Goal: Task Accomplishment & Management: Use online tool/utility

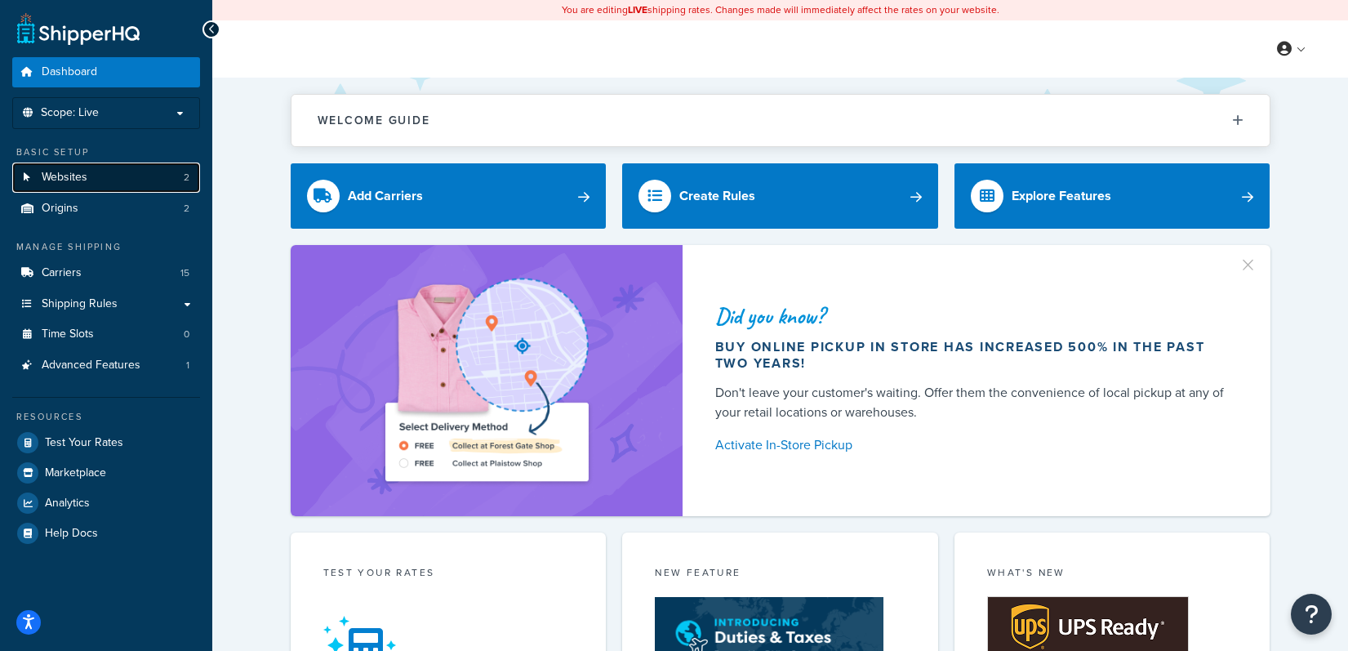
click at [98, 171] on link "Websites 2" at bounding box center [106, 177] width 188 height 30
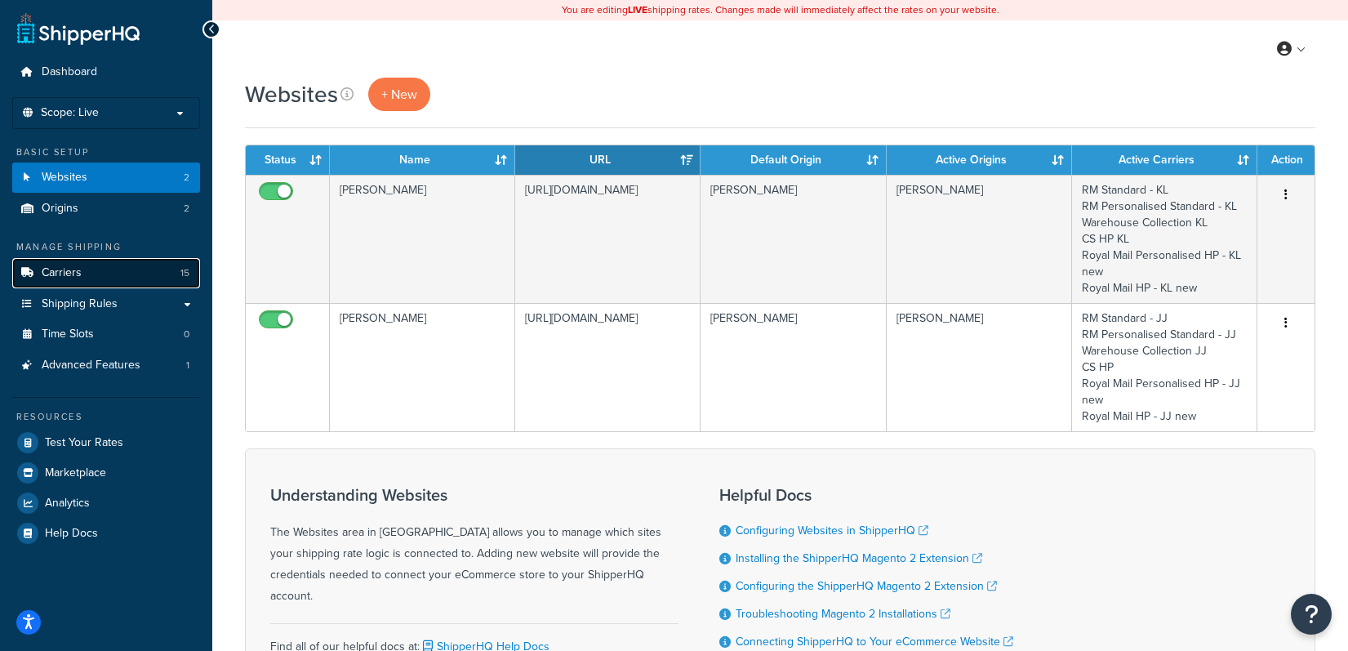
click at [95, 279] on link "Carriers 15" at bounding box center [106, 273] width 188 height 30
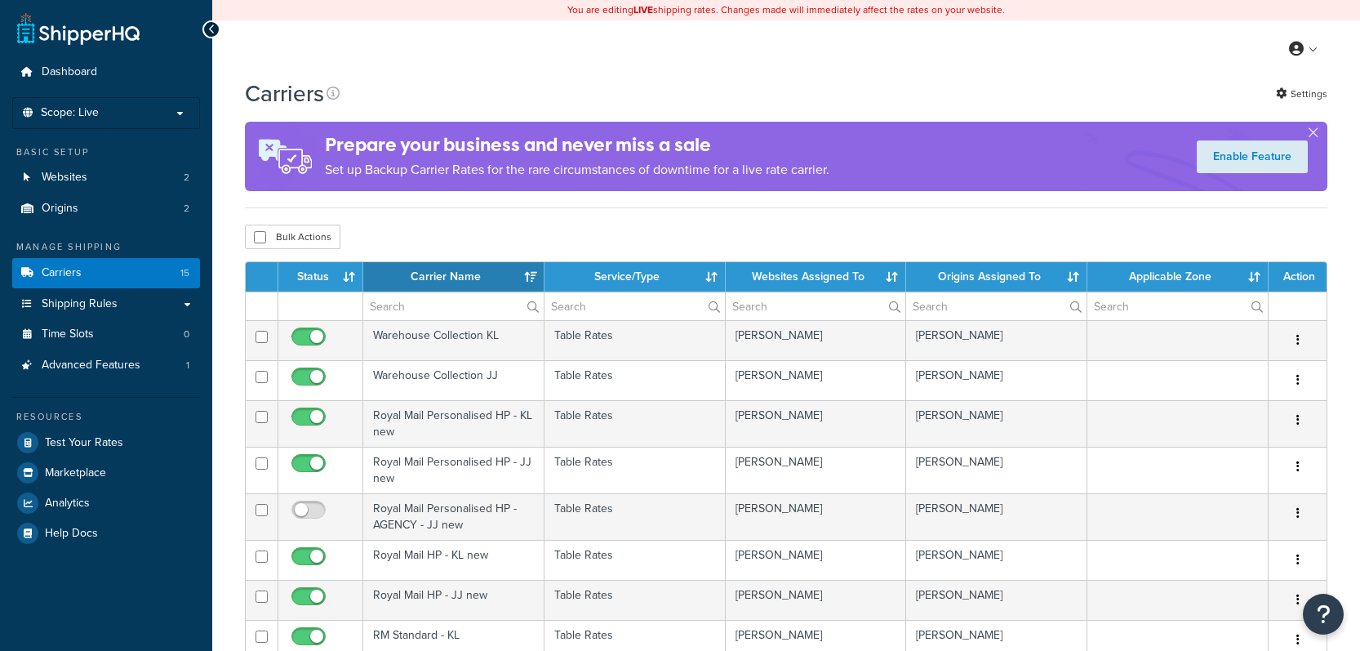
select select "15"
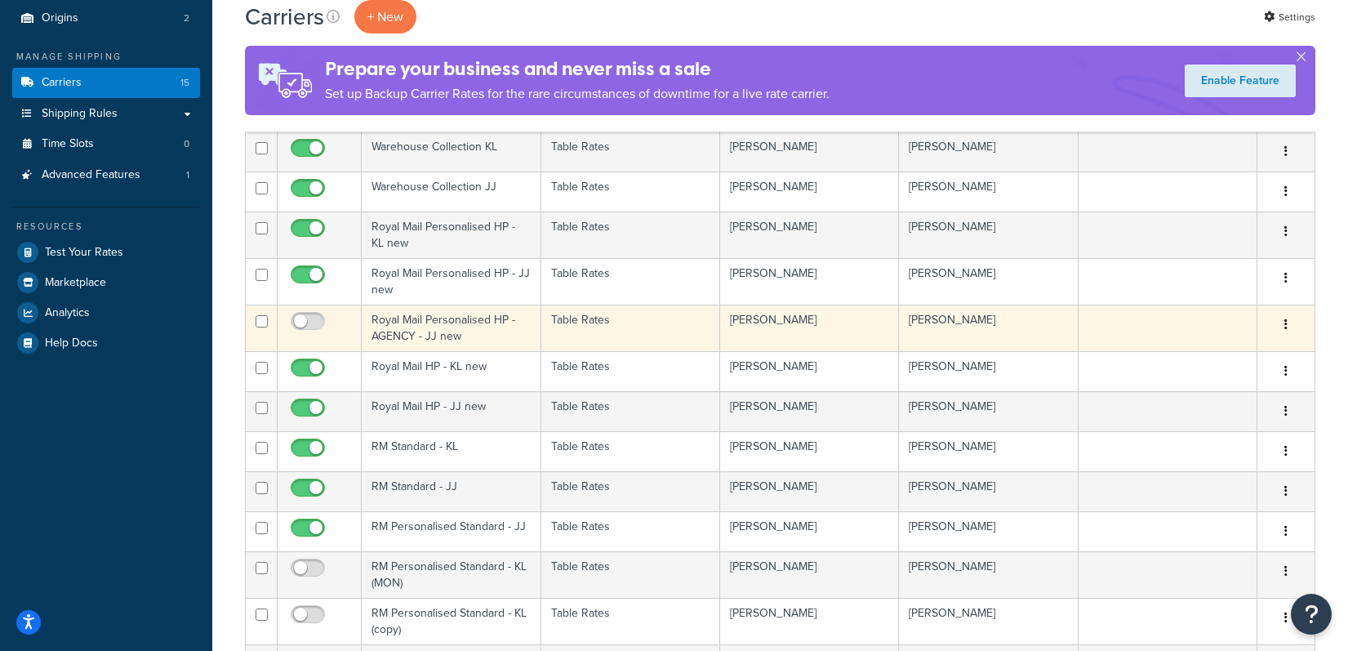
scroll to position [164, 0]
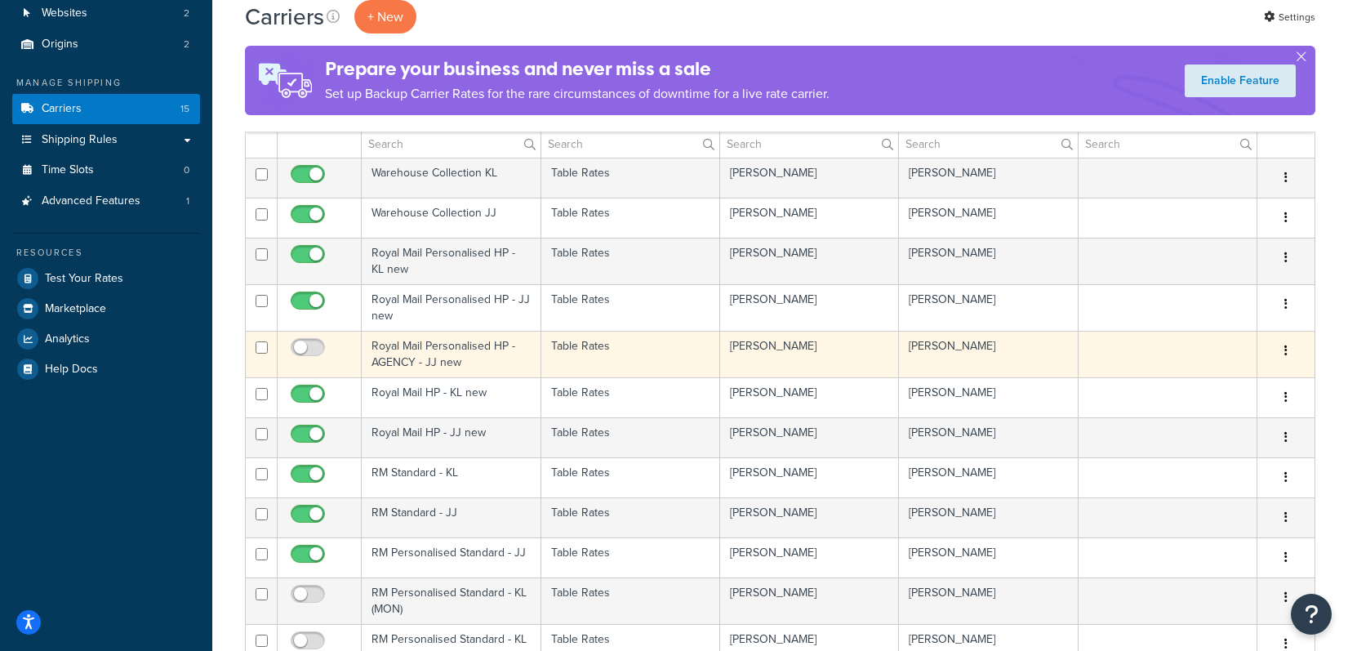
click at [495, 341] on td "Royal Mail Personalised HP - AGENCY - JJ new" at bounding box center [451, 354] width 179 height 47
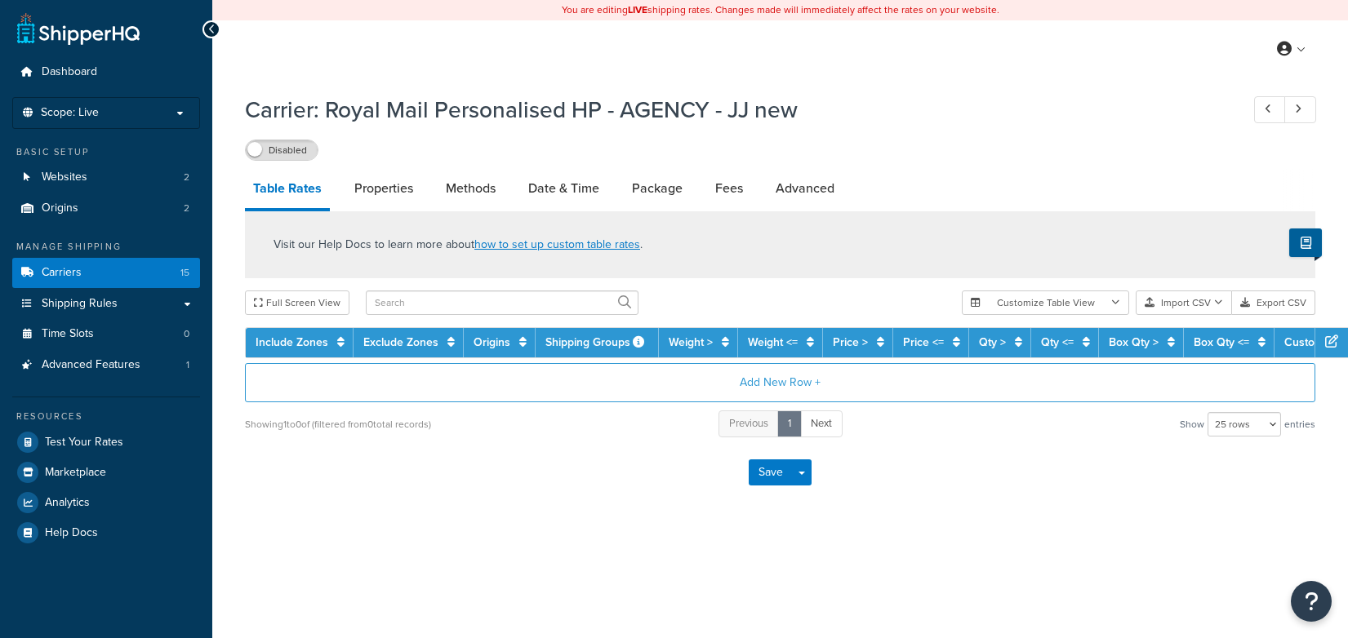
select select "25"
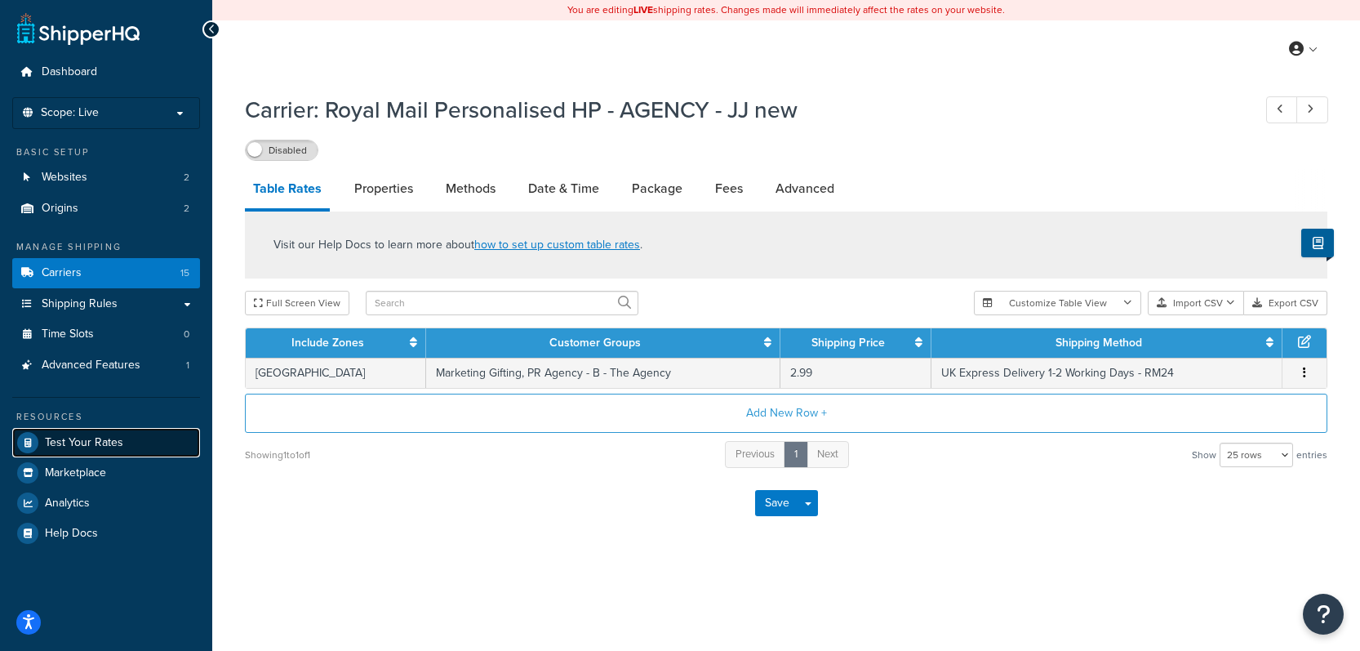
click at [95, 455] on link "Test Your Rates" at bounding box center [106, 442] width 188 height 29
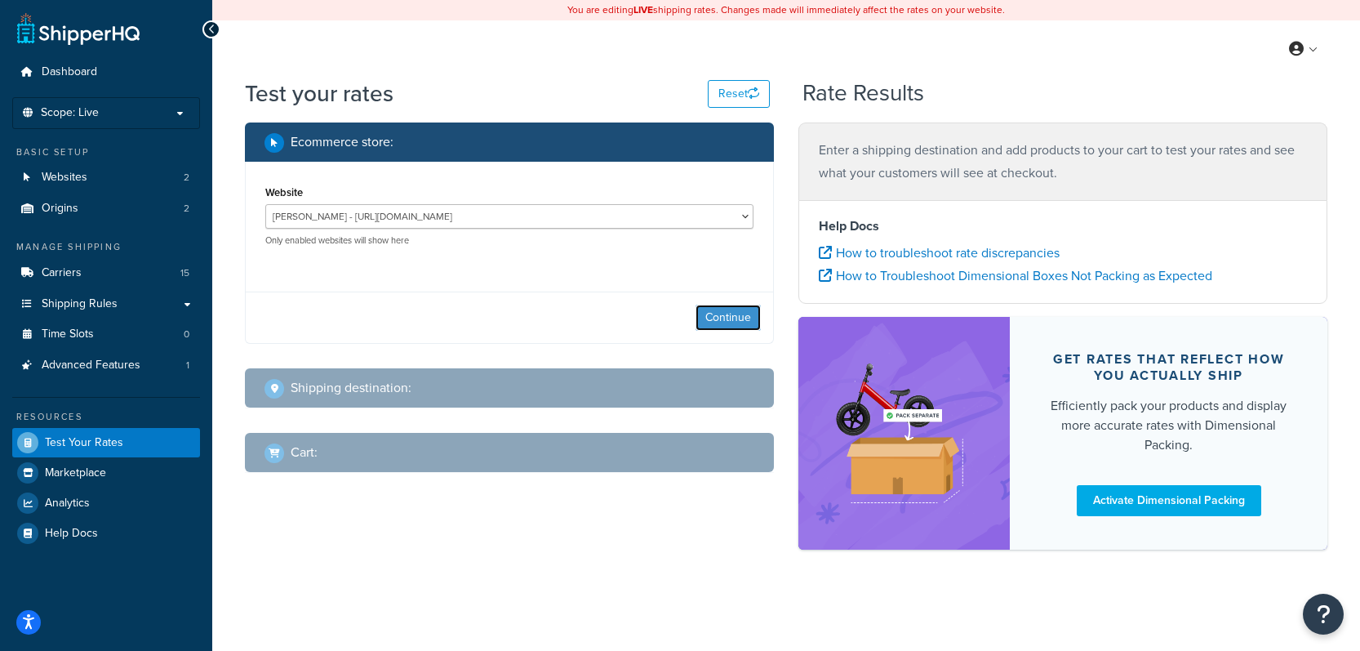
click at [721, 314] on button "Continue" at bounding box center [727, 317] width 65 height 26
select select "TX"
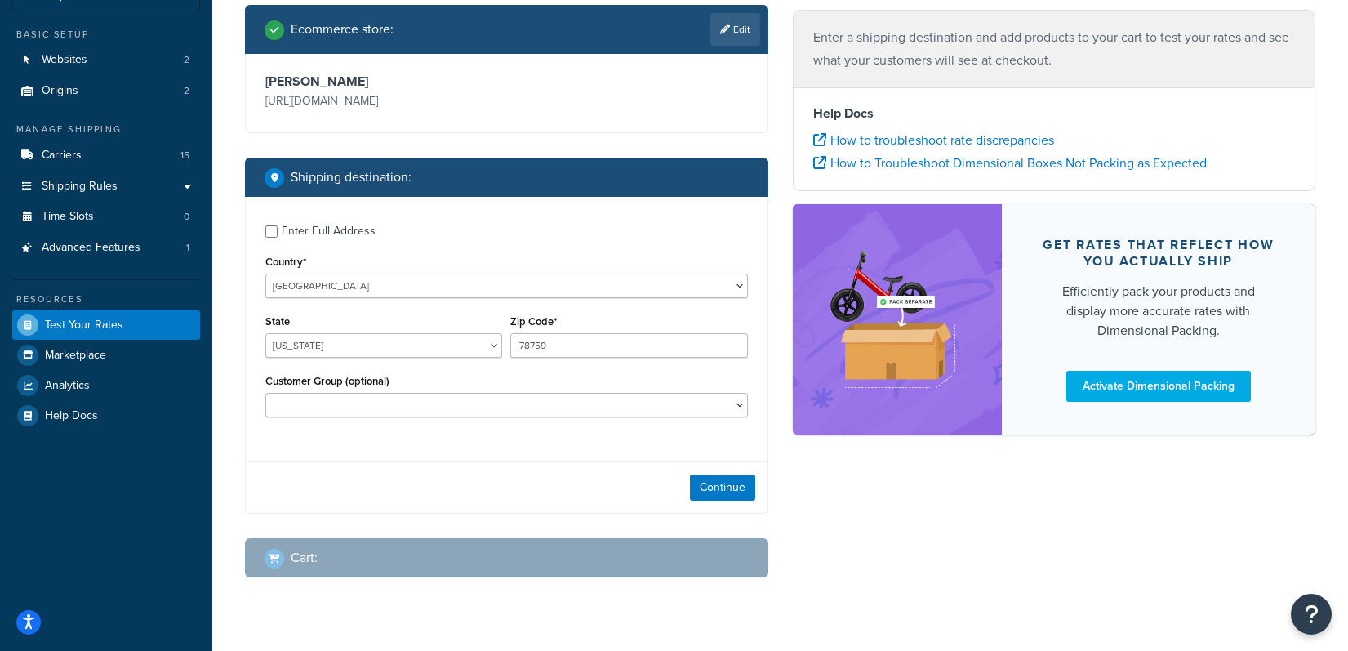
scroll to position [118, 0]
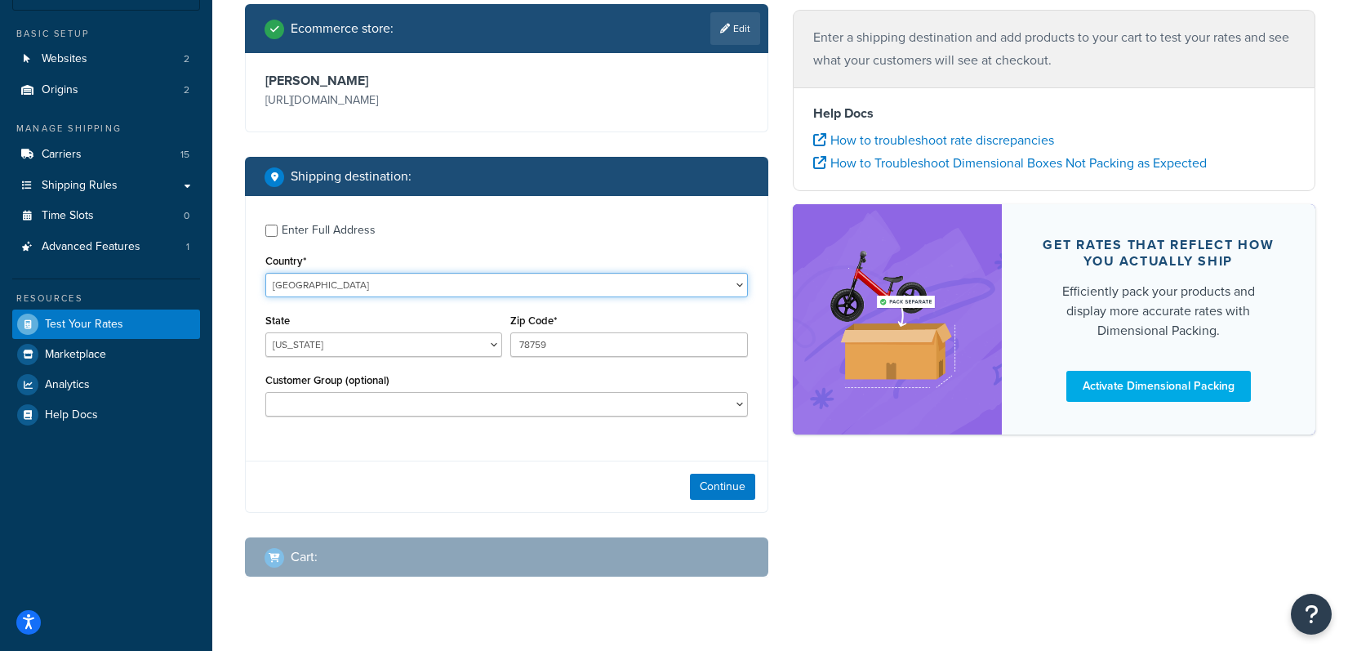
click at [518, 281] on select "United States United Kingdom Afghanistan Åland Islands Albania Algeria American…" at bounding box center [506, 285] width 482 height 24
select select "GB"
click at [265, 273] on select "United States United Kingdom Afghanistan Åland Islands Albania Algeria American…" at bounding box center [506, 285] width 482 height 24
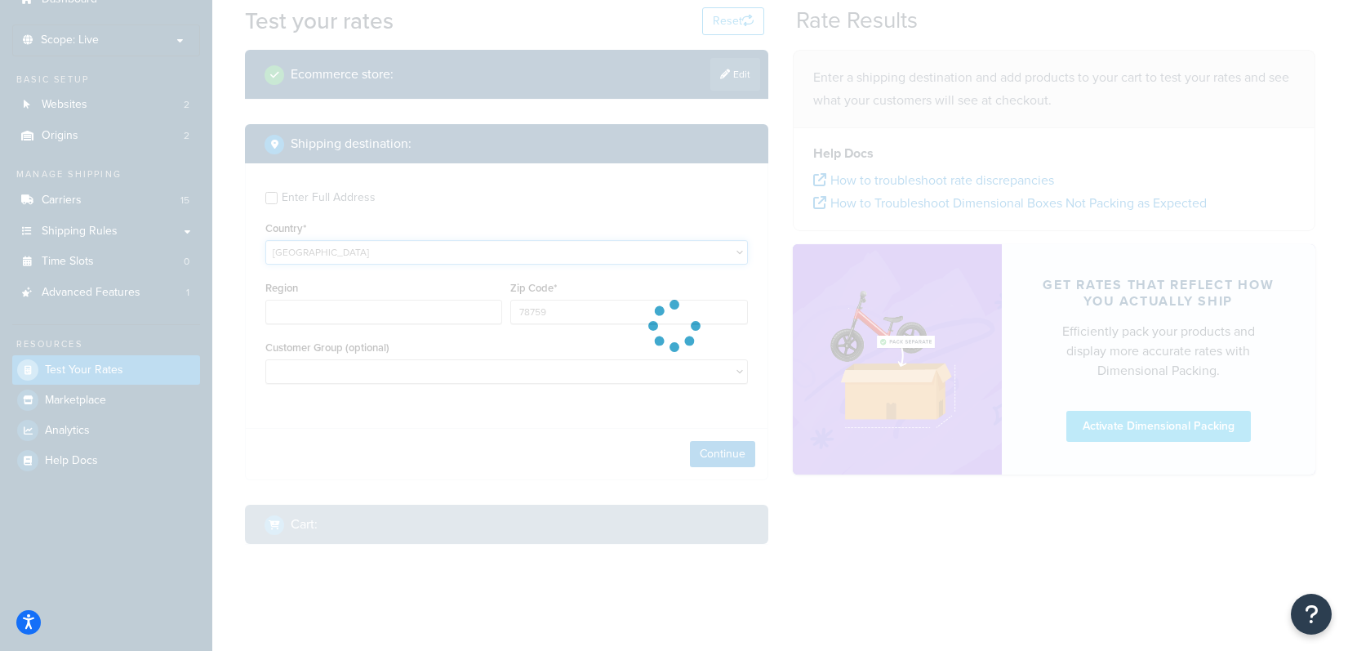
type input "TX"
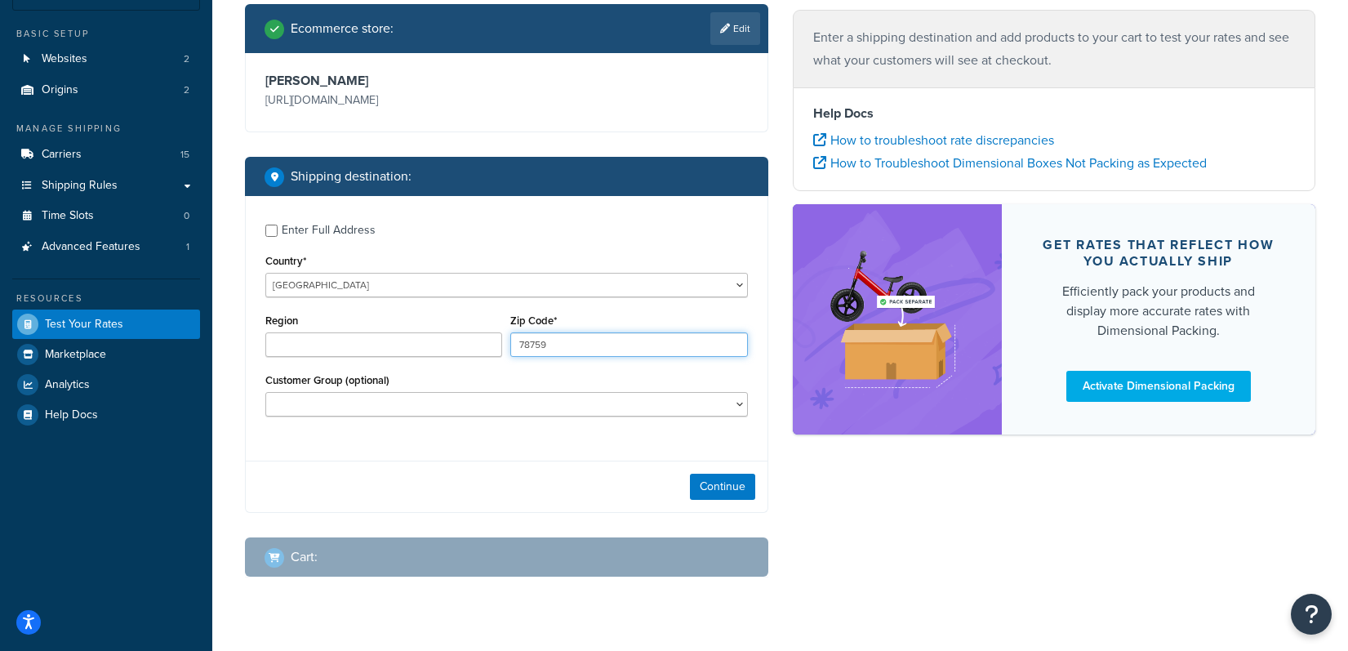
click at [605, 339] on input "78759" at bounding box center [628, 344] width 237 height 24
type input "lu63es"
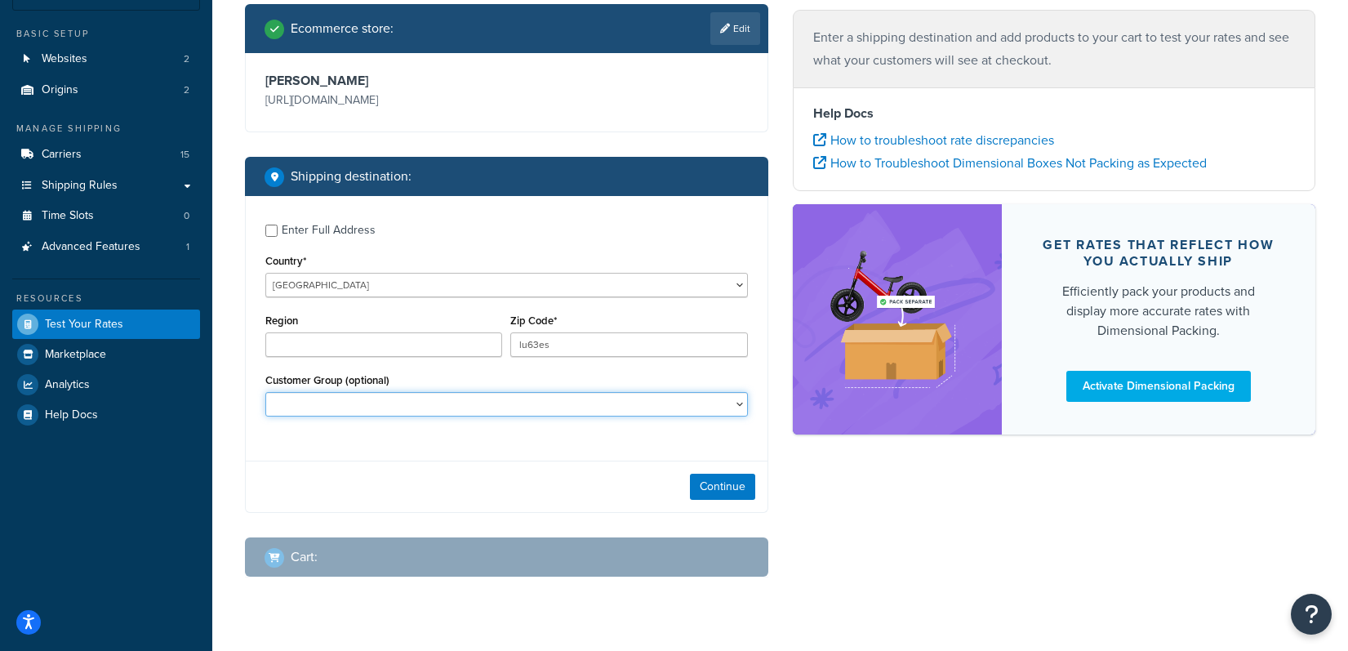
click at [597, 405] on select "BF Testing BF24 - DD4 BF24 - DD5 CS Reorder Drop Shipping General HR Katie's Fr…" at bounding box center [506, 404] width 482 height 24
select select "PR Agency - B - The Agency"
click at [265, 393] on select "BF Testing BF24 - DD4 BF24 - DD5 CS Reorder Drop Shipping General HR Katie's Fr…" at bounding box center [506, 404] width 482 height 24
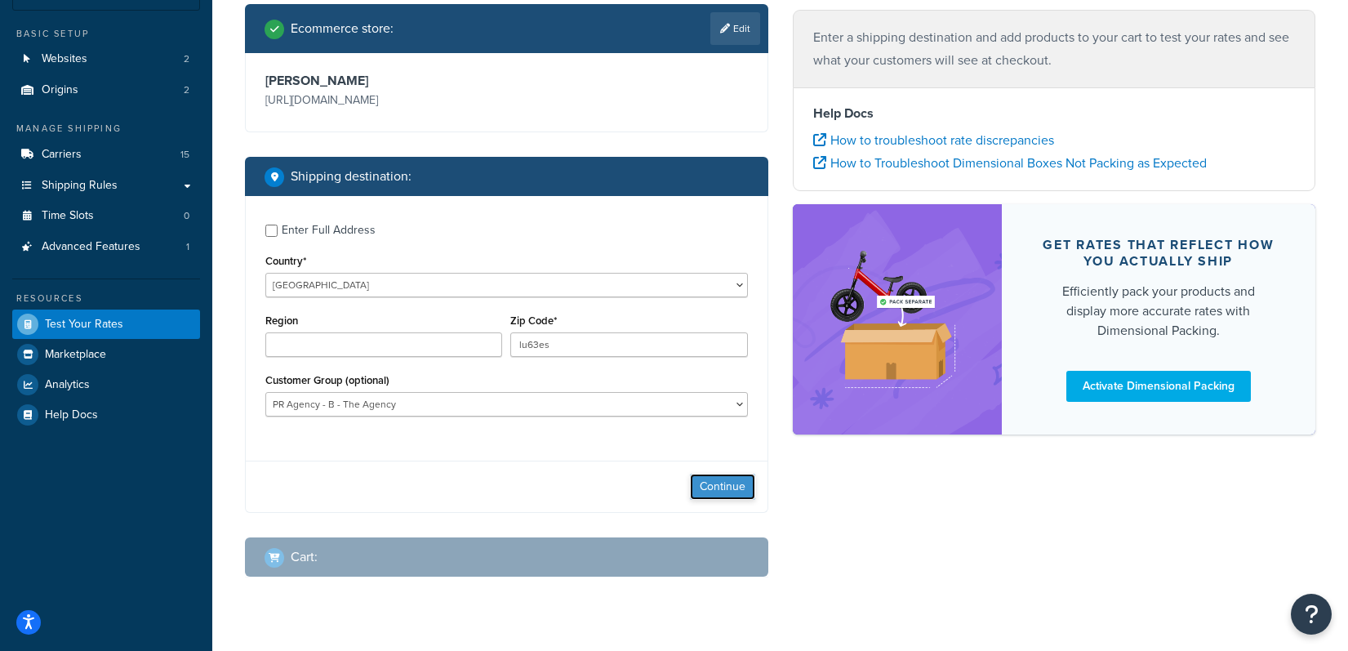
click at [733, 485] on button "Continue" at bounding box center [722, 486] width 65 height 26
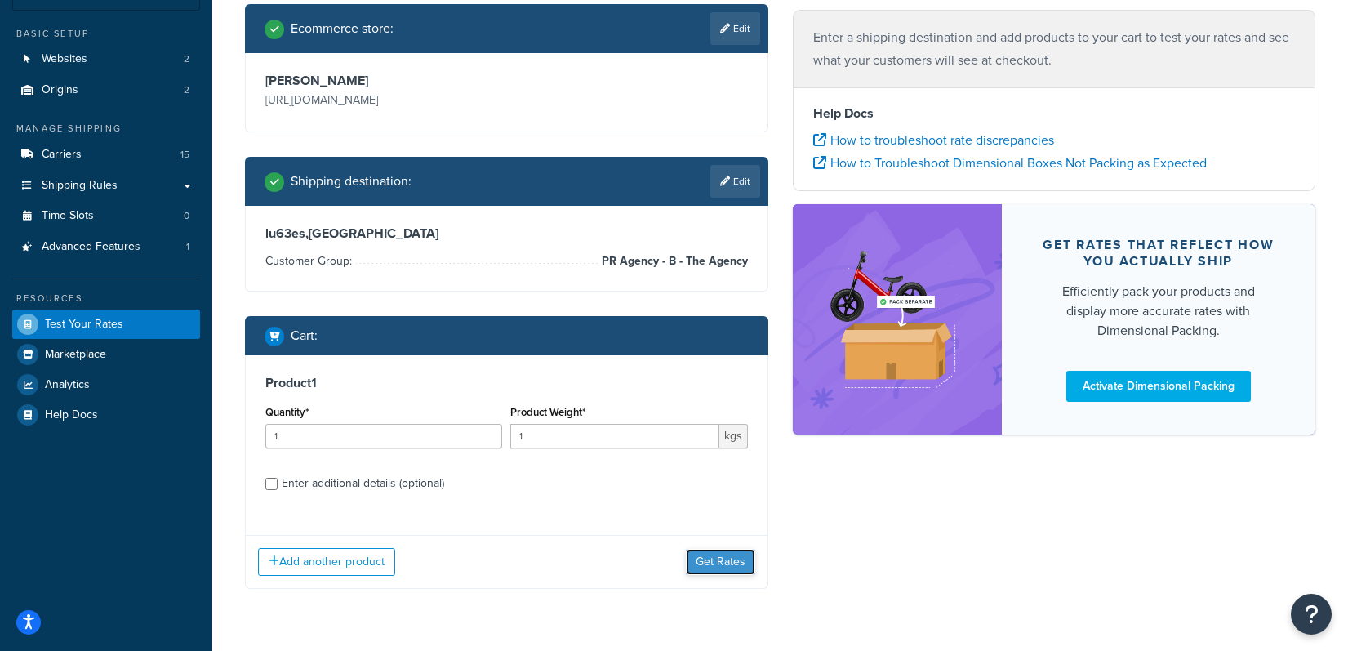
click at [738, 554] on button "Get Rates" at bounding box center [720, 562] width 69 height 26
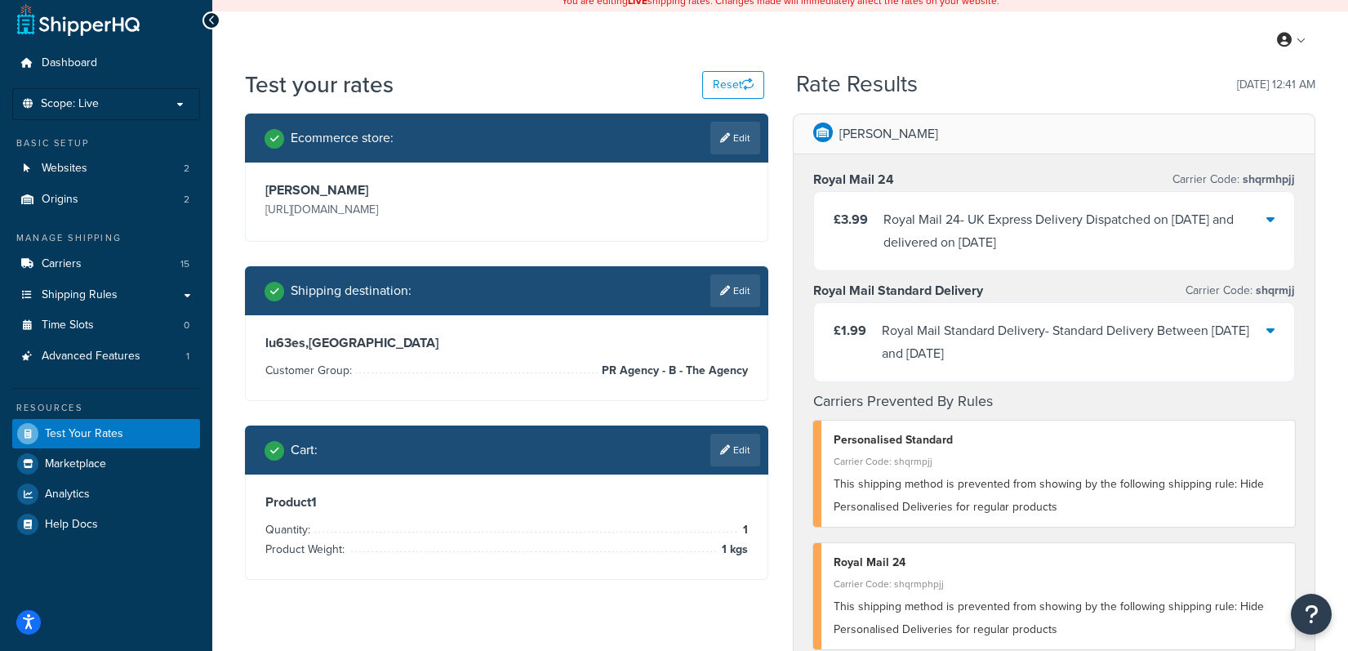
scroll to position [0, 0]
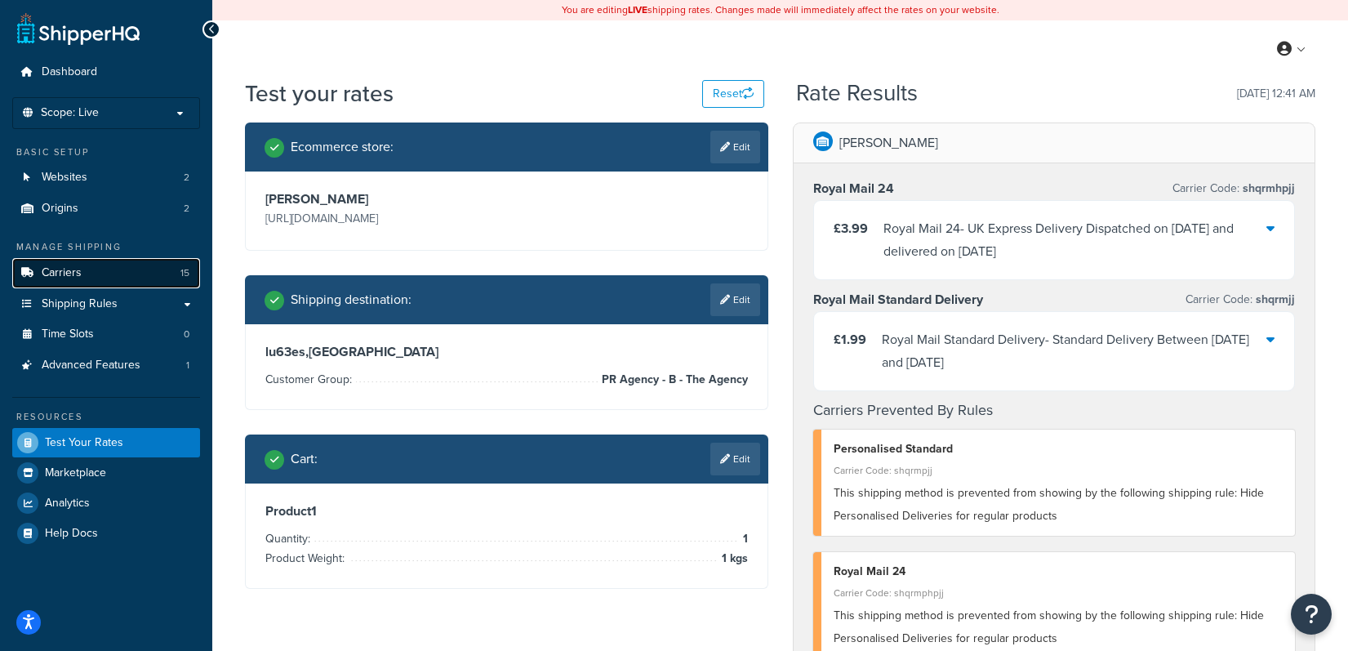
click at [140, 276] on link "Carriers 15" at bounding box center [106, 273] width 188 height 30
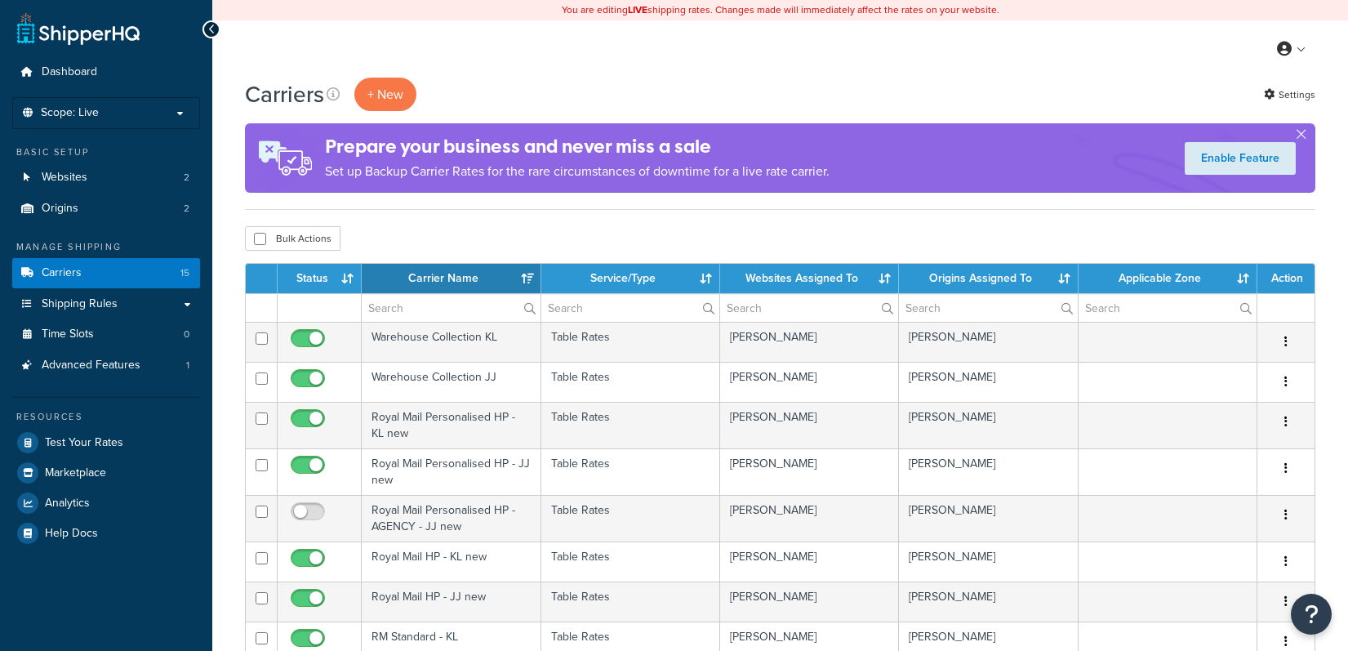
select select "15"
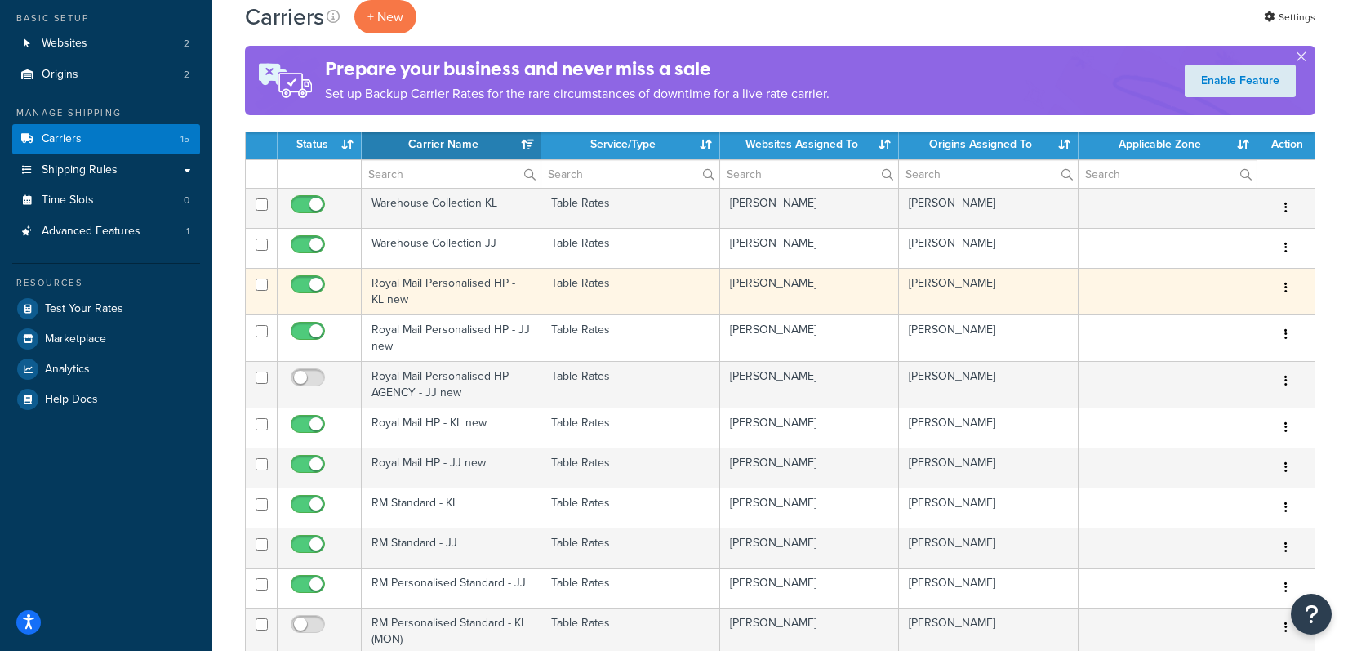
scroll to position [139, 0]
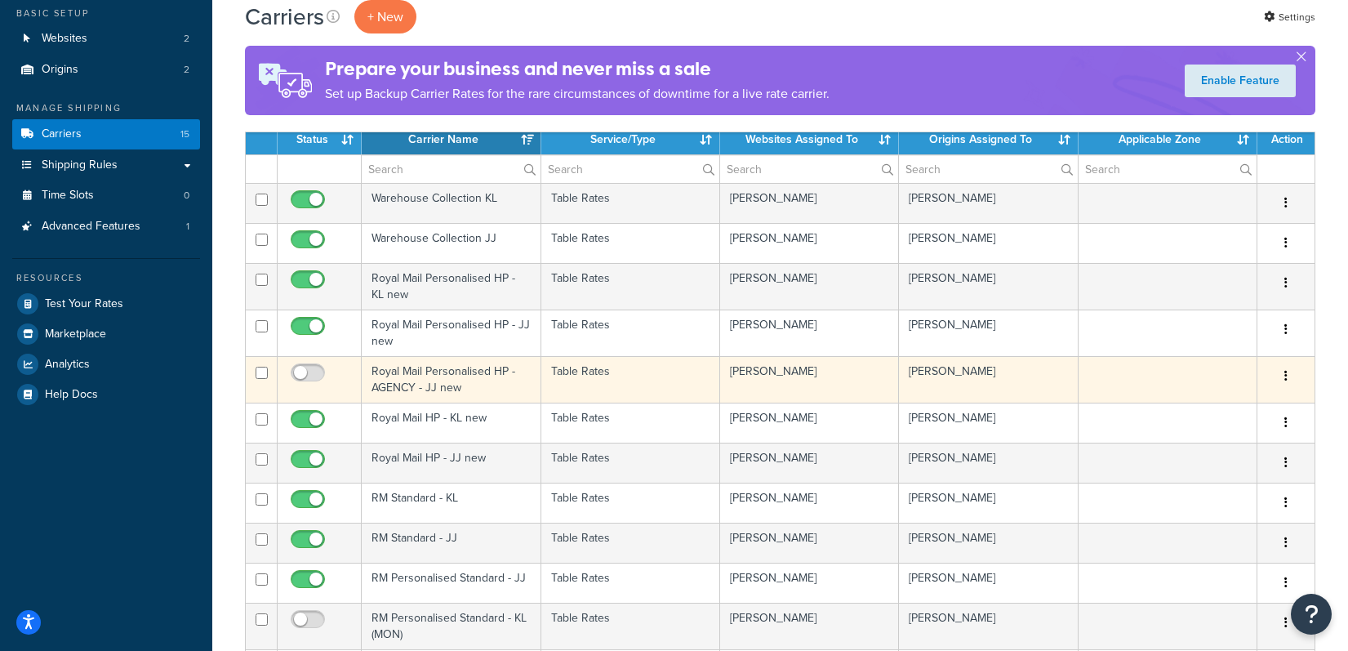
click at [512, 379] on td "Royal Mail Personalised HP - AGENCY - JJ new" at bounding box center [451, 379] width 179 height 47
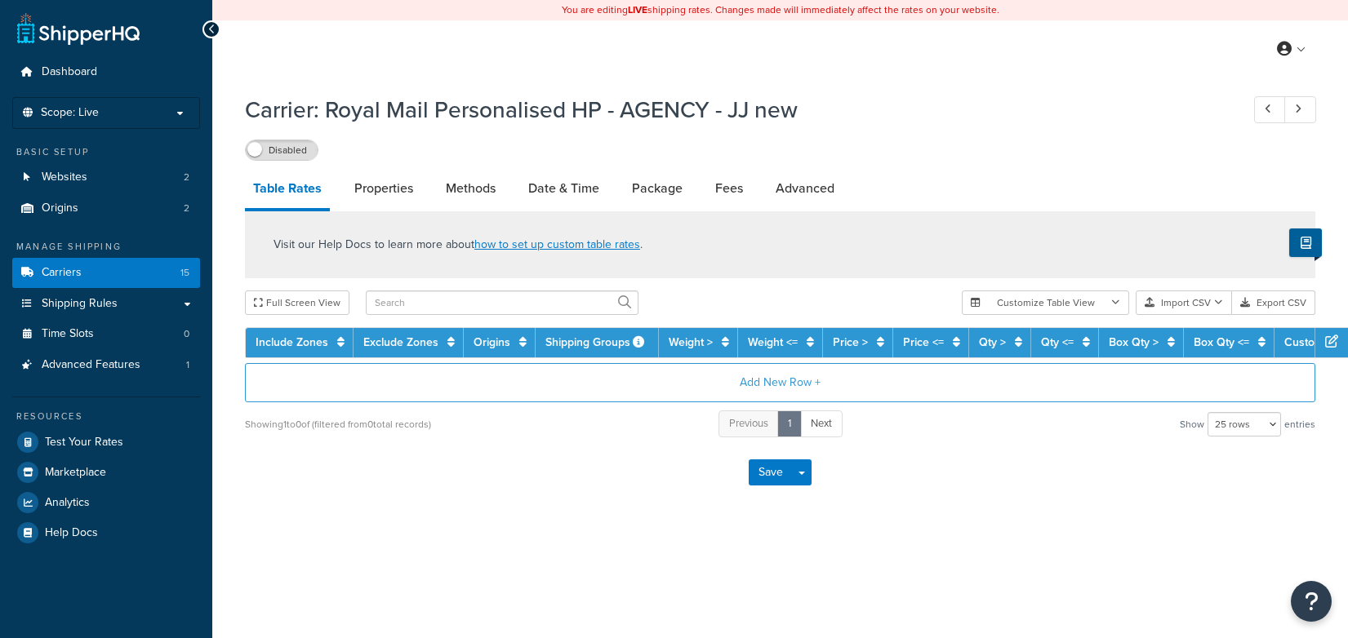
select select "25"
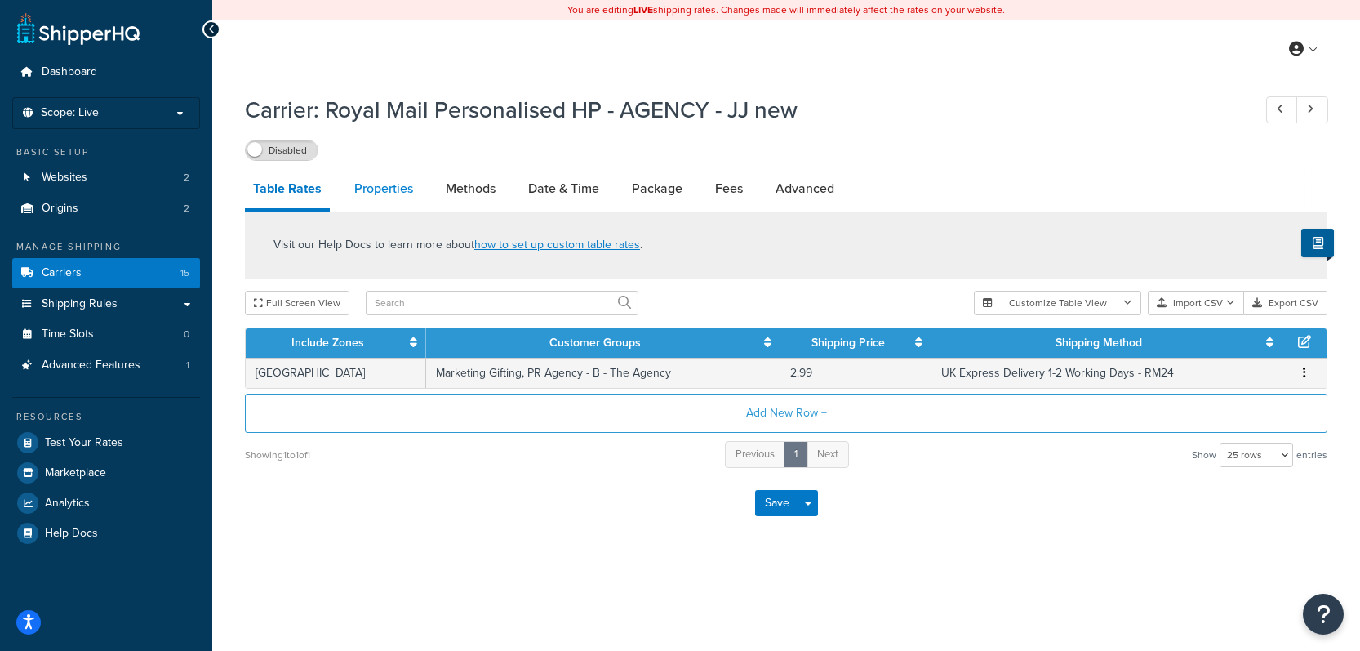
click at [367, 189] on link "Properties" at bounding box center [383, 188] width 75 height 39
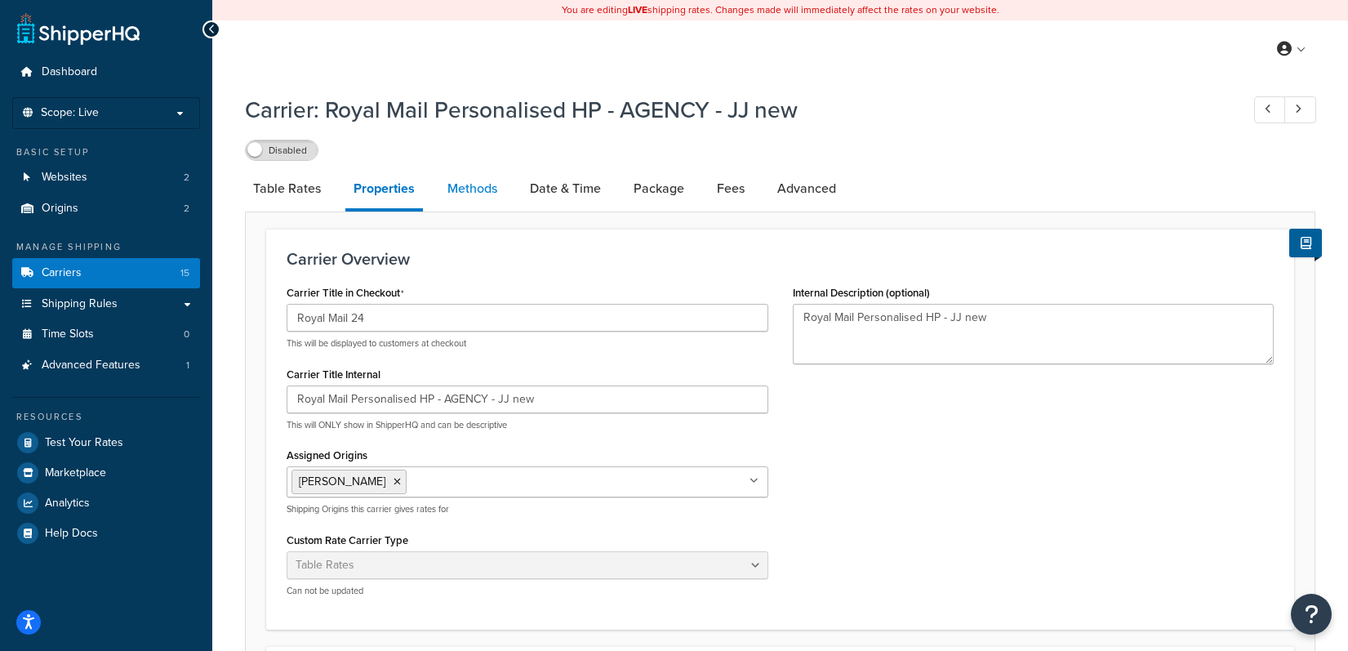
click at [456, 193] on link "Methods" at bounding box center [472, 188] width 66 height 39
select select "25"
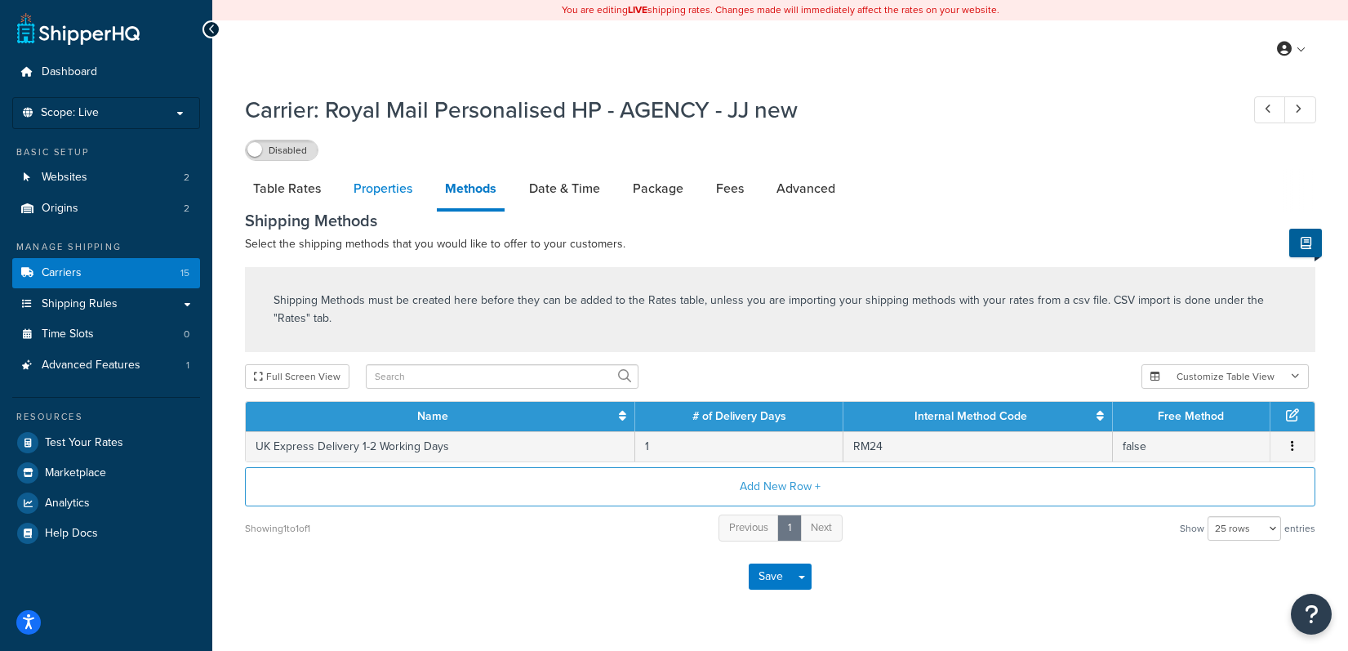
click at [411, 194] on link "Properties" at bounding box center [382, 188] width 75 height 39
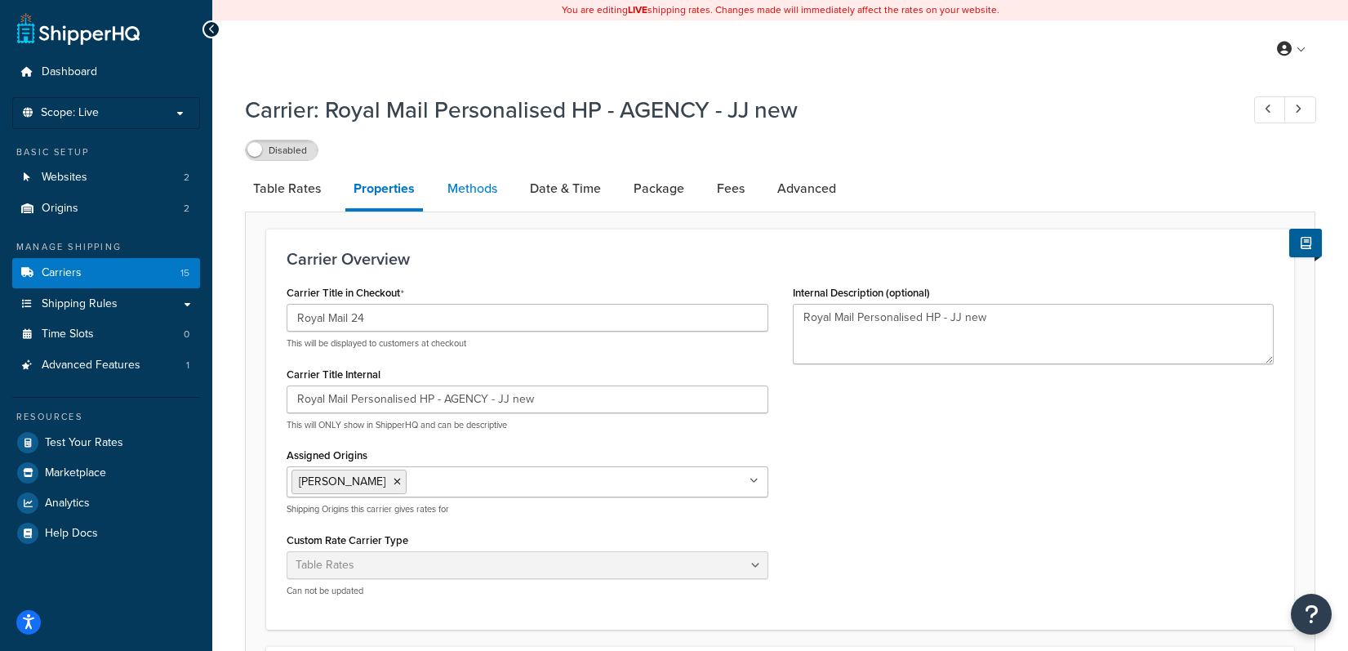
click at [482, 194] on link "Methods" at bounding box center [472, 188] width 66 height 39
select select "25"
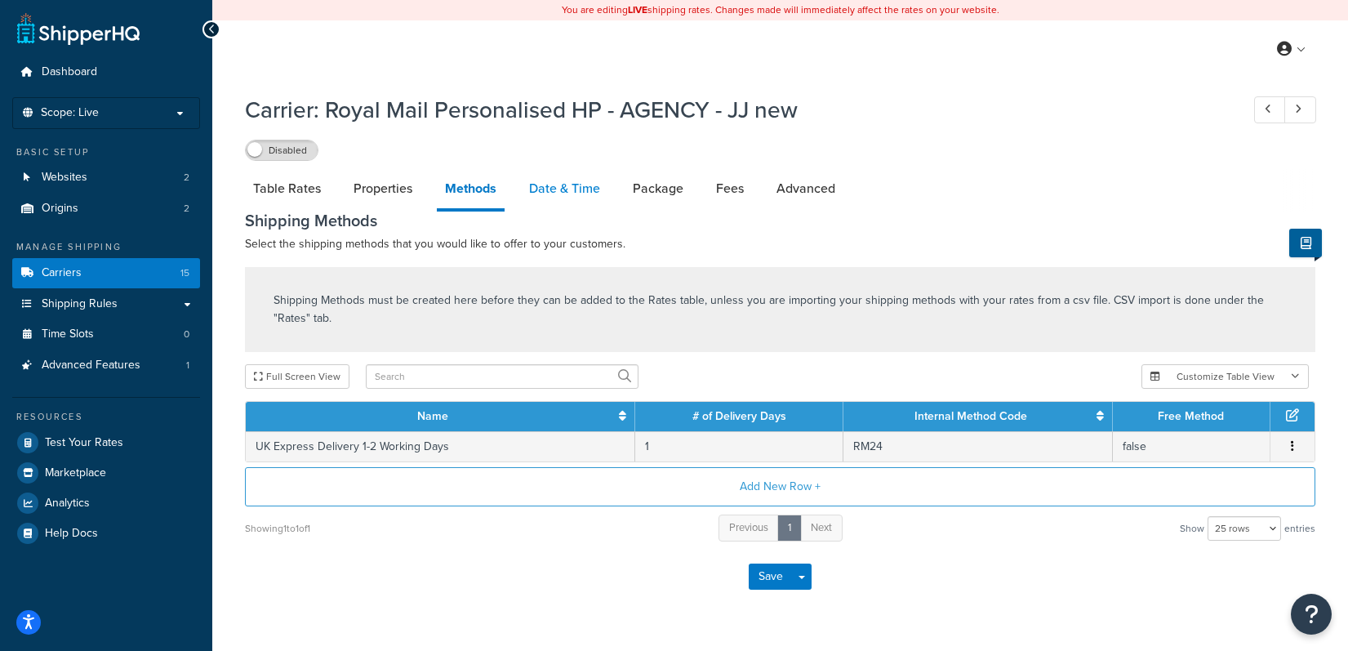
click at [568, 180] on link "Date & Time" at bounding box center [564, 188] width 87 height 39
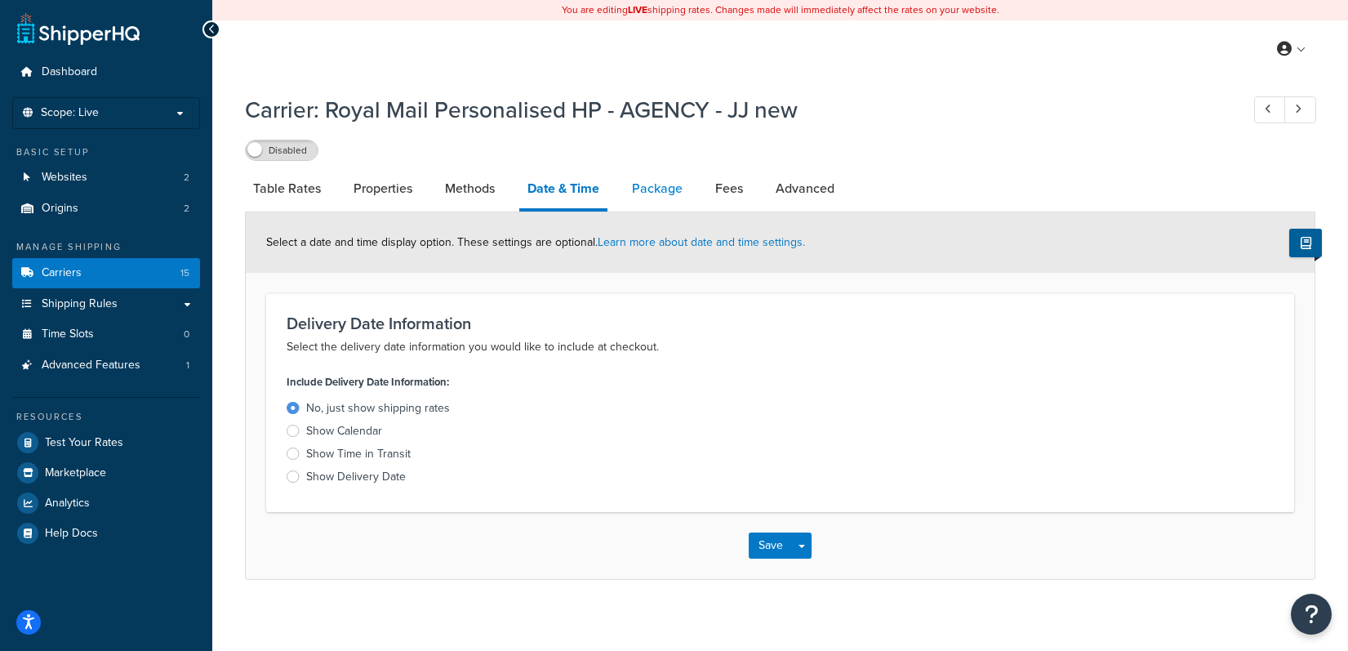
click at [661, 187] on link "Package" at bounding box center [657, 188] width 67 height 39
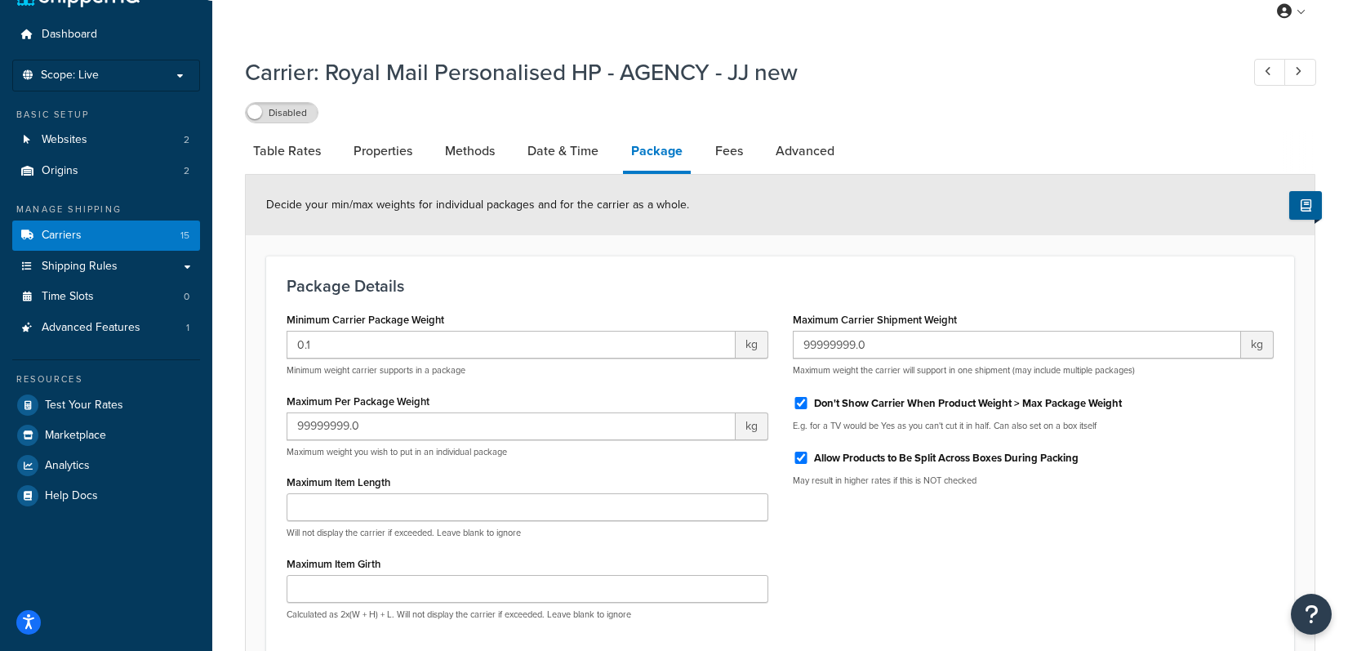
scroll to position [30, 0]
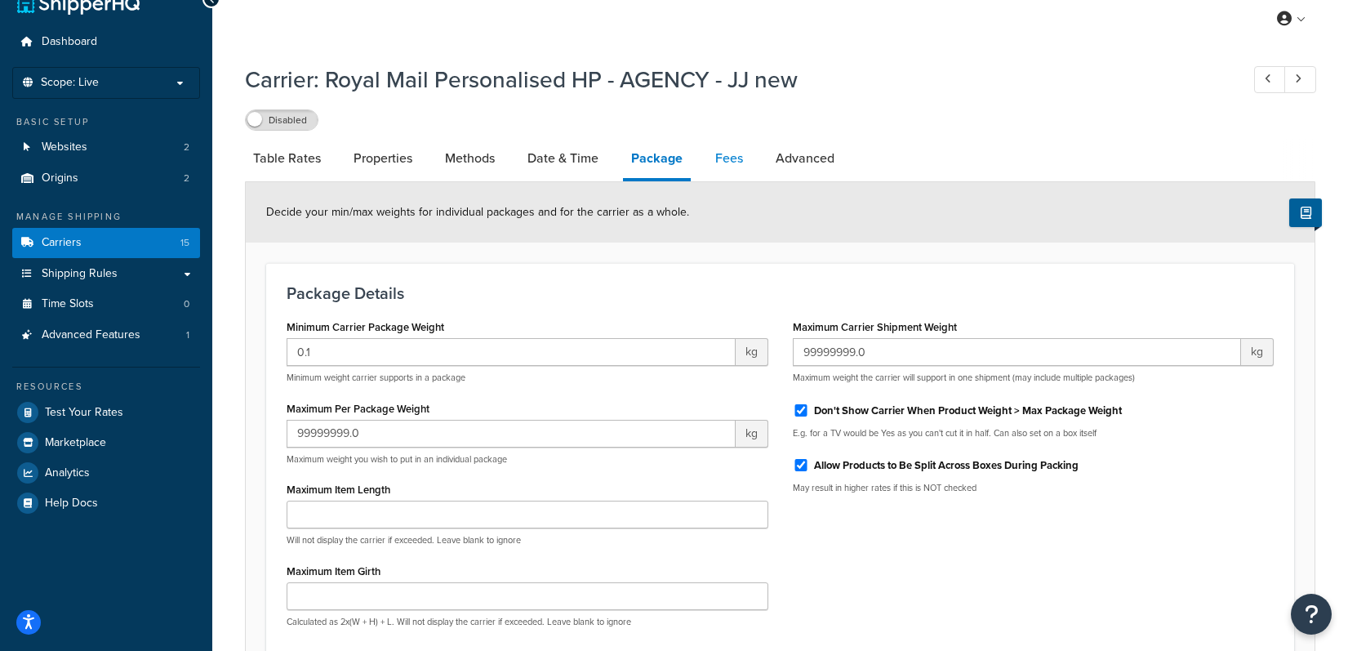
click at [712, 160] on link "Fees" at bounding box center [729, 158] width 44 height 39
select select "AFTER"
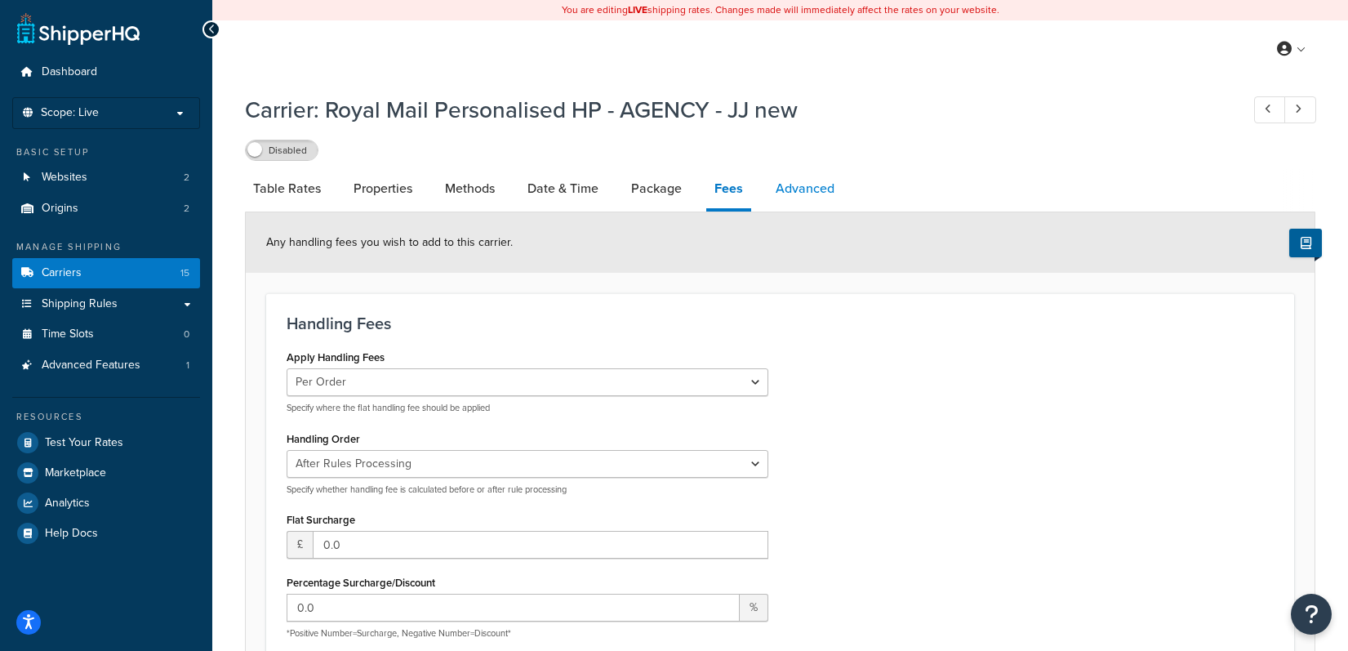
click at [826, 198] on link "Advanced" at bounding box center [804, 188] width 75 height 39
select select "false"
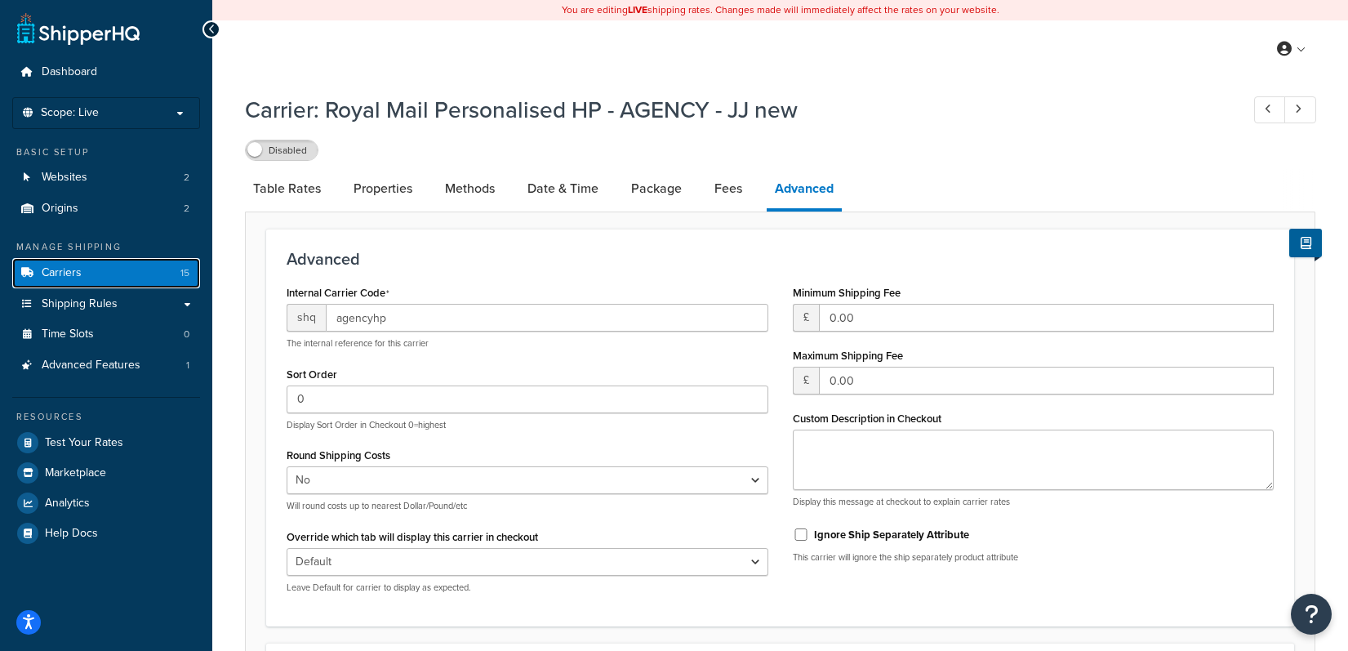
click at [88, 272] on link "Carriers 15" at bounding box center [106, 273] width 188 height 30
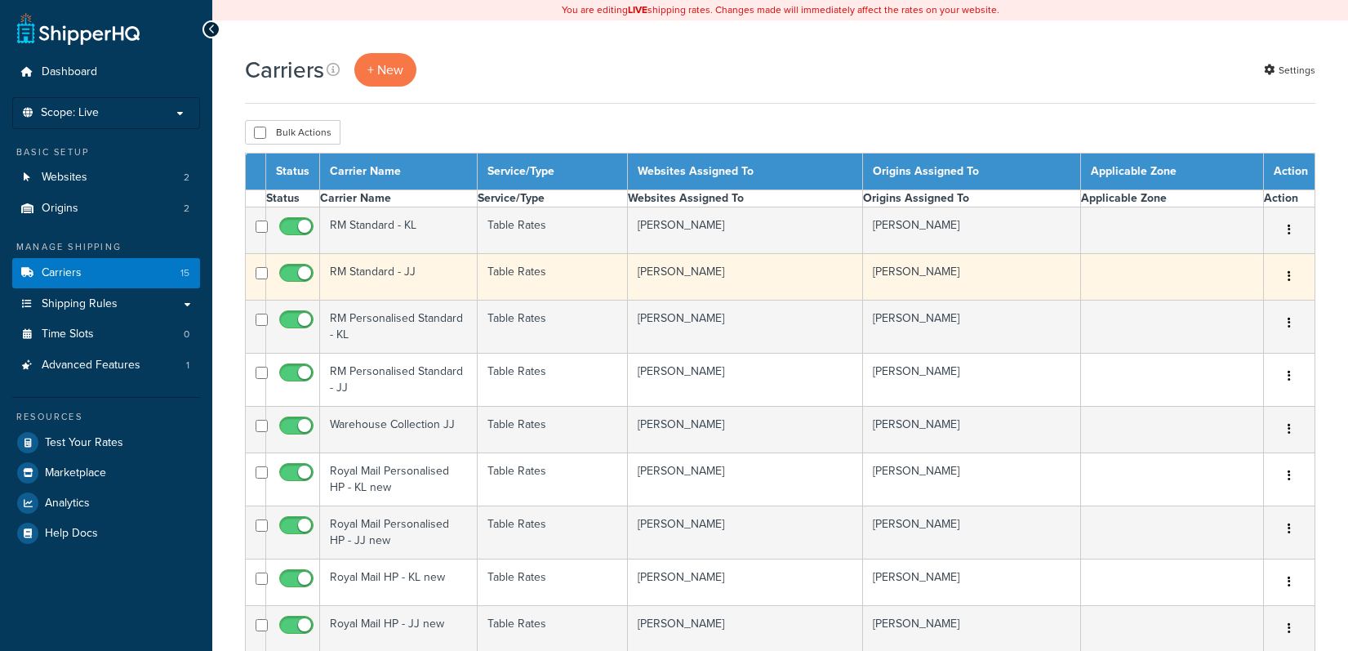
select select "15"
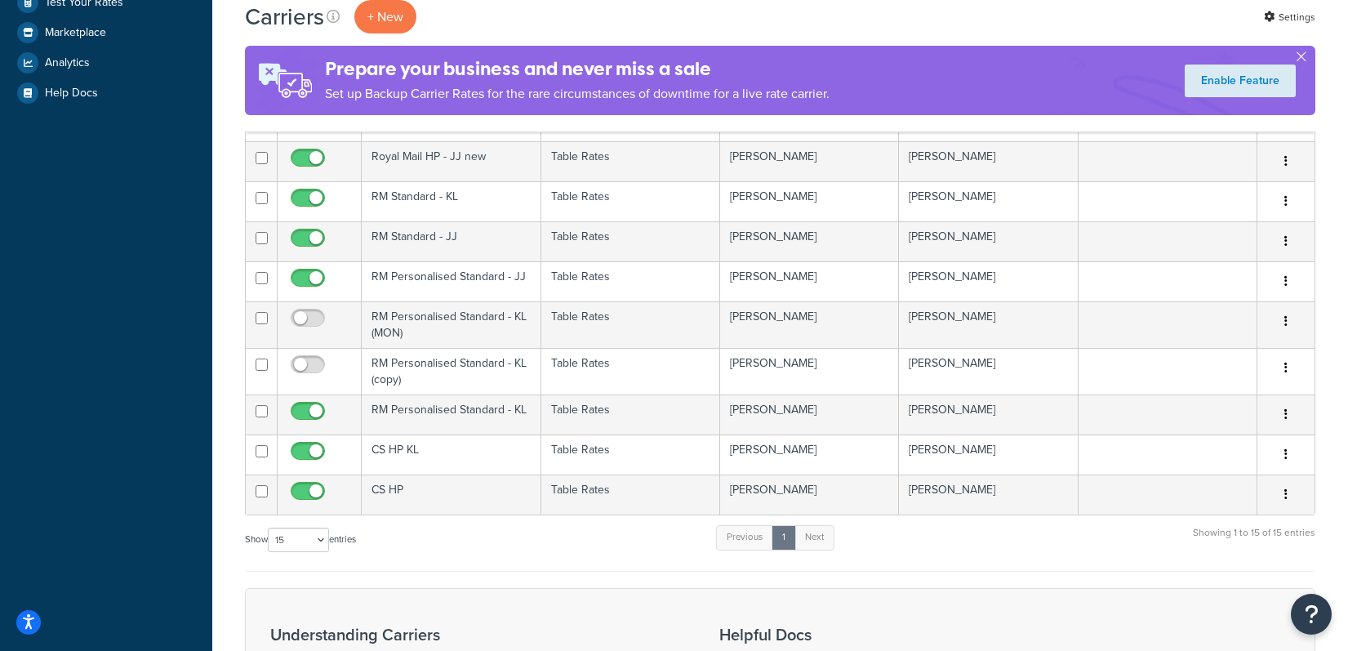
scroll to position [441, 0]
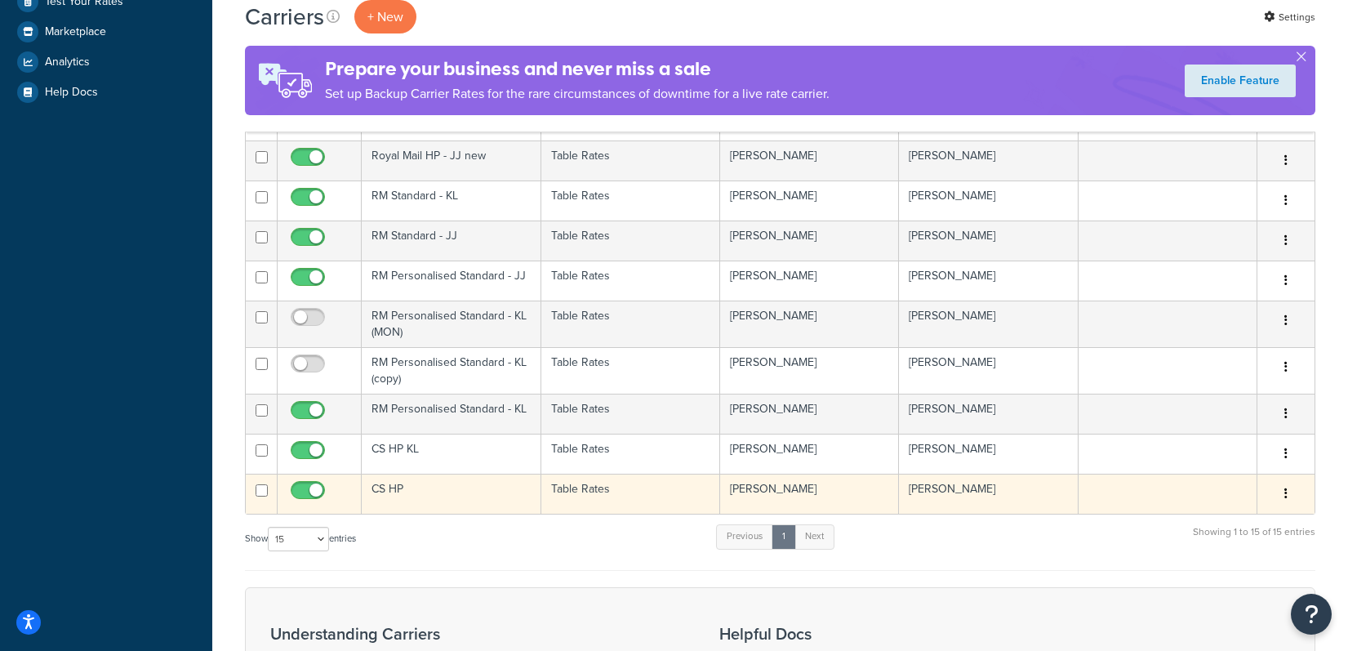
click at [437, 494] on td "CS HP" at bounding box center [451, 493] width 179 height 40
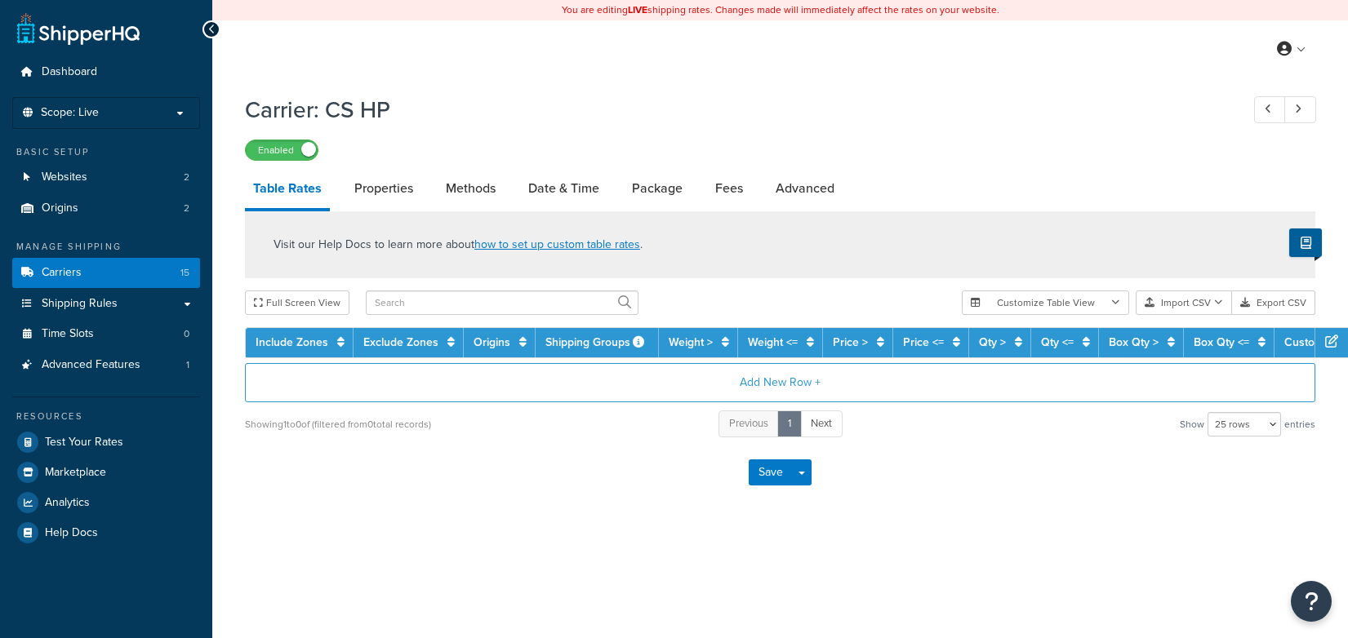
select select "25"
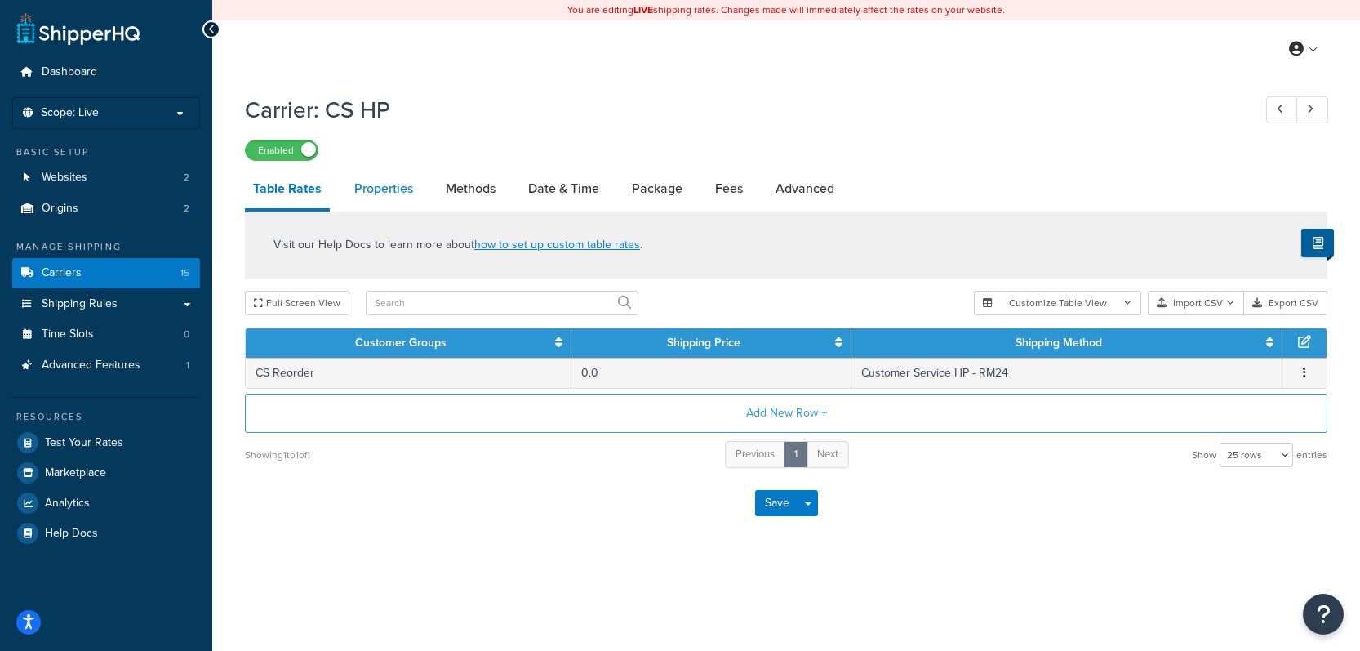
click at [389, 182] on link "Properties" at bounding box center [383, 188] width 75 height 39
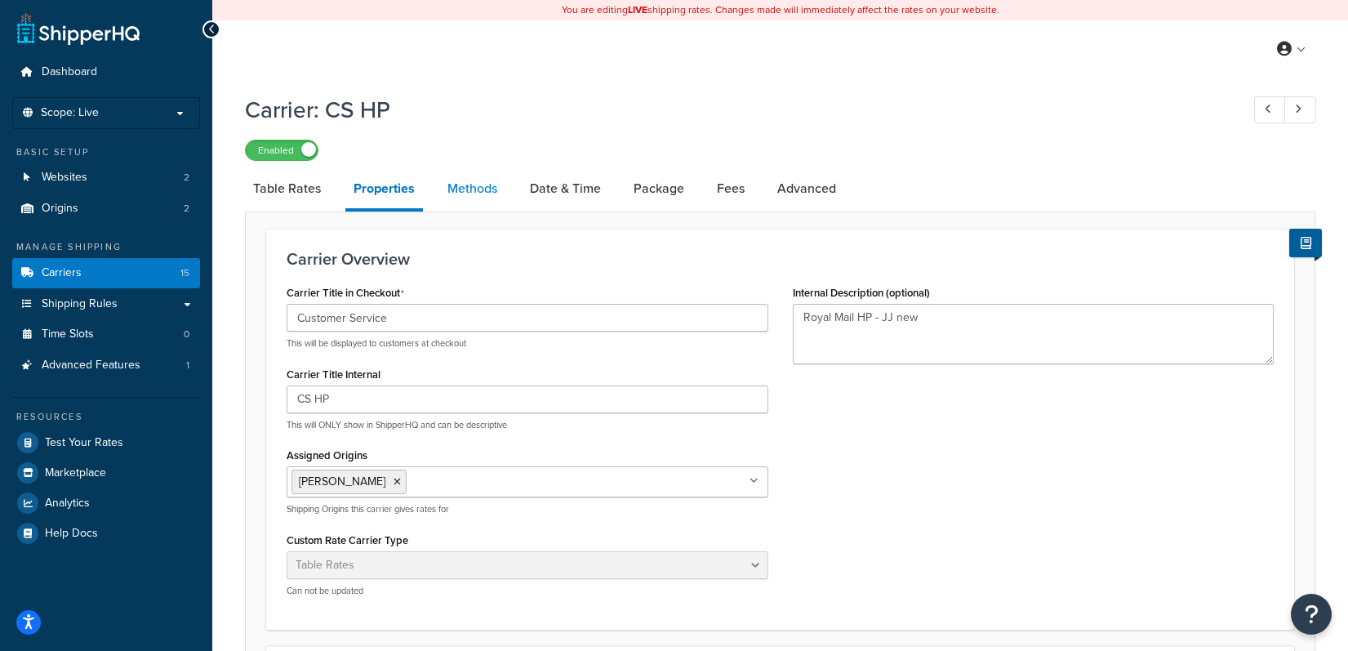
click at [484, 184] on link "Methods" at bounding box center [472, 188] width 66 height 39
select select "25"
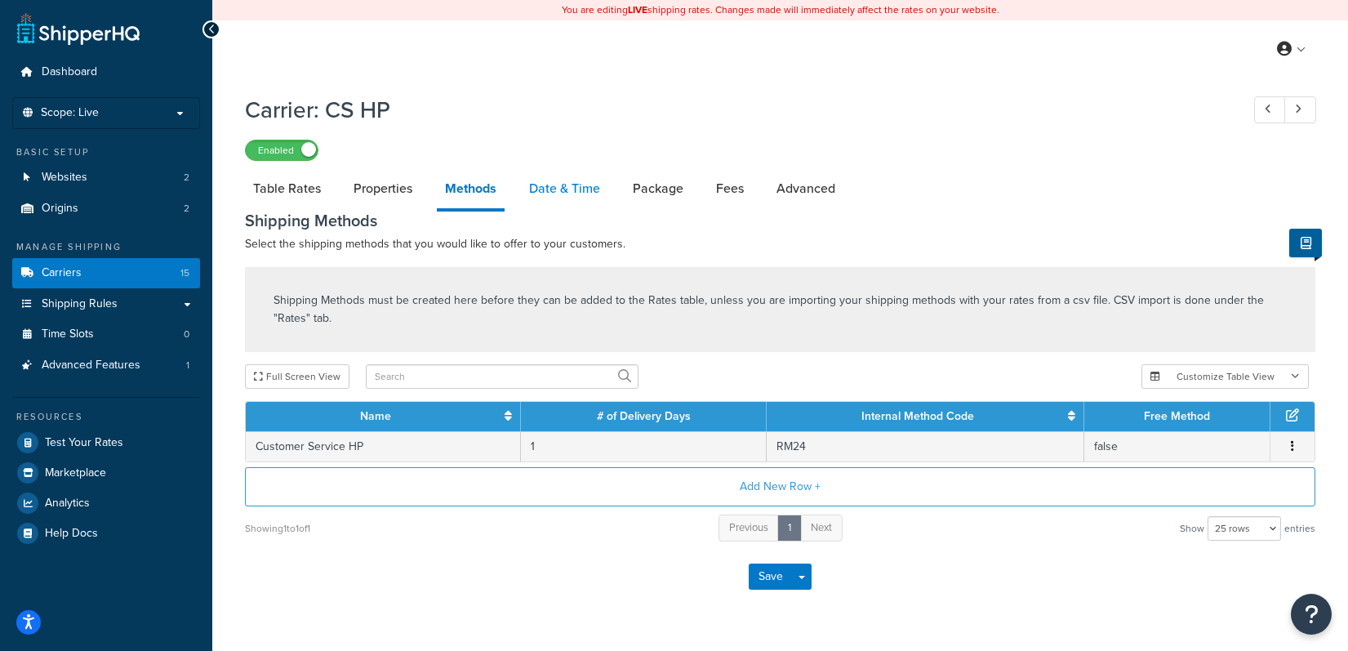
click at [551, 191] on link "Date & Time" at bounding box center [564, 188] width 87 height 39
select select "MMMd"
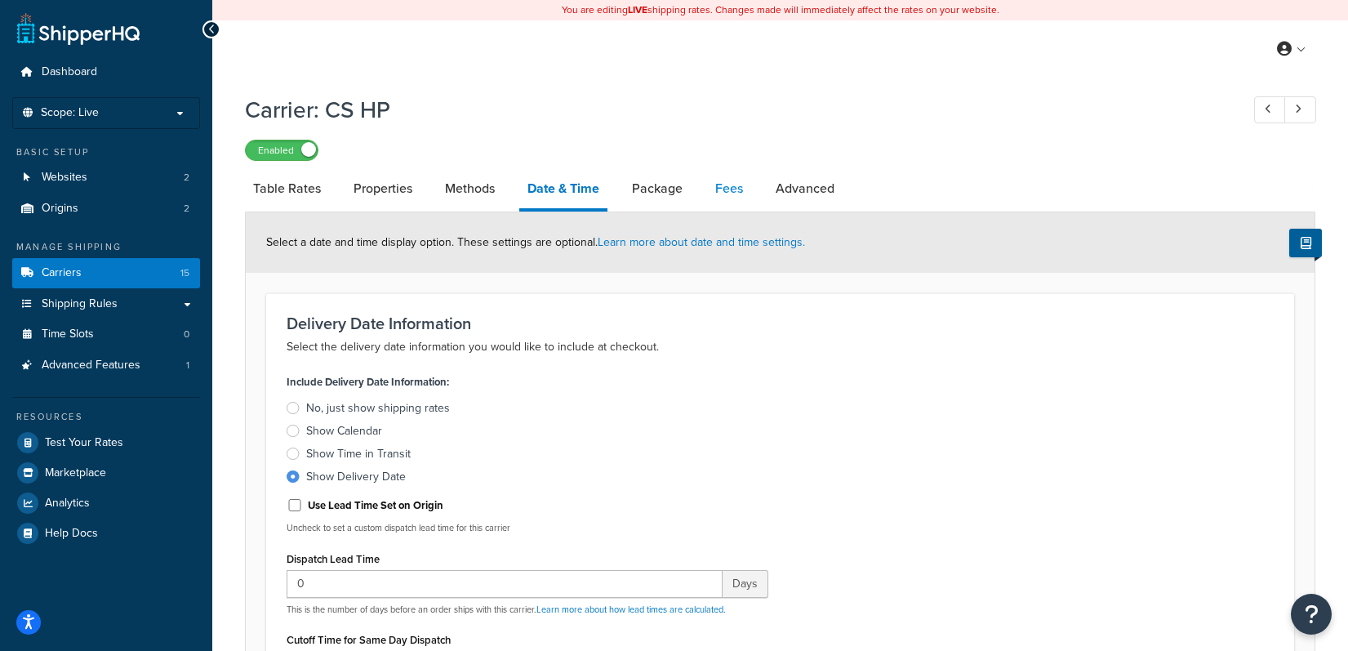
click at [740, 190] on link "Fees" at bounding box center [729, 188] width 44 height 39
select select "AFTER"
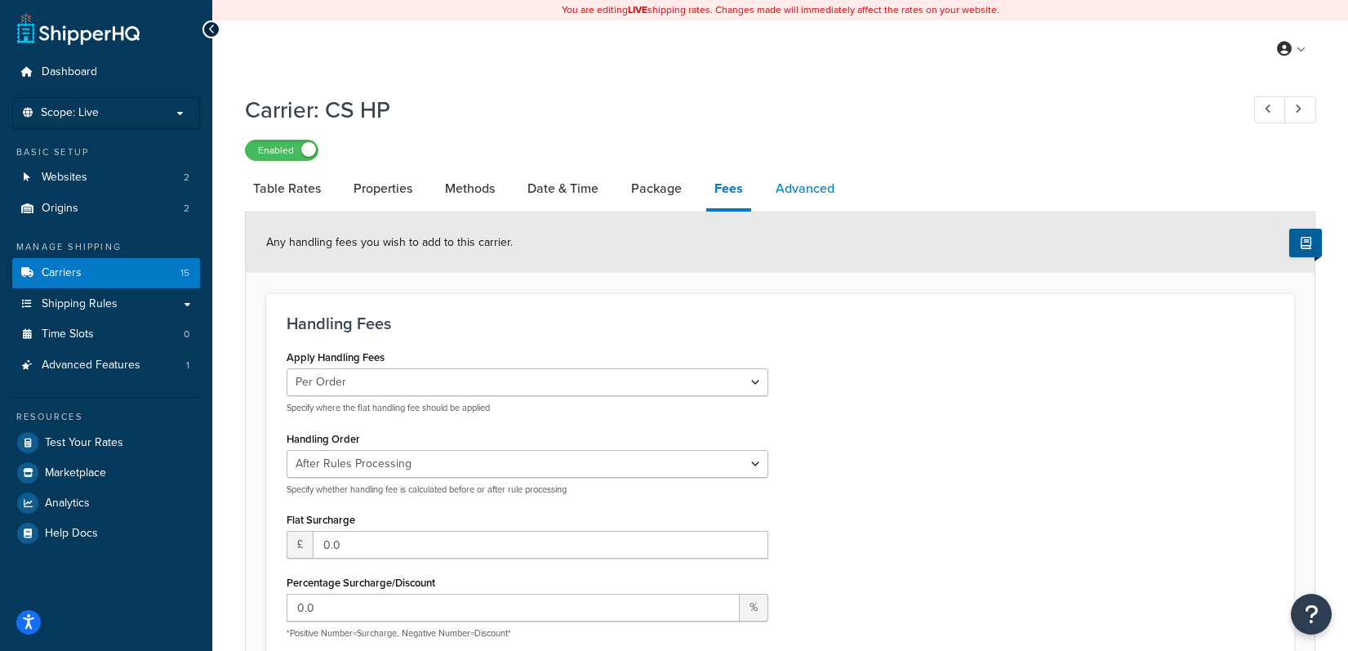
click at [815, 195] on link "Advanced" at bounding box center [804, 188] width 75 height 39
select select "false"
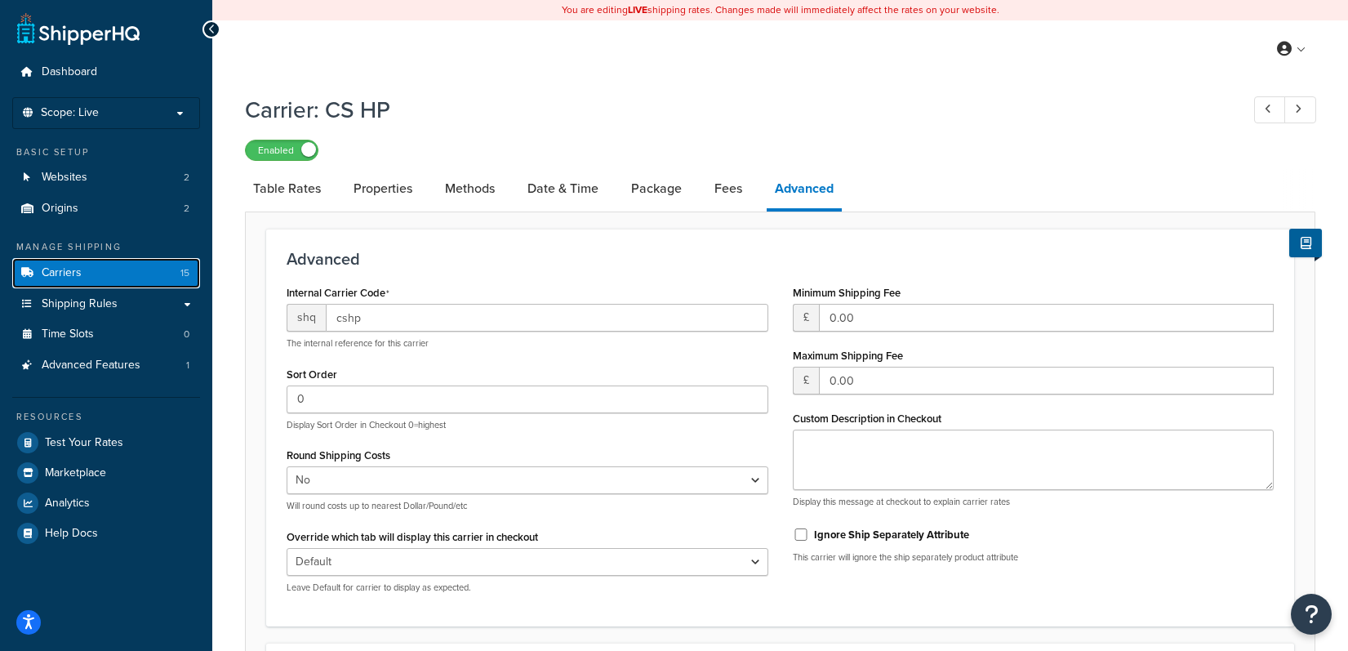
click at [91, 273] on link "Carriers 15" at bounding box center [106, 273] width 188 height 30
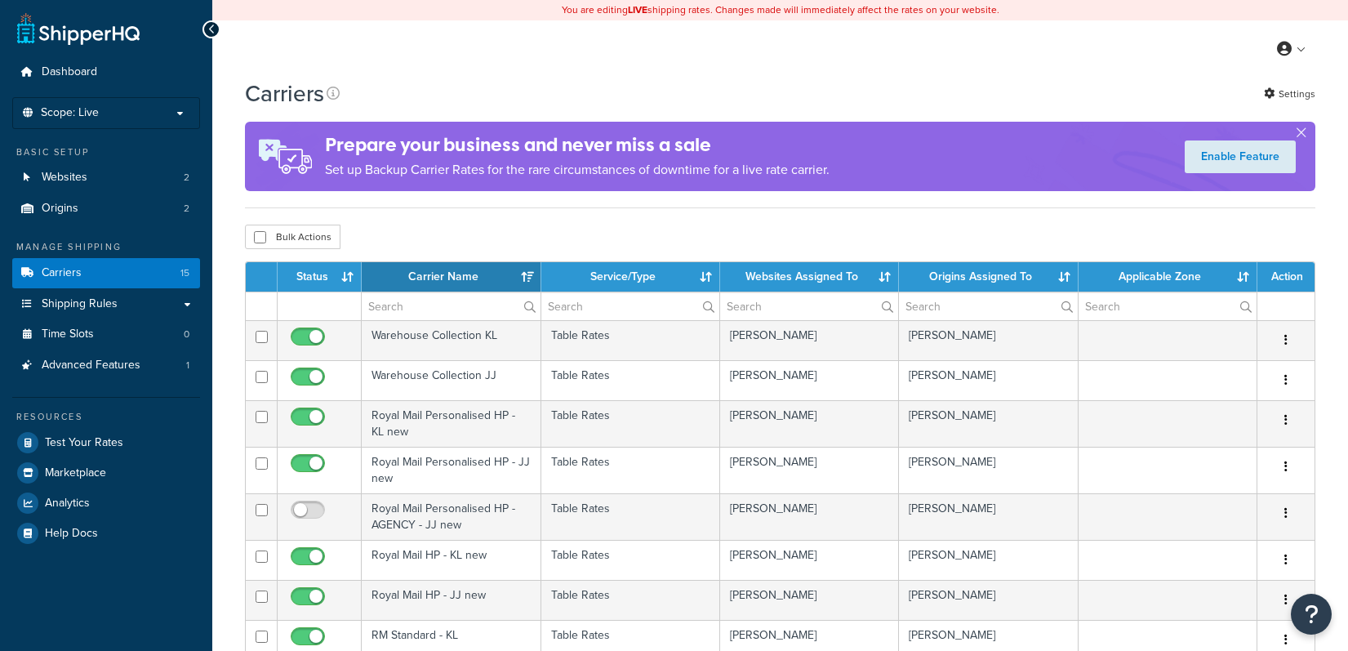
select select "15"
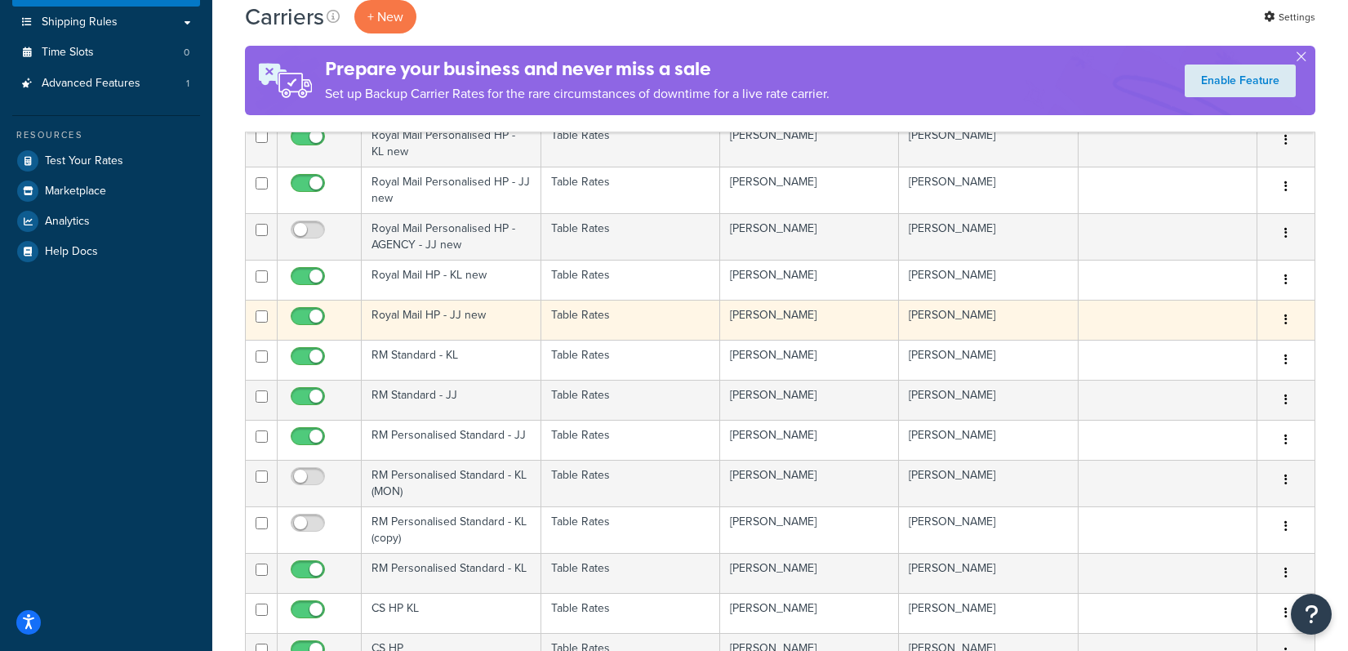
scroll to position [282, 0]
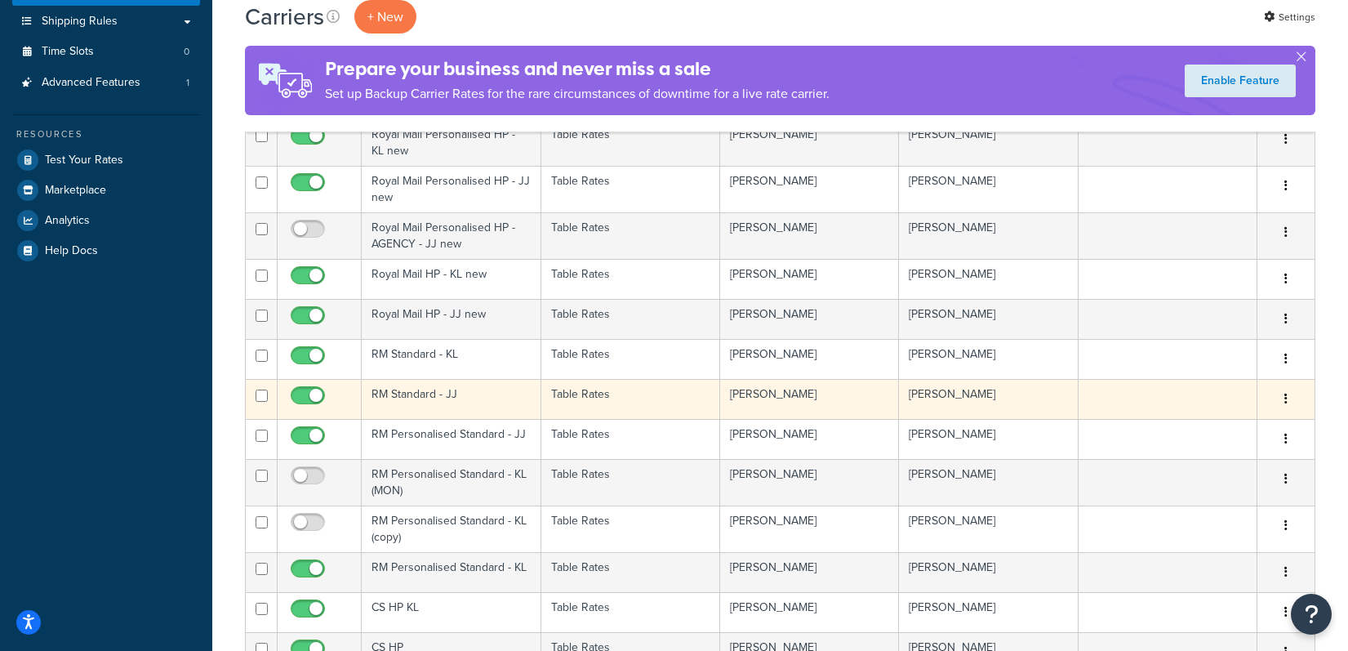
click at [480, 396] on td "RM Standard - JJ" at bounding box center [451, 399] width 179 height 40
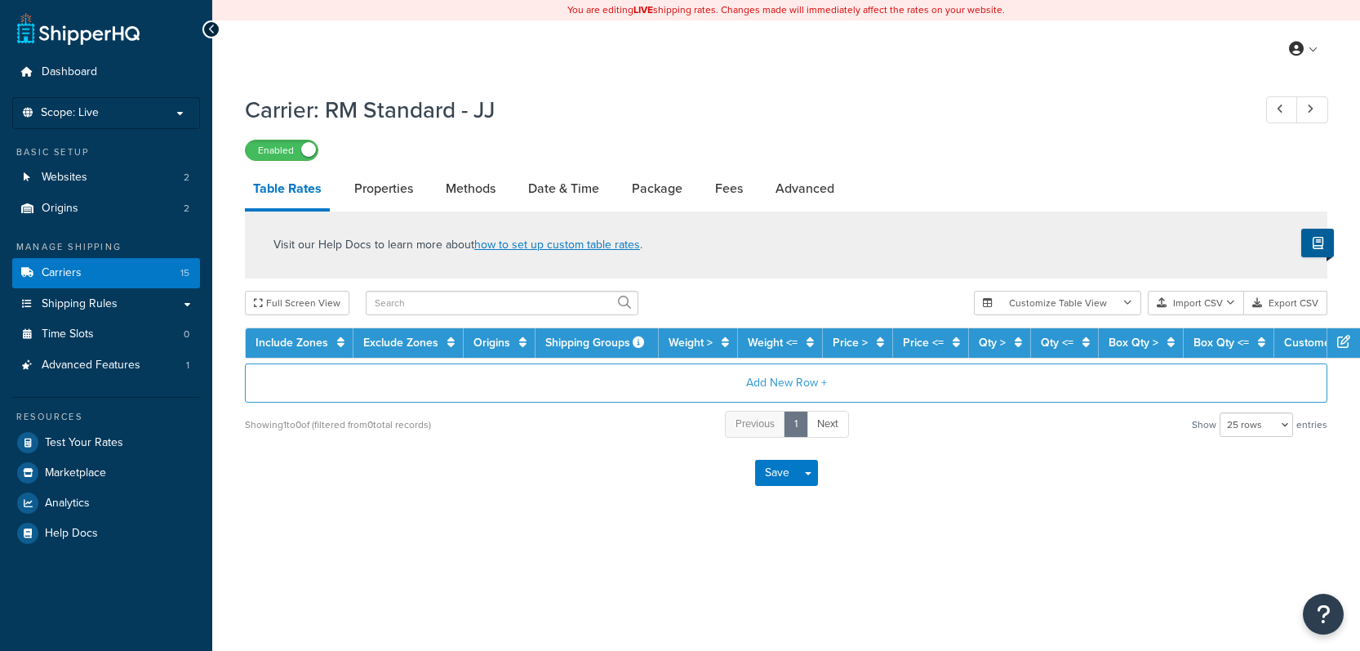
select select "25"
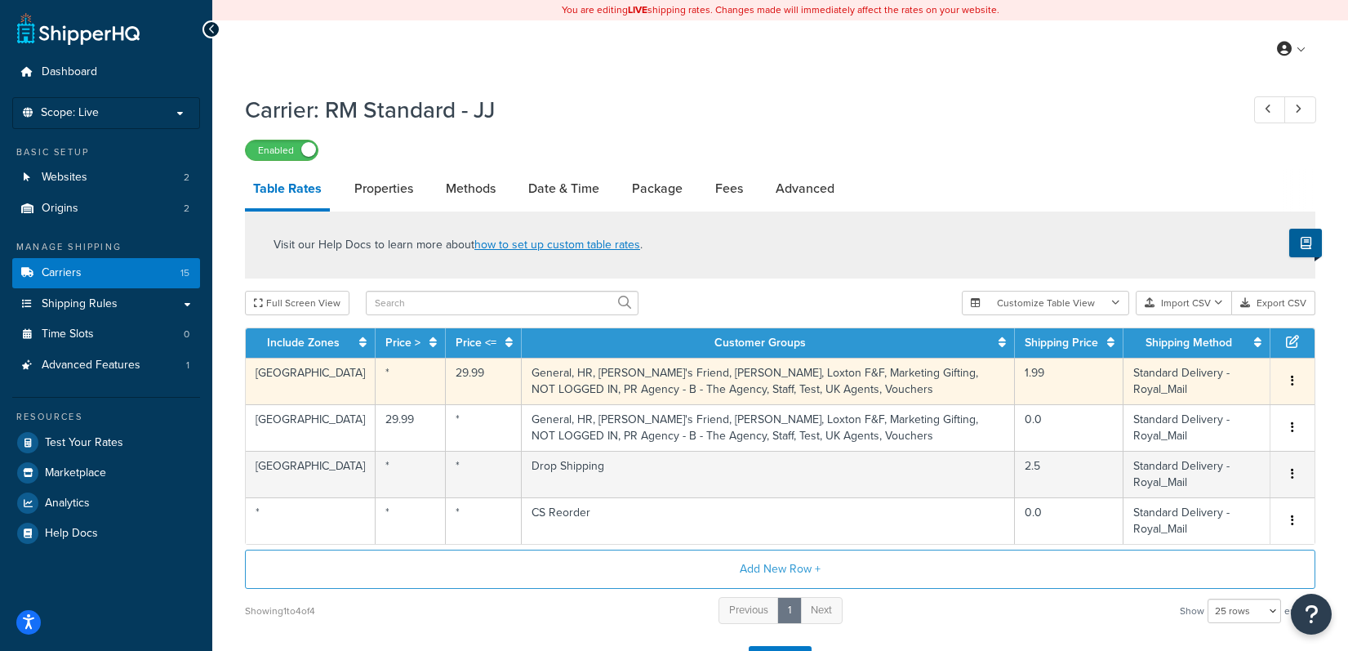
click at [982, 388] on td "General, HR, [PERSON_NAME]'s Friend, [PERSON_NAME], Loxton F&F, Marketing Gifti…" at bounding box center [768, 381] width 493 height 47
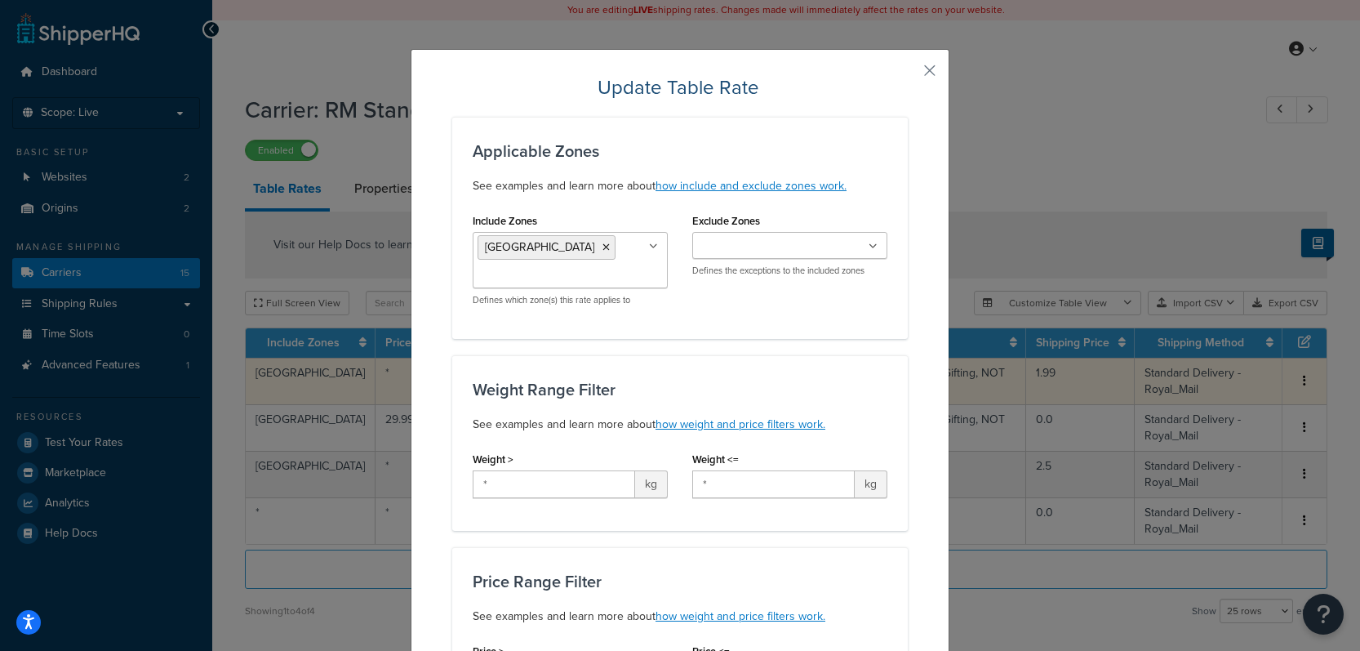
click at [1288, 386] on div "Update Table Rate Applicable Zones See examples and learn more about how includ…" at bounding box center [680, 325] width 1360 height 651
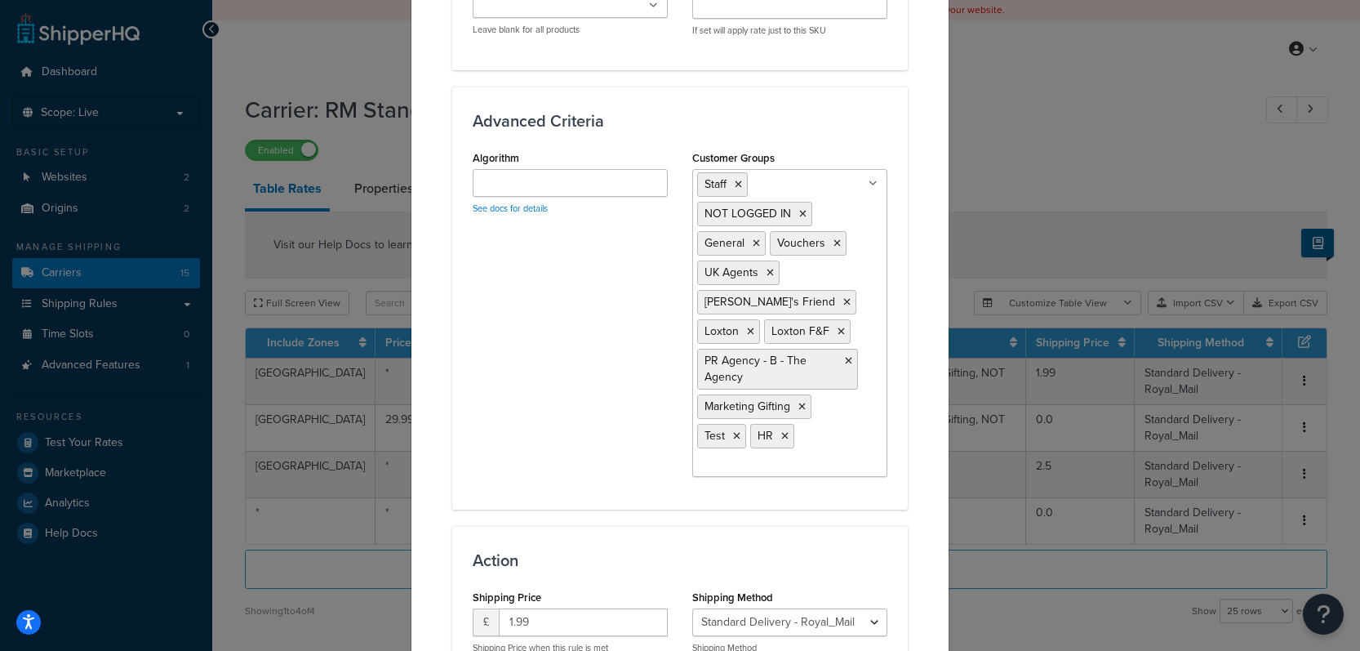
scroll to position [975, 0]
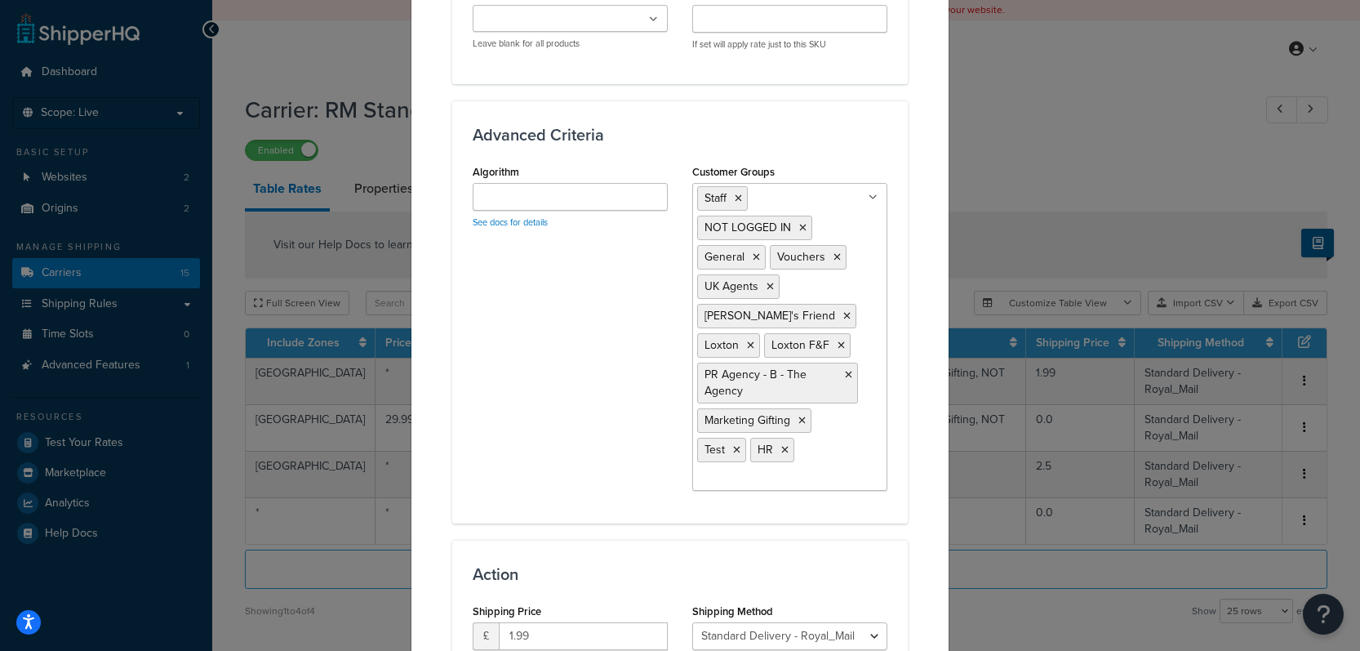
click at [1088, 166] on div "Update Table Rate Applicable Zones See examples and learn more about how includ…" at bounding box center [680, 325] width 1360 height 651
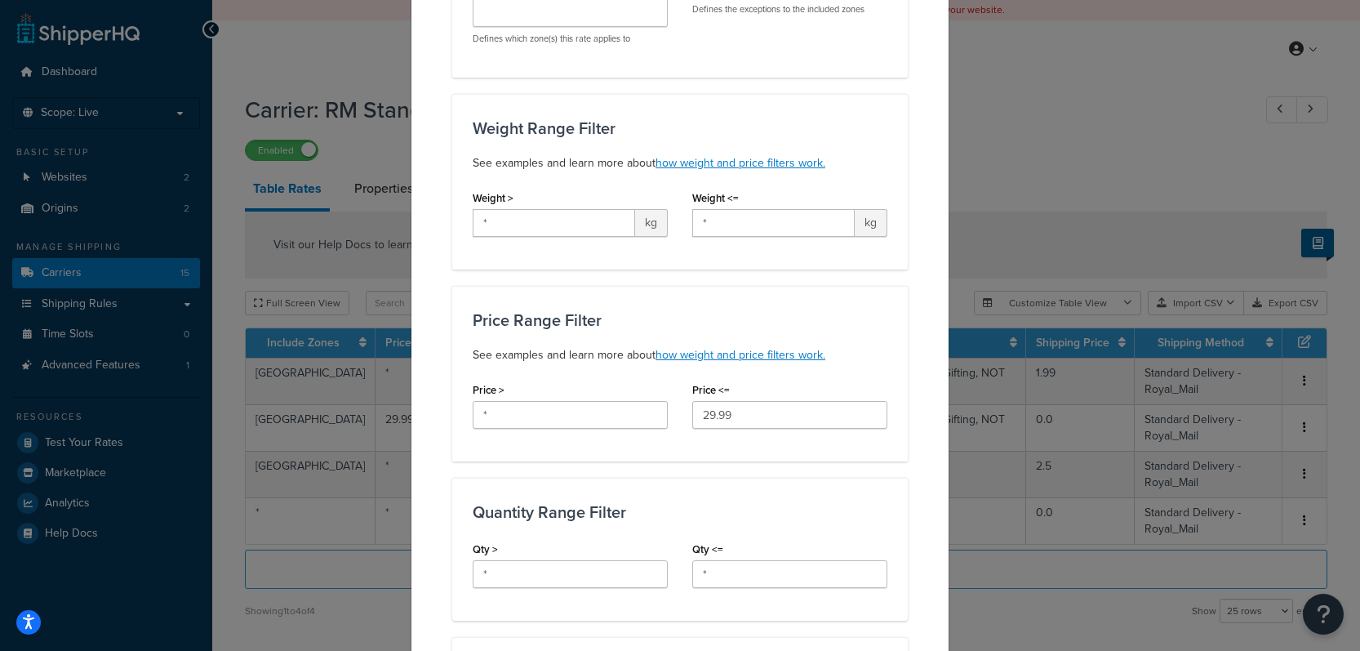
scroll to position [0, 0]
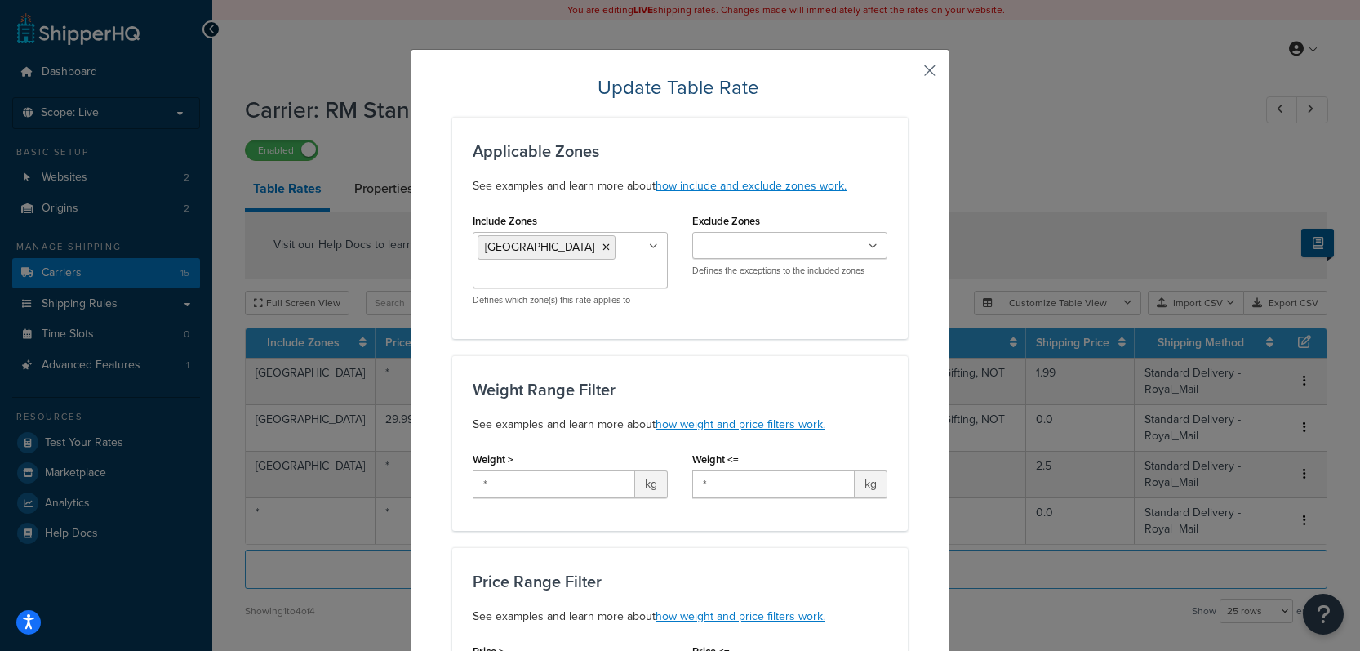
click at [908, 74] on button "button" at bounding box center [906, 76] width 4 height 4
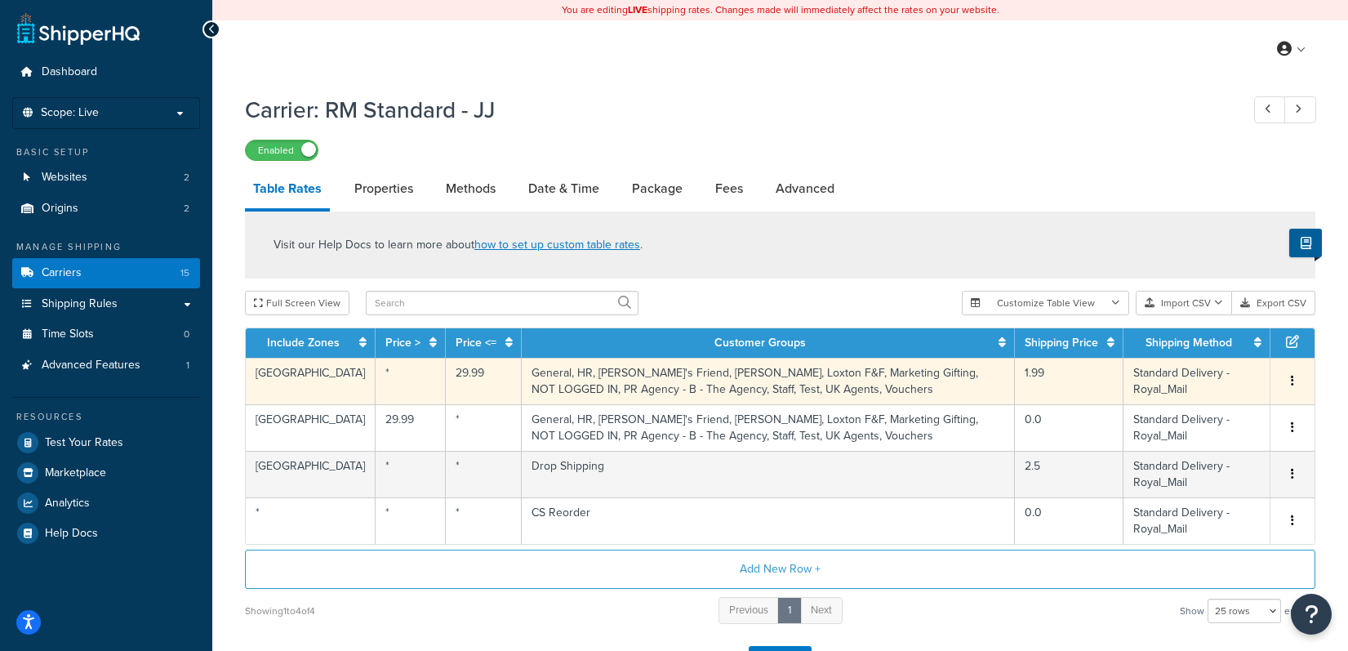
click at [886, 378] on td "General, HR, Katie's Friend, Loxton, Loxton F&F, Marketing Gifting, NOT LOGGED …" at bounding box center [768, 381] width 493 height 47
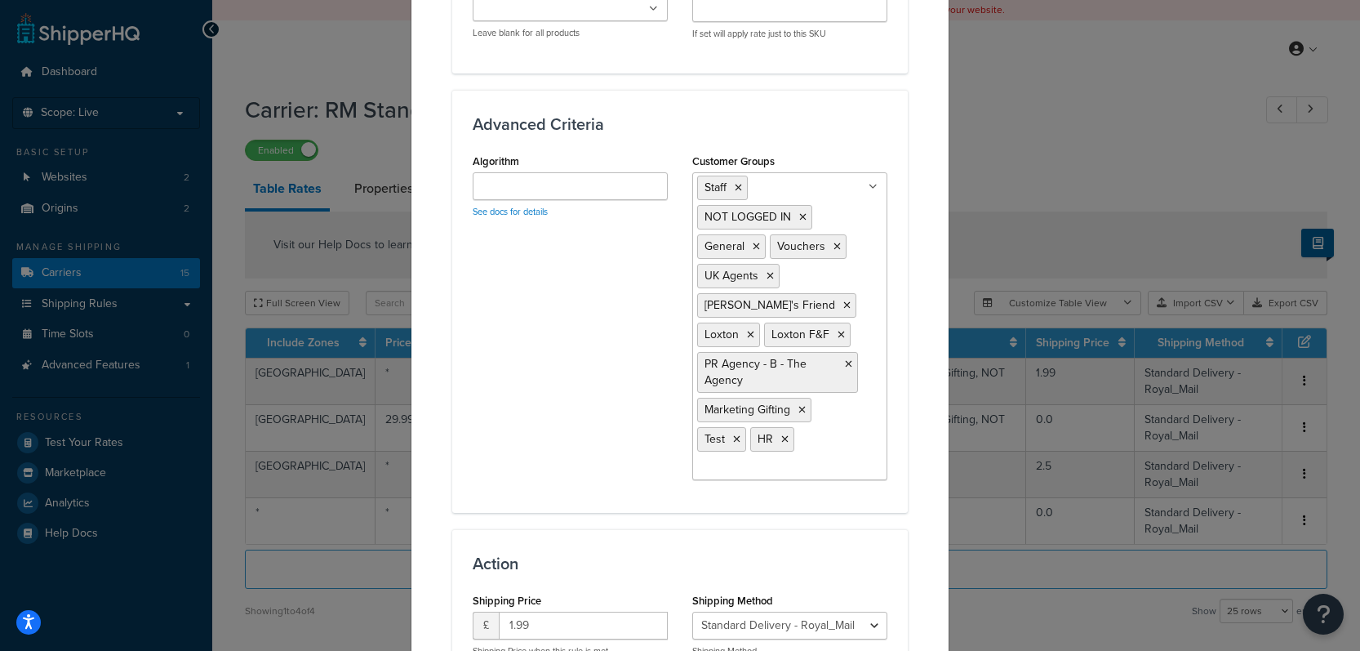
scroll to position [982, 0]
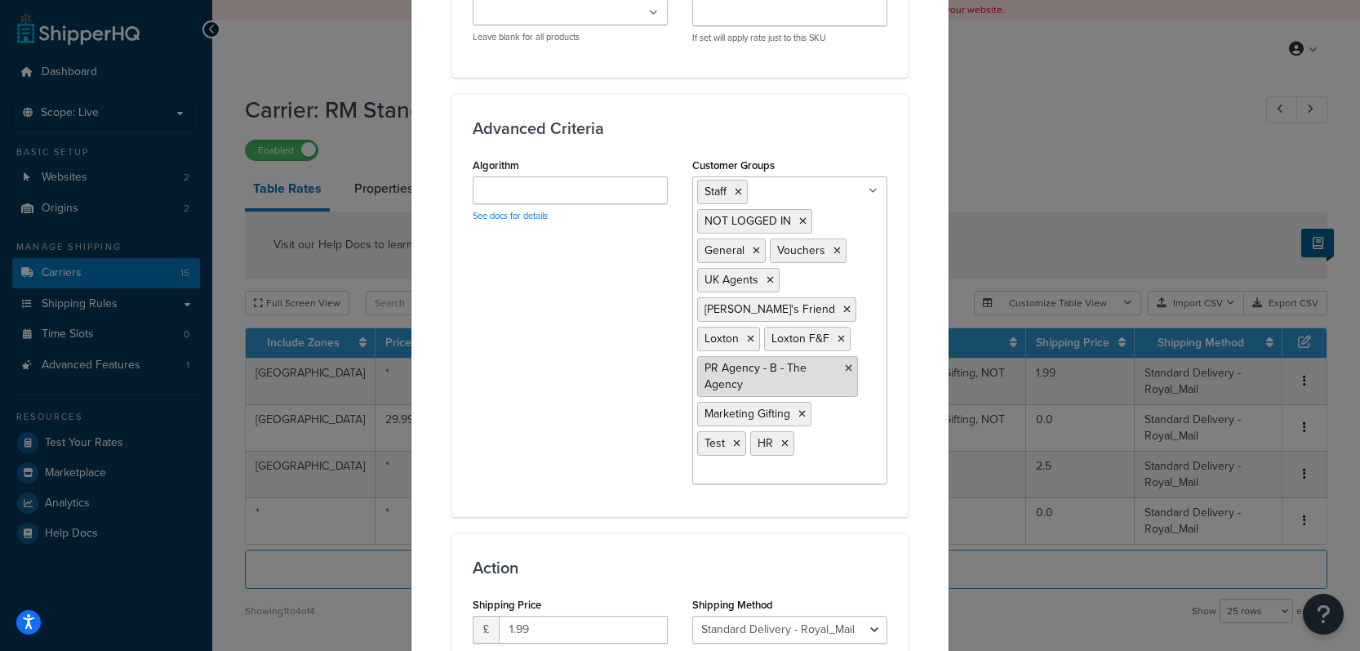
click at [845, 369] on icon at bounding box center [848, 368] width 7 height 10
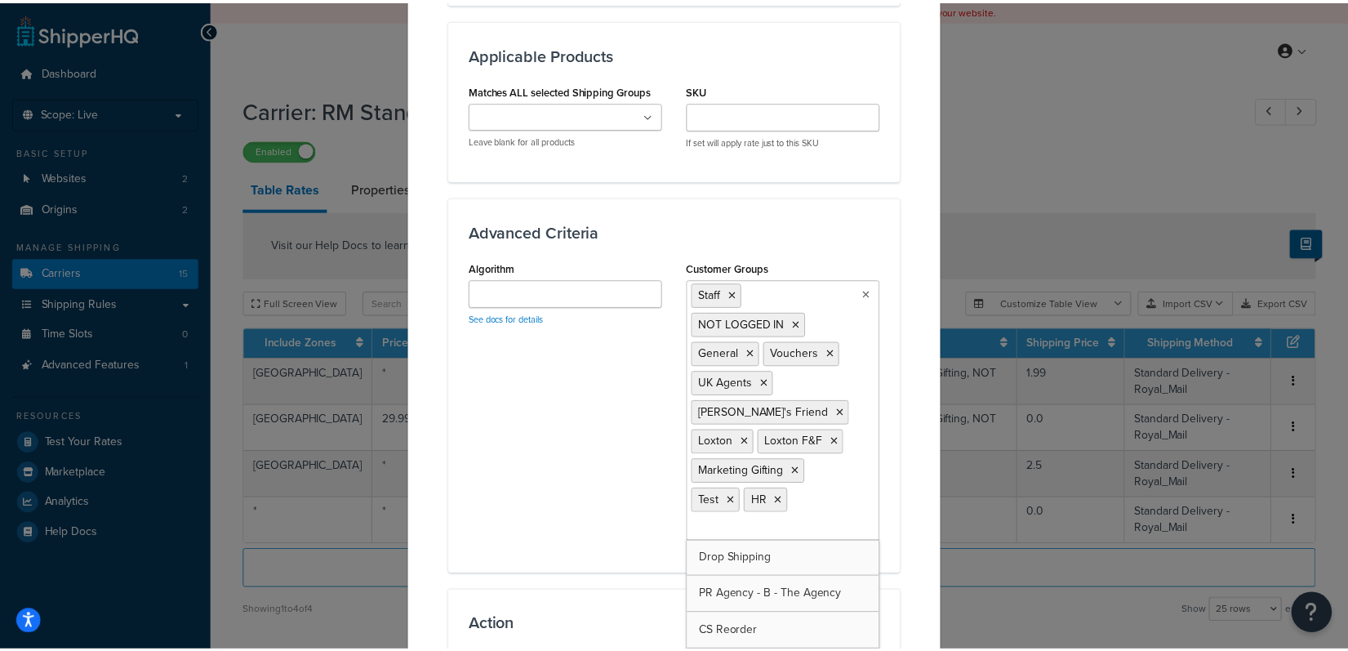
scroll to position [1100, 0]
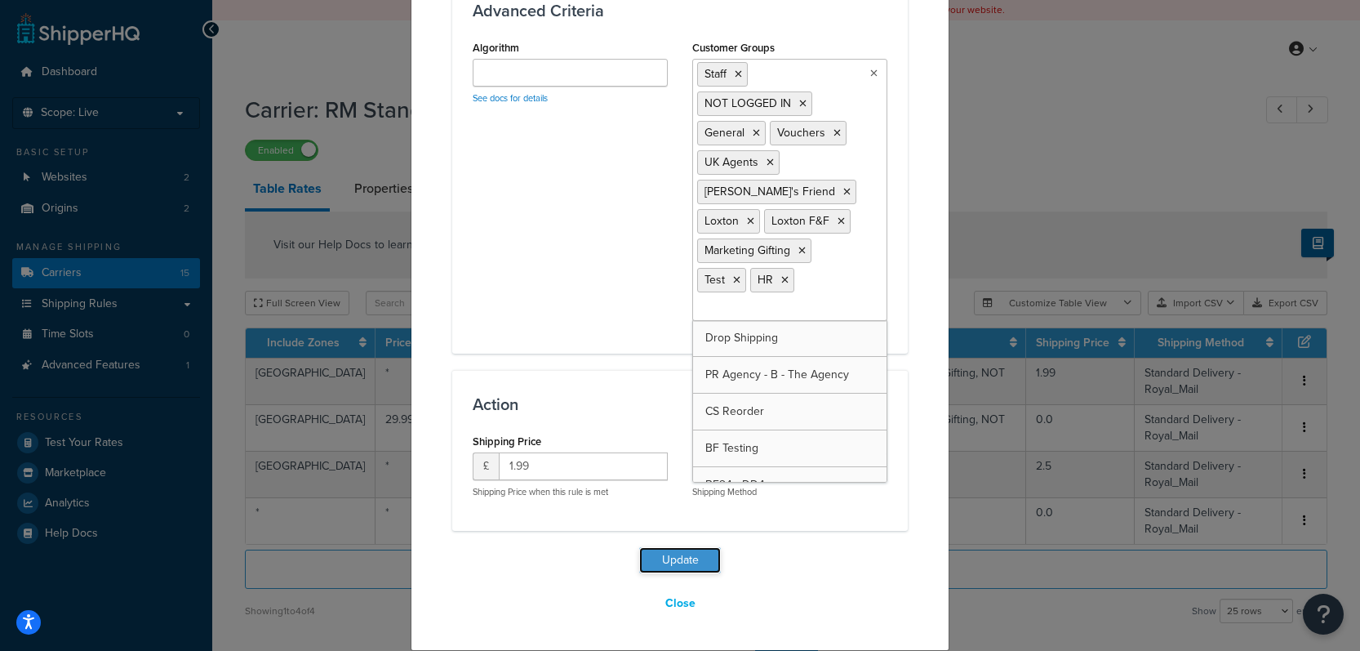
click at [678, 552] on button "Update" at bounding box center [680, 560] width 82 height 26
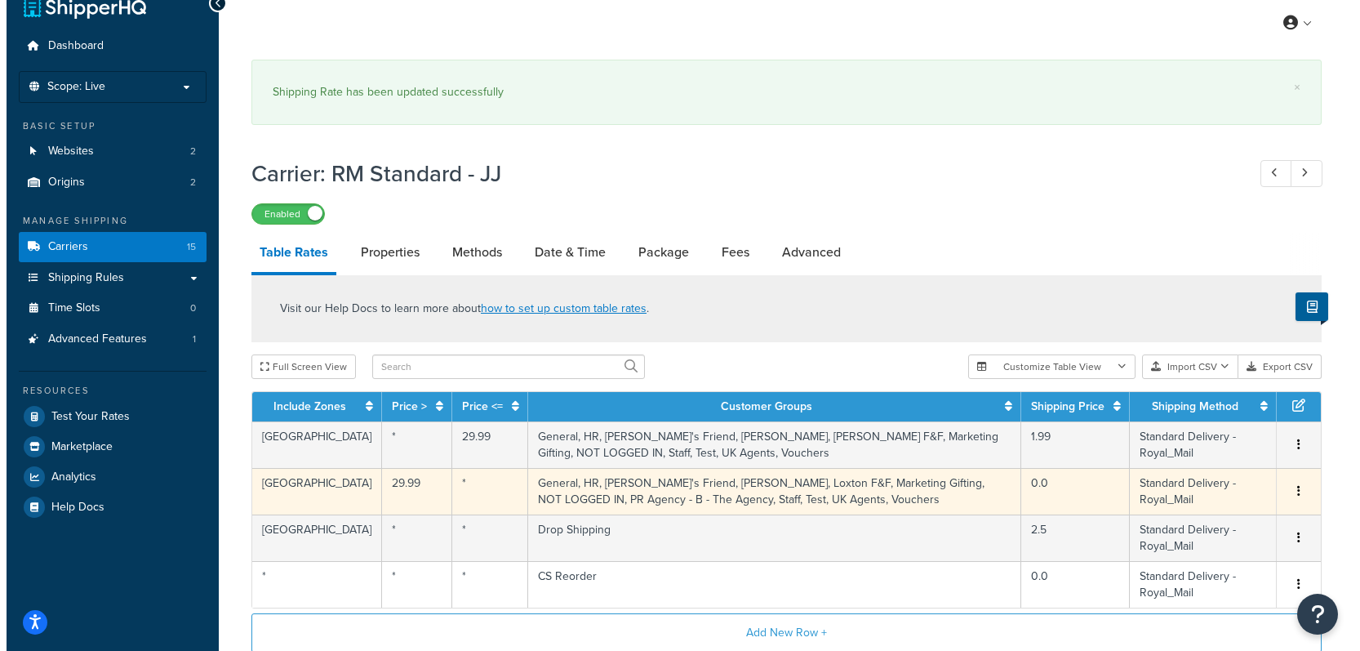
scroll to position [27, 0]
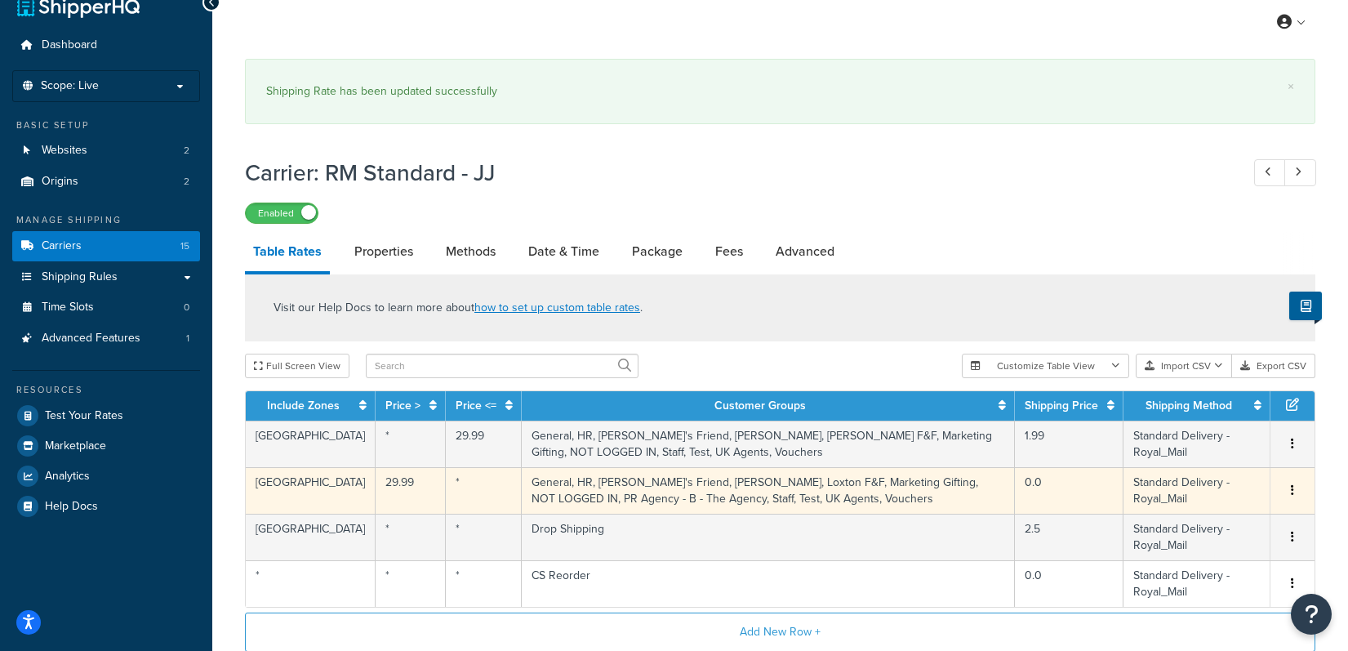
click at [953, 497] on td "General, HR, Katie's Friend, Loxton, Loxton F&F, Marketing Gifting, NOT LOGGED …" at bounding box center [768, 490] width 493 height 47
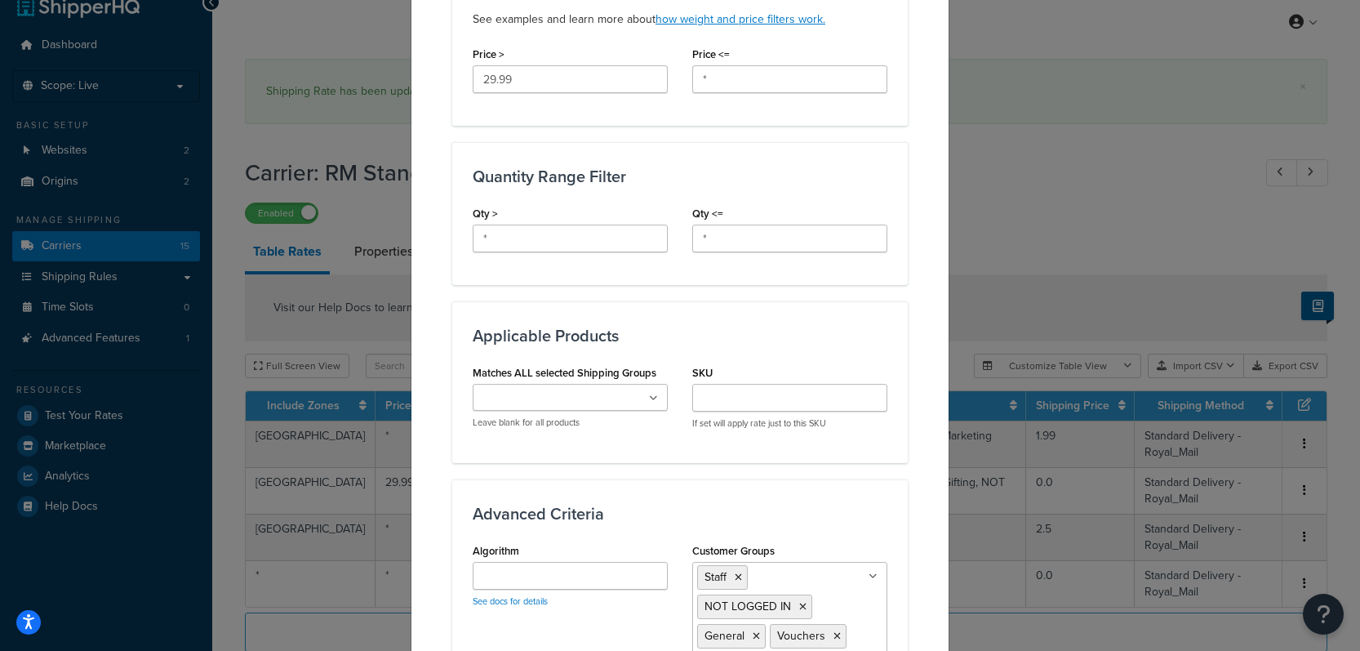
scroll to position [927, 0]
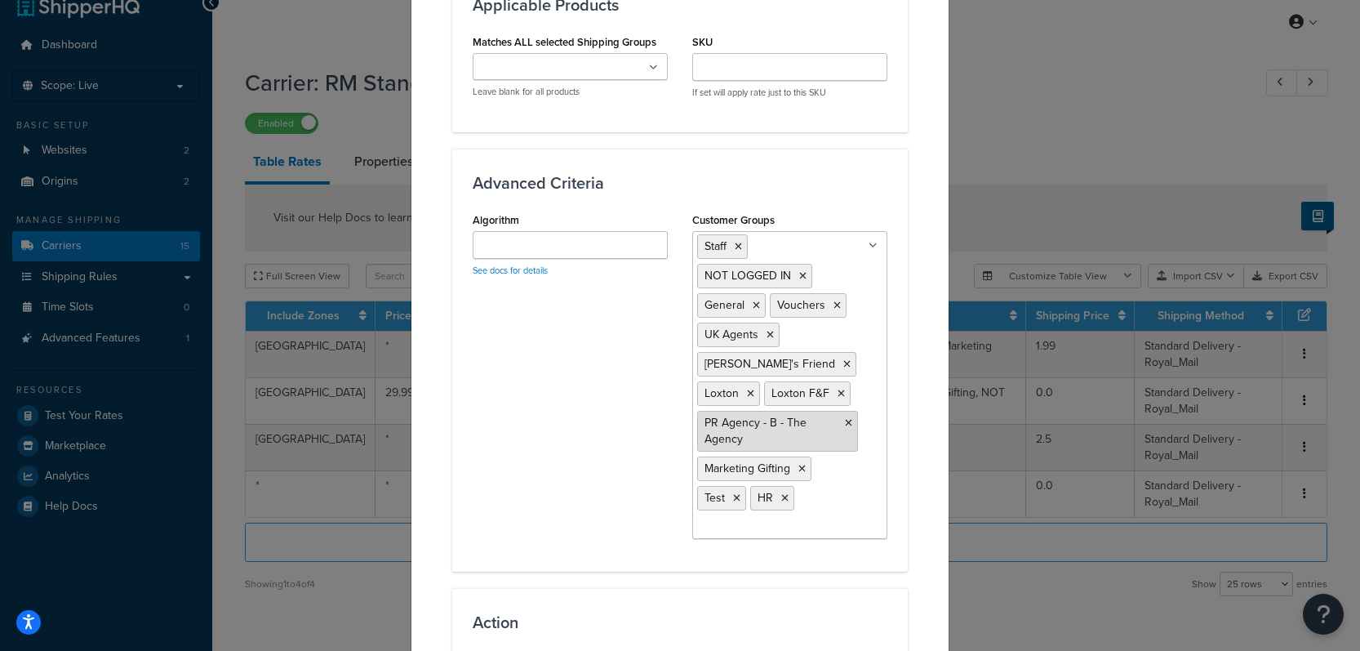
click at [845, 419] on icon at bounding box center [848, 423] width 7 height 10
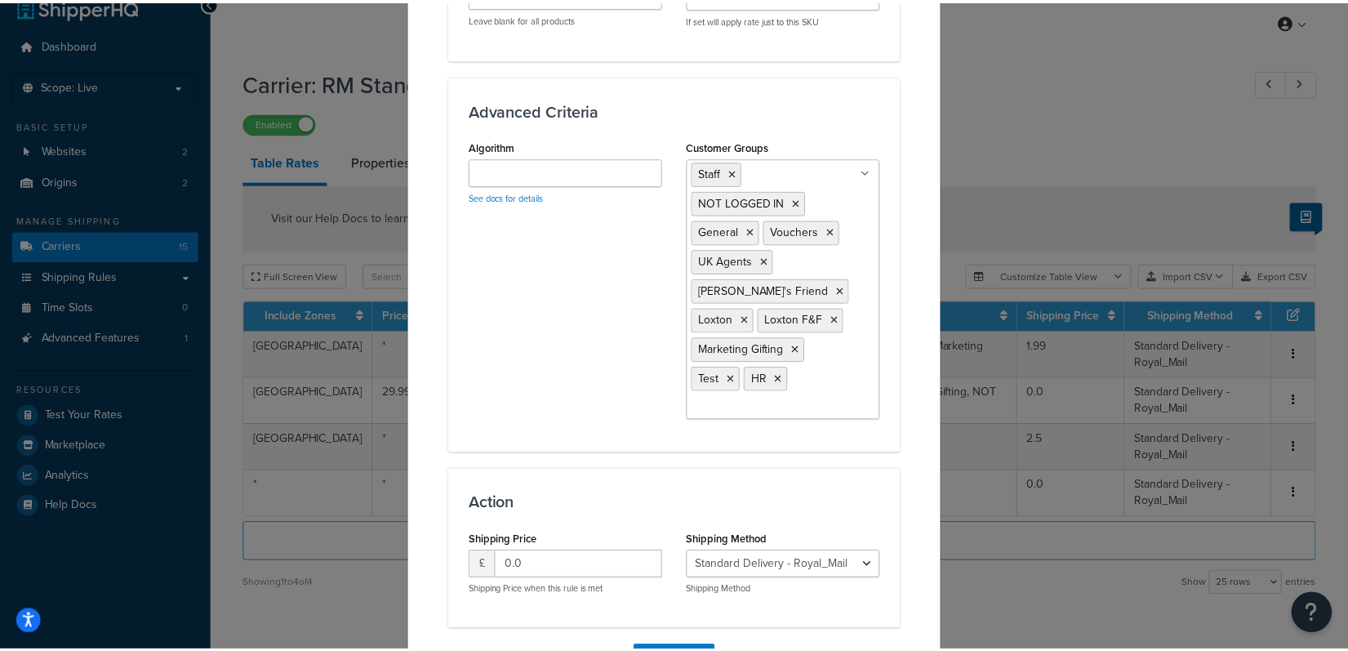
scroll to position [1100, 0]
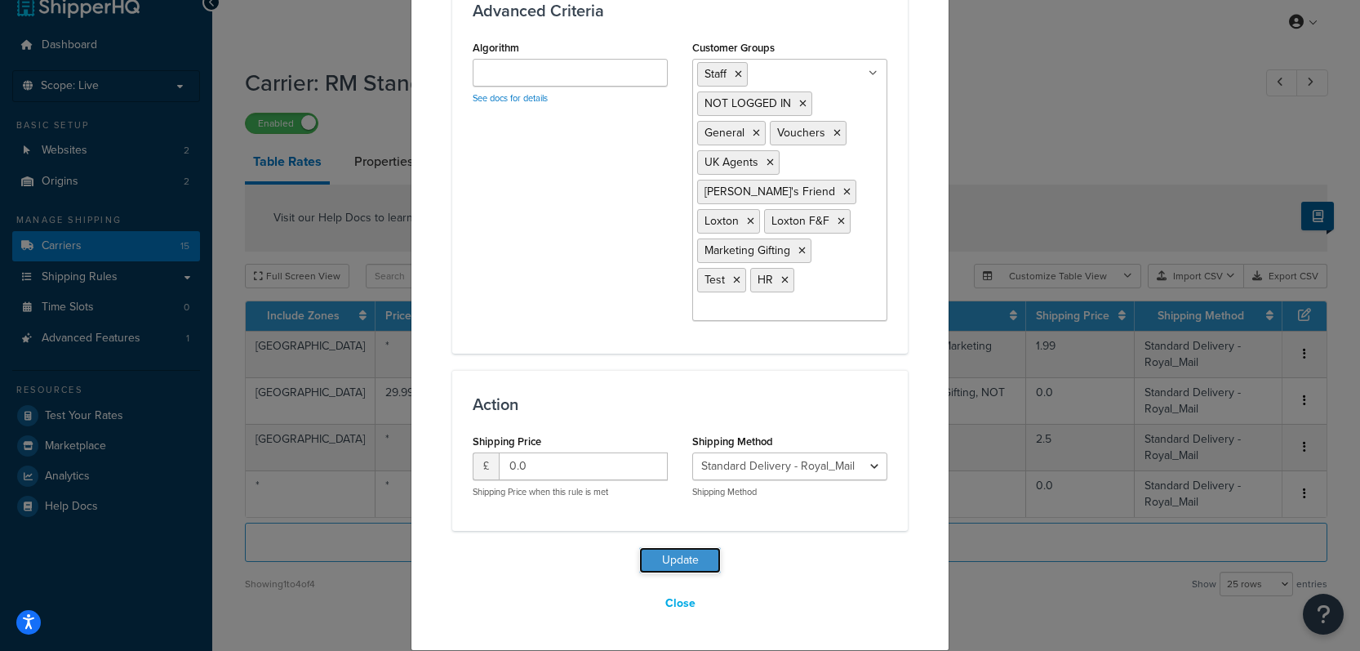
click at [679, 563] on button "Update" at bounding box center [680, 560] width 82 height 26
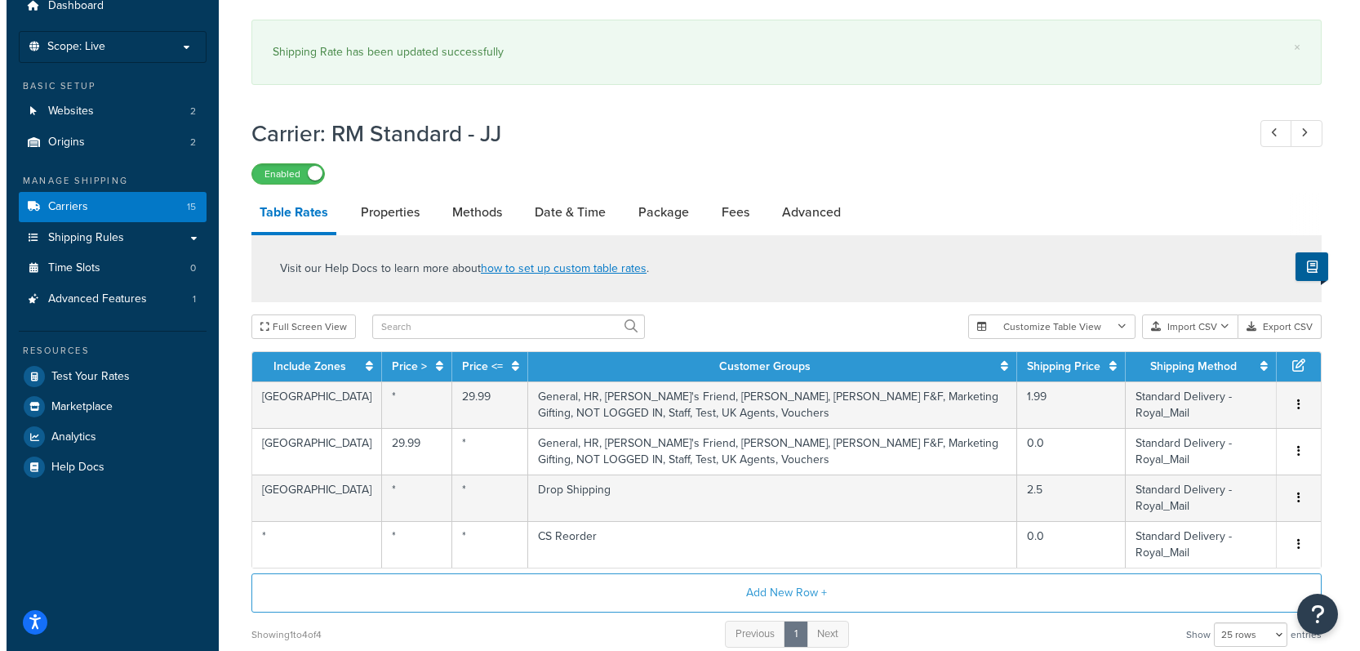
scroll to position [104, 0]
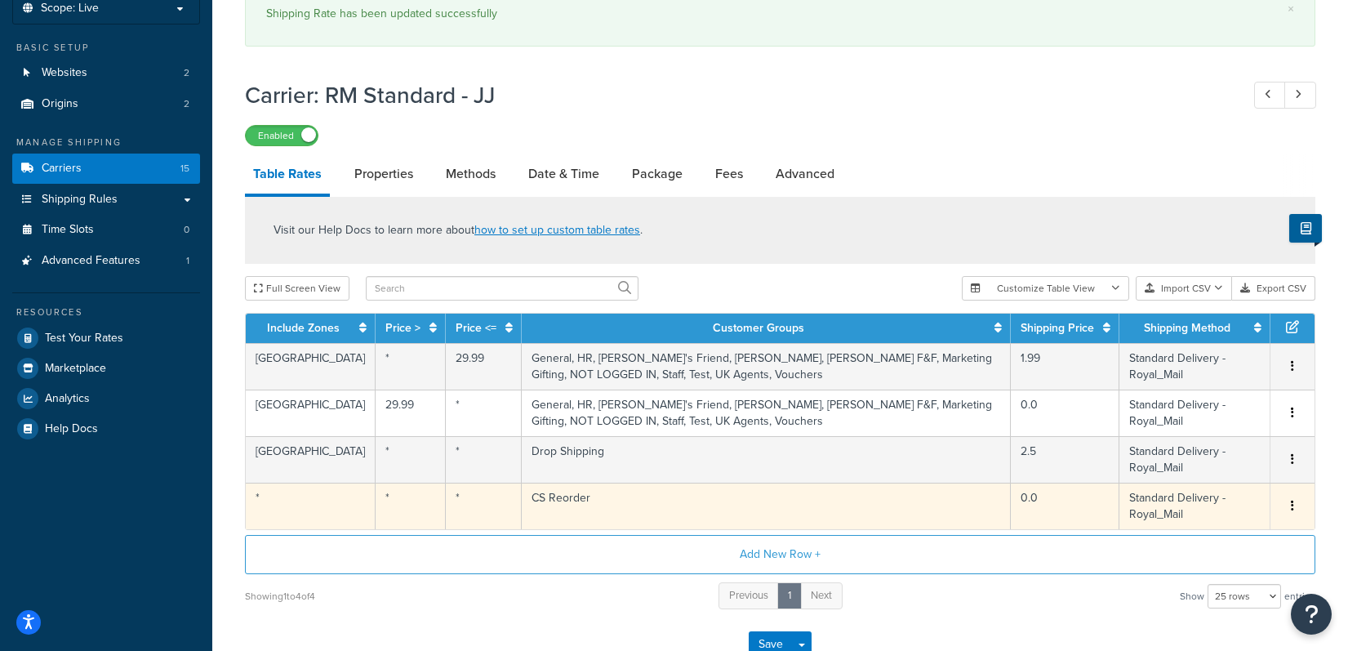
click at [891, 518] on td "CS Reorder" at bounding box center [766, 505] width 489 height 47
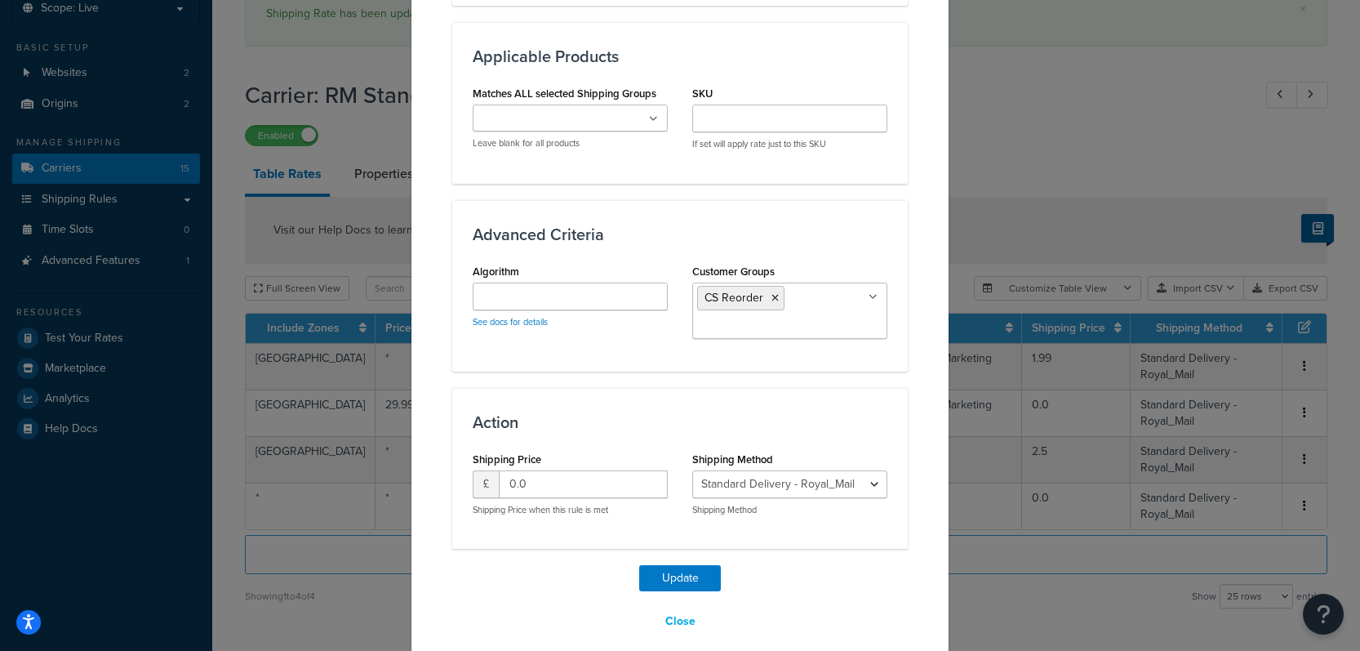
scroll to position [864, 0]
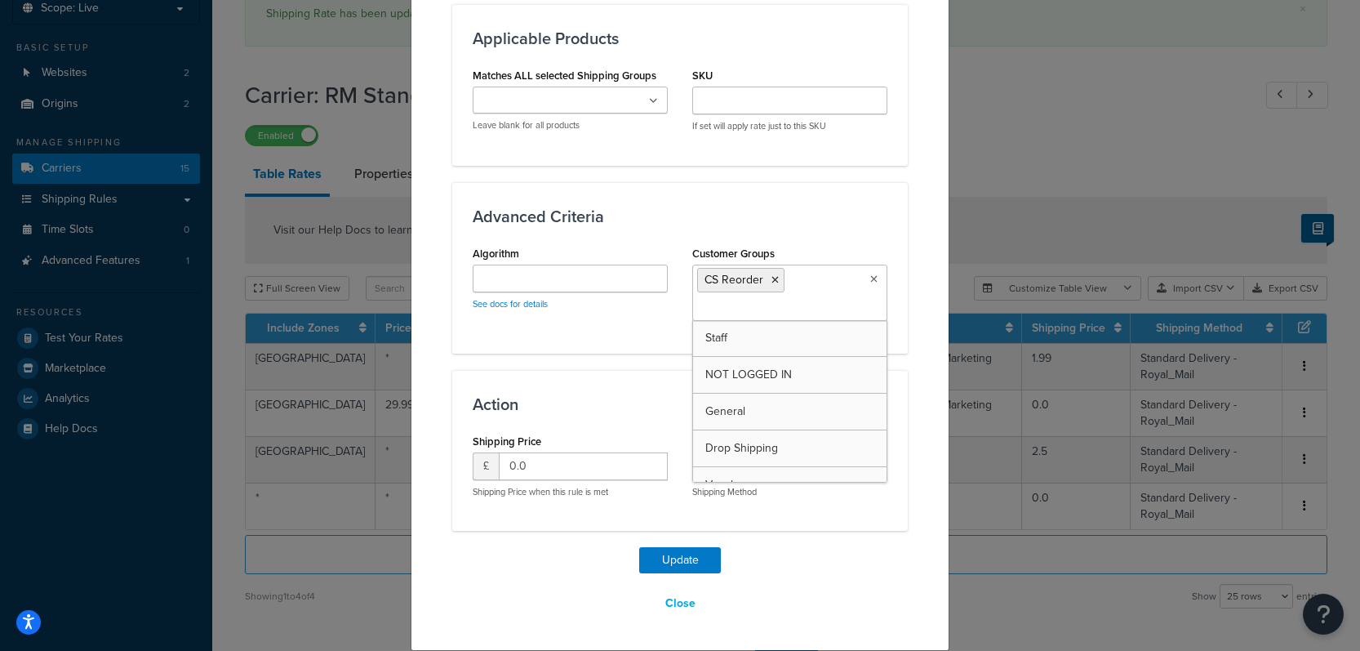
click at [811, 285] on ul "CS Reorder" at bounding box center [789, 292] width 195 height 56
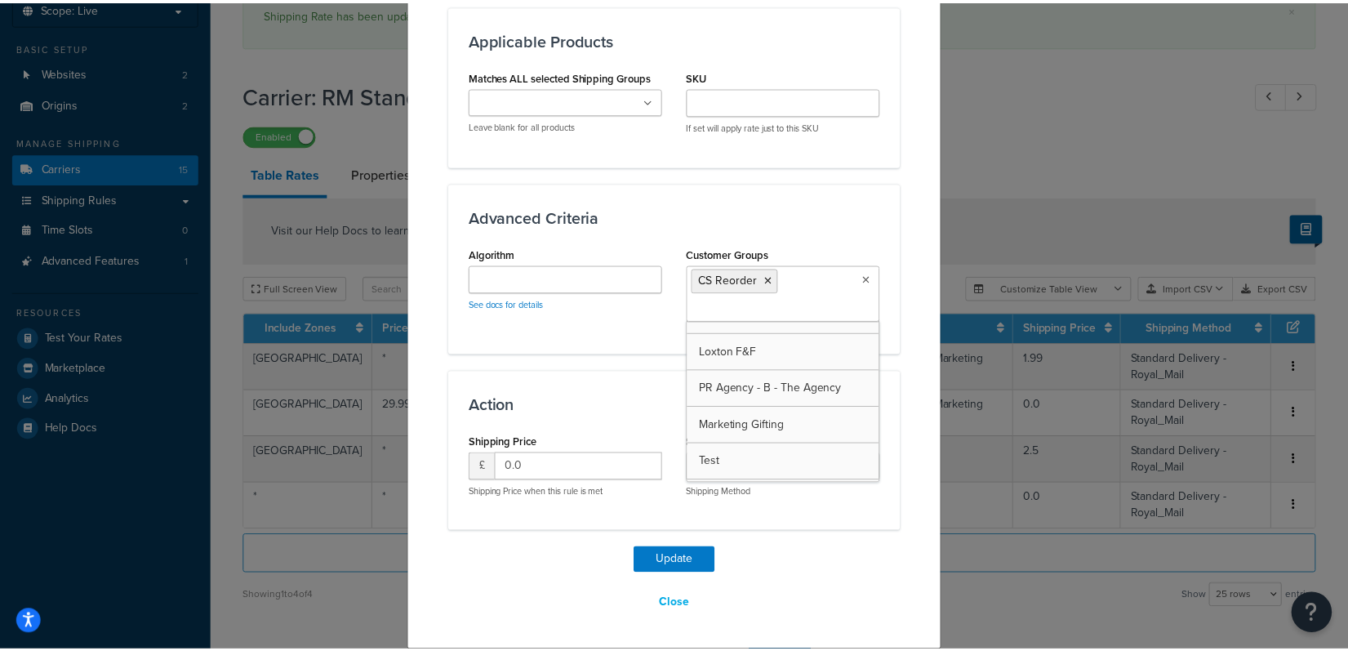
scroll to position [307, 0]
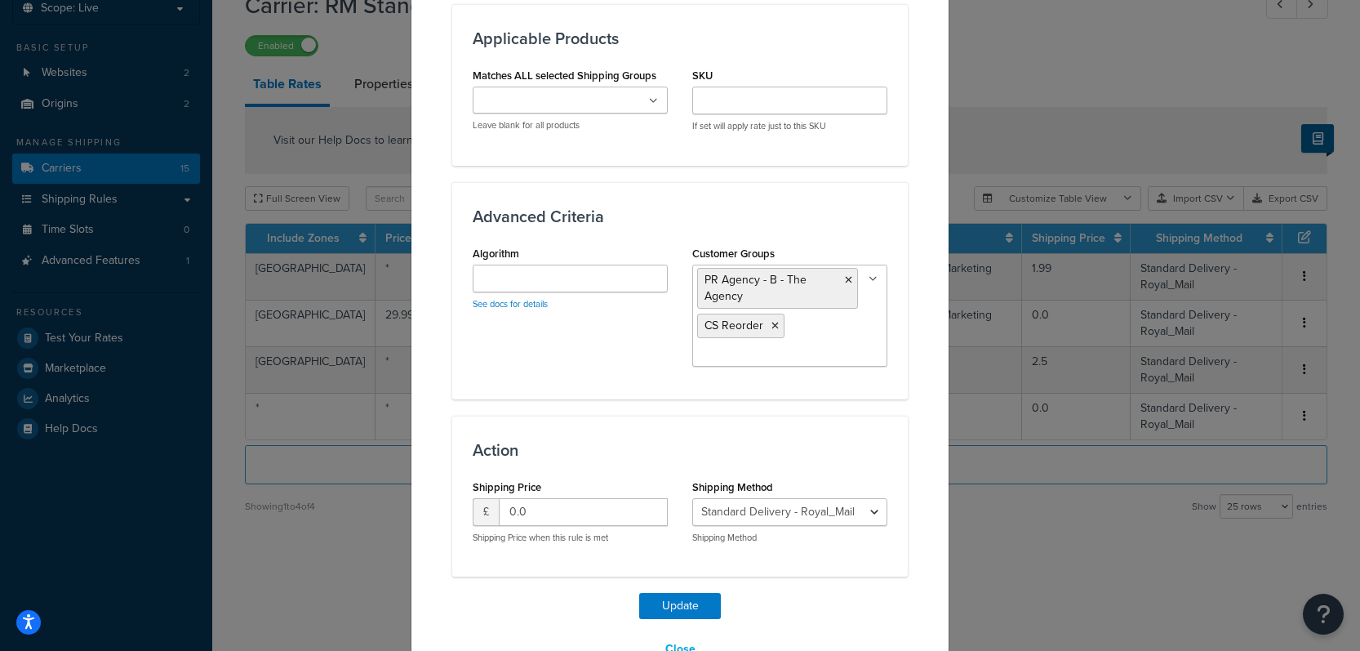
click at [686, 602] on button "Update" at bounding box center [680, 606] width 82 height 26
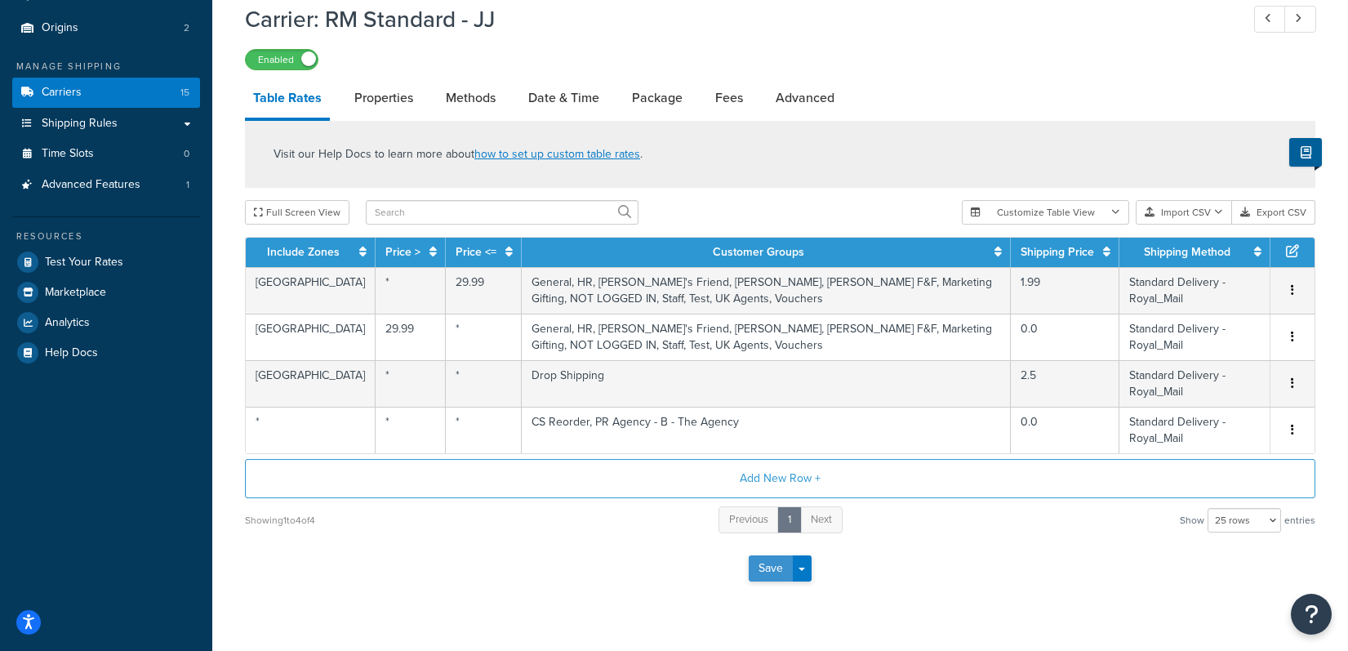
scroll to position [182, 0]
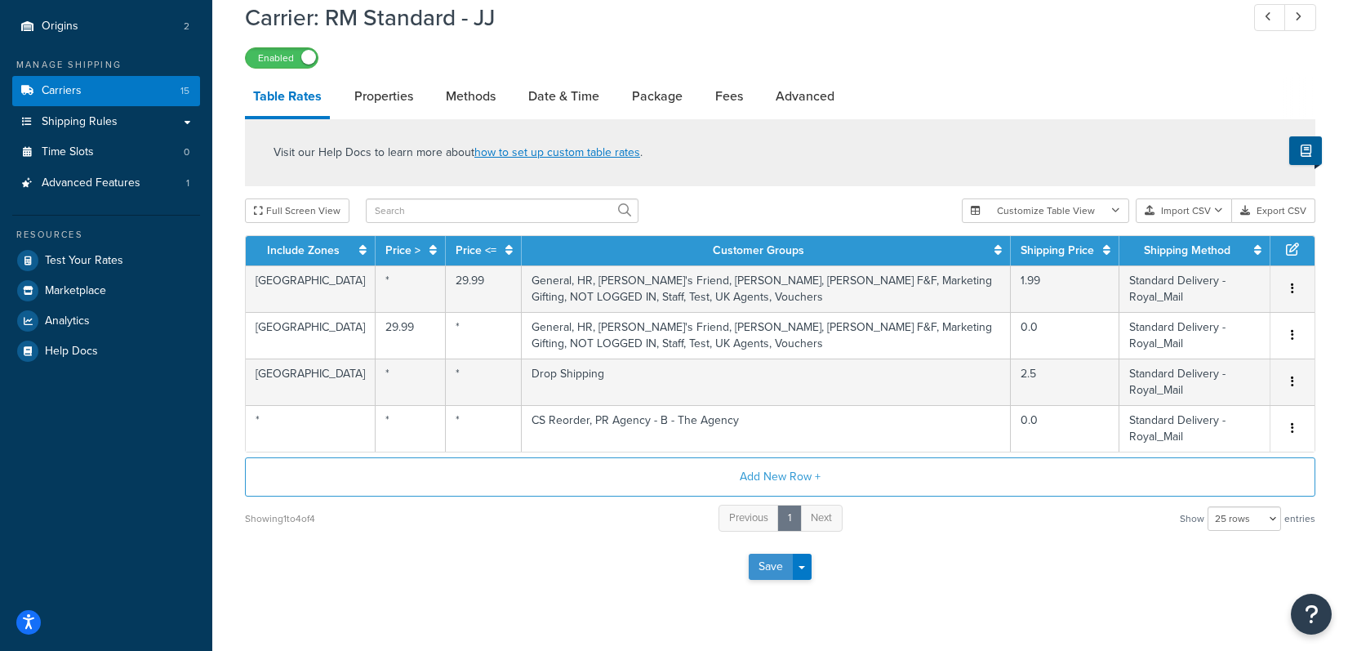
click at [759, 569] on button "Save" at bounding box center [771, 566] width 44 height 26
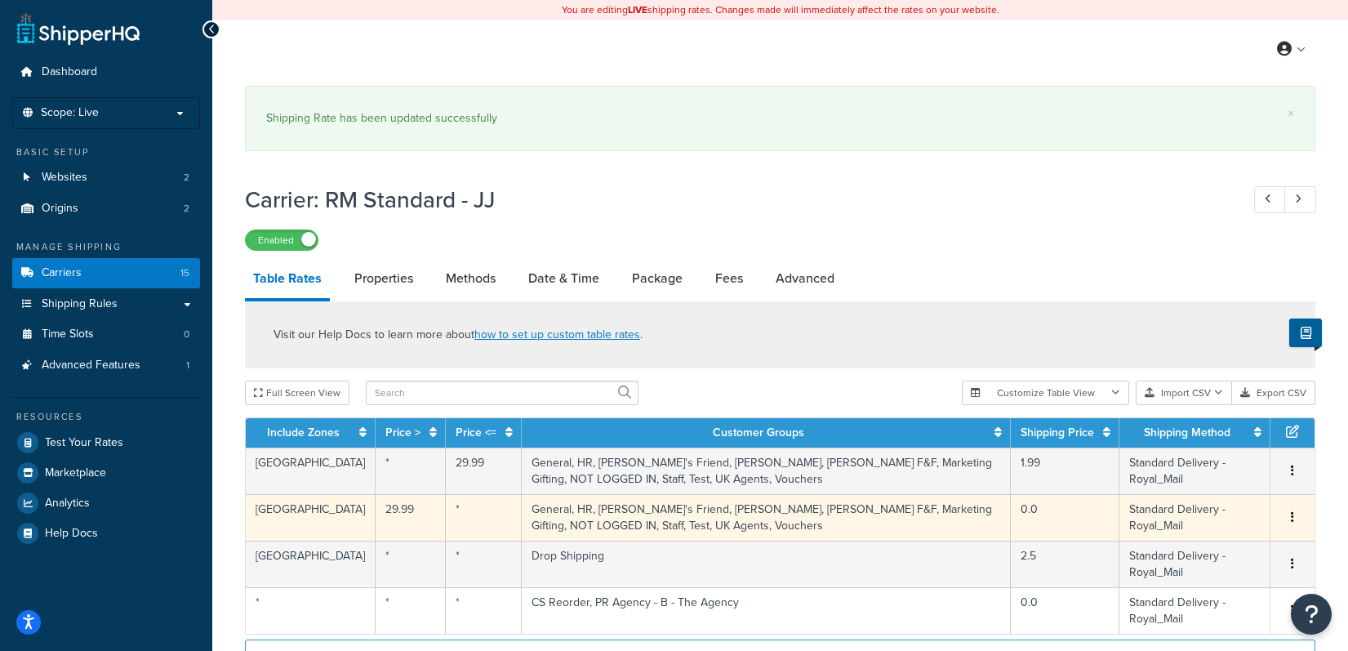
scroll to position [3, 0]
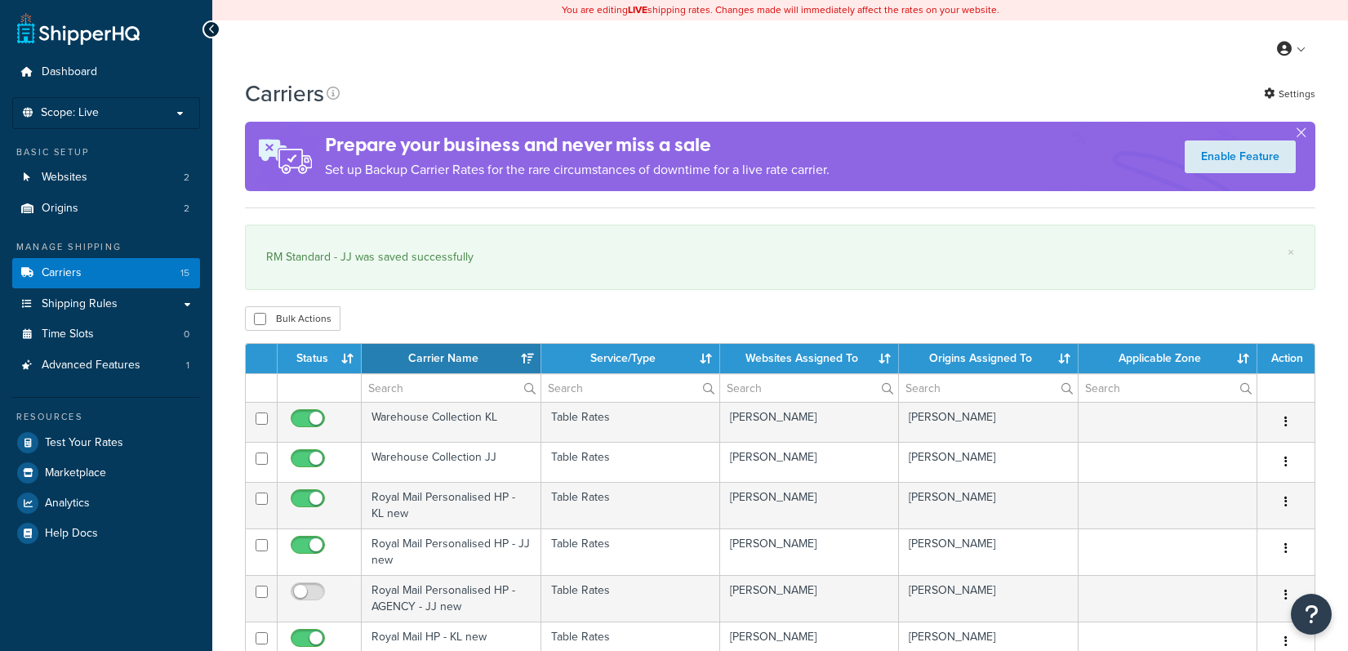
select select "15"
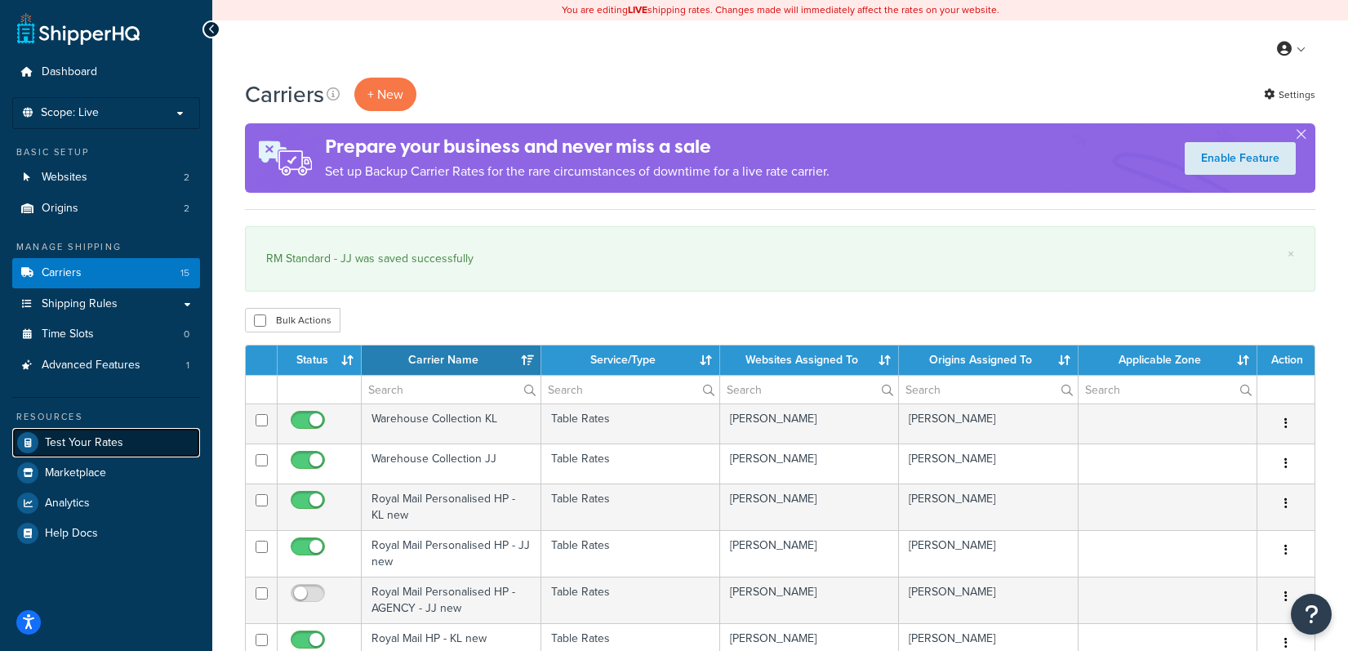
click at [103, 447] on span "Test Your Rates" at bounding box center [84, 443] width 78 height 14
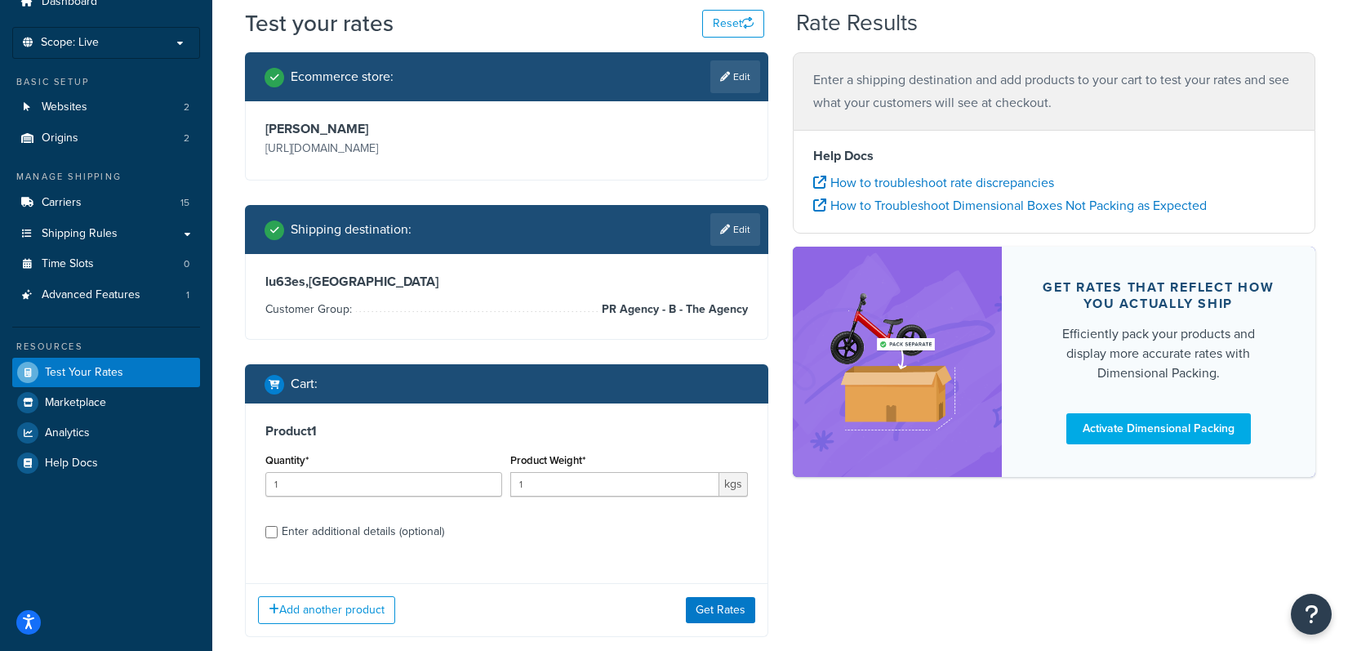
scroll to position [97, 0]
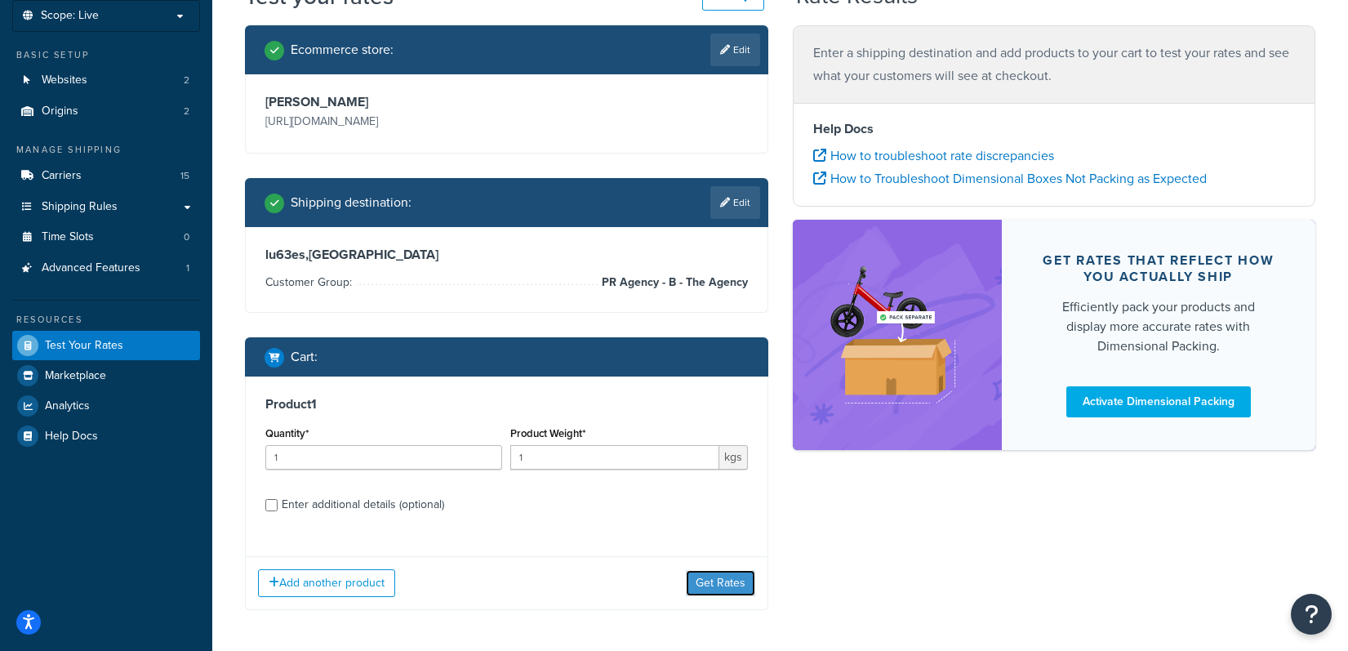
click at [716, 585] on button "Get Rates" at bounding box center [720, 583] width 69 height 26
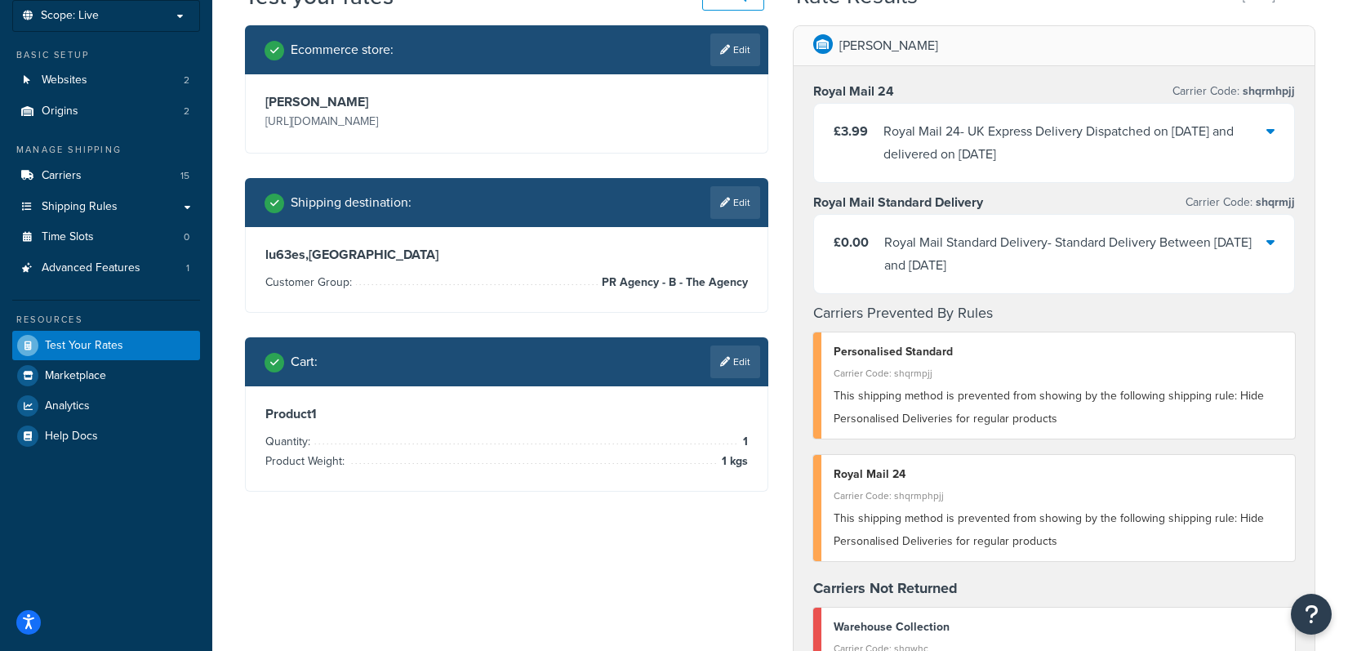
click at [739, 369] on link "Edit" at bounding box center [735, 361] width 50 height 33
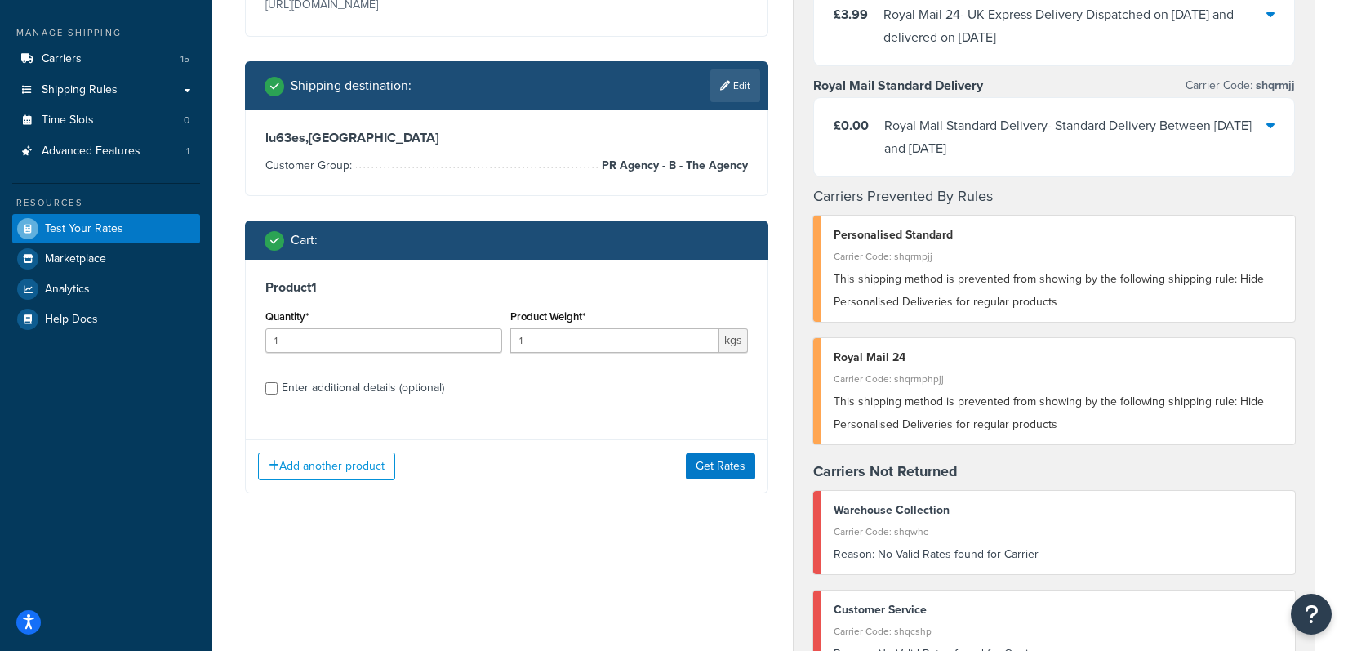
click at [318, 389] on div "Enter additional details (optional)" at bounding box center [363, 387] width 162 height 23
click at [278, 389] on input "Enter additional details (optional)" at bounding box center [271, 388] width 12 height 12
checkbox input "true"
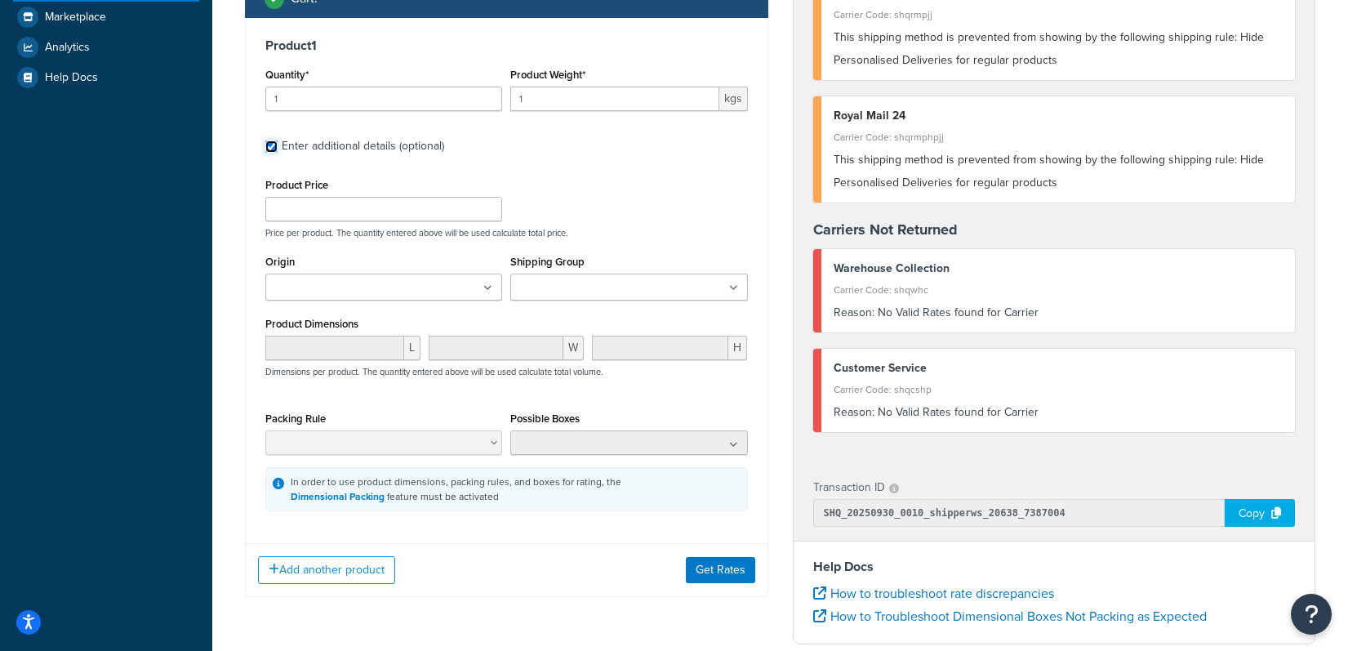
scroll to position [456, 0]
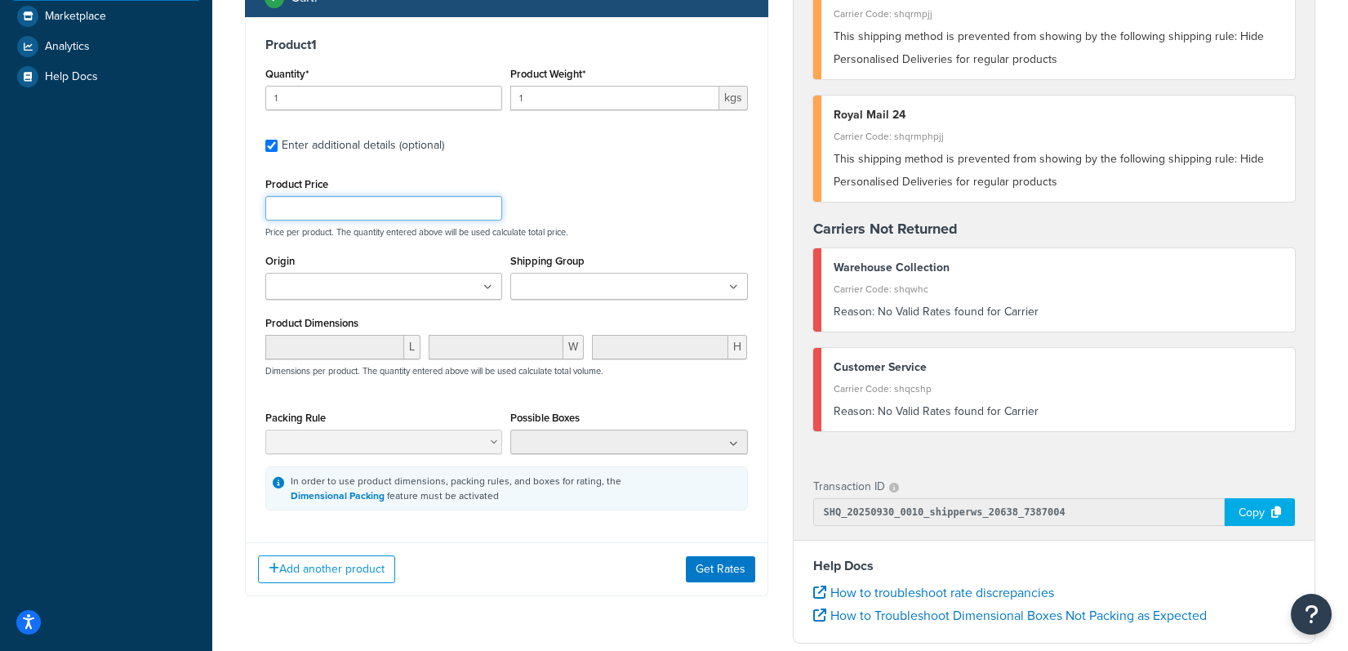
click at [380, 214] on input "Product Price" at bounding box center [383, 208] width 237 height 24
click at [564, 192] on div "Product Price Price per product. The quantity entered above will be used calcul…" at bounding box center [506, 205] width 491 height 64
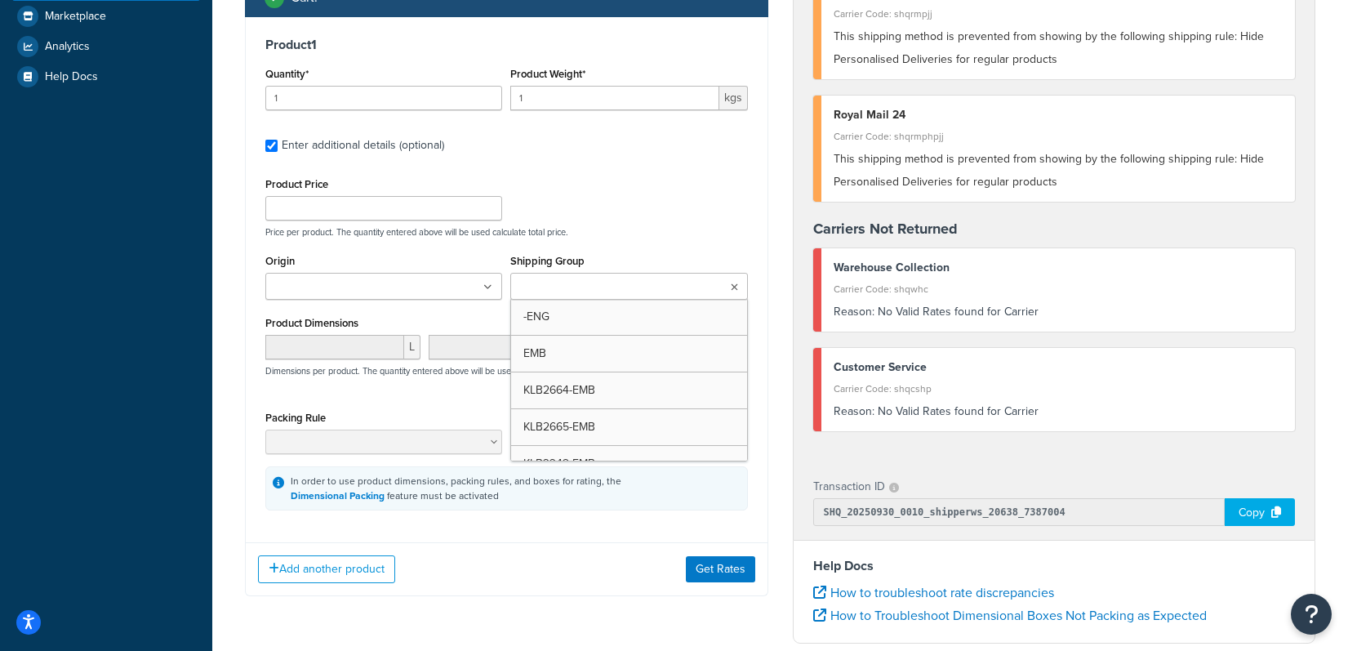
drag, startPoint x: 554, startPoint y: 280, endPoint x: 535, endPoint y: 281, distance: 18.8
click at [554, 281] on input "Shipping Group" at bounding box center [587, 287] width 144 height 18
click at [463, 281] on ul at bounding box center [383, 286] width 237 height 27
click at [598, 283] on input "Shipping Group" at bounding box center [587, 287] width 144 height 18
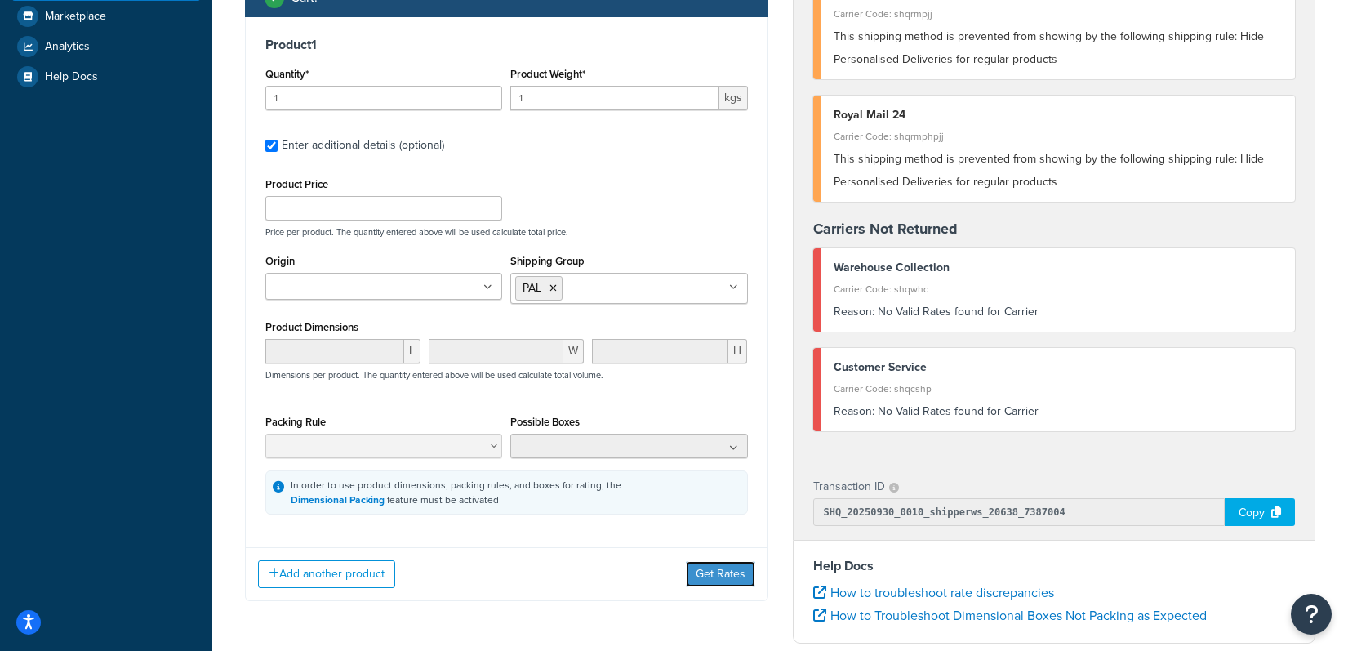
click at [718, 581] on button "Get Rates" at bounding box center [720, 574] width 69 height 26
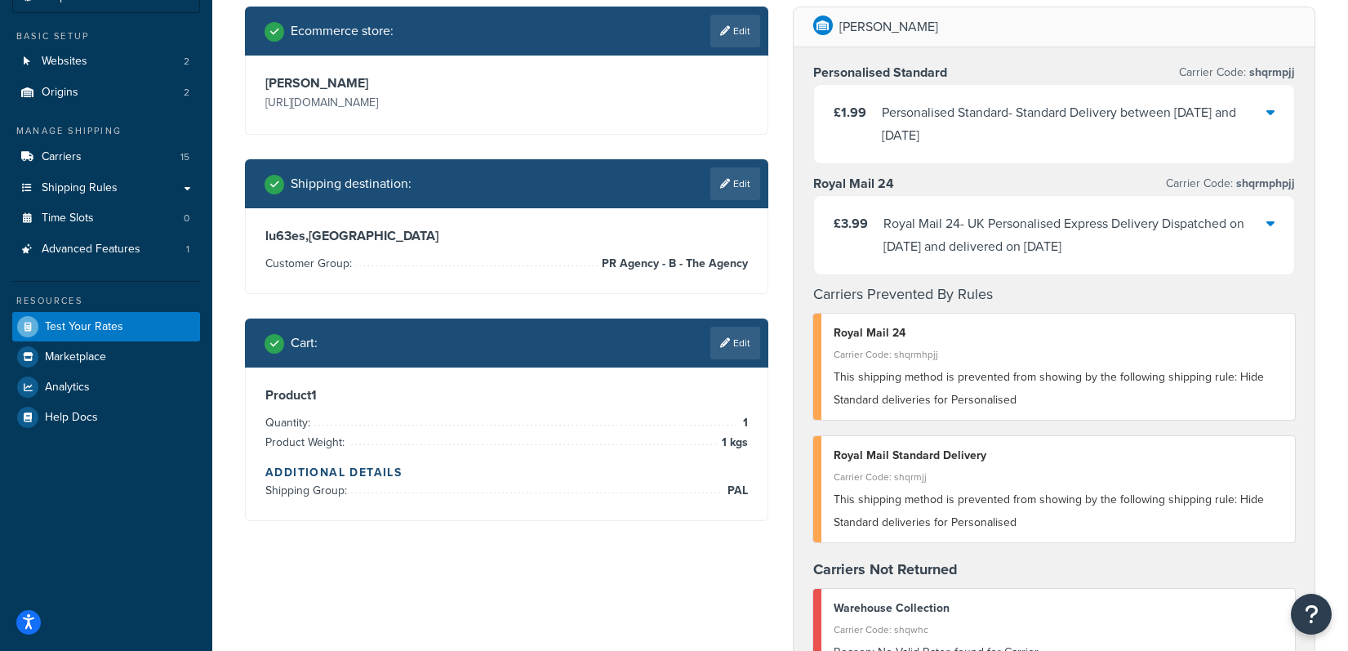
scroll to position [103, 0]
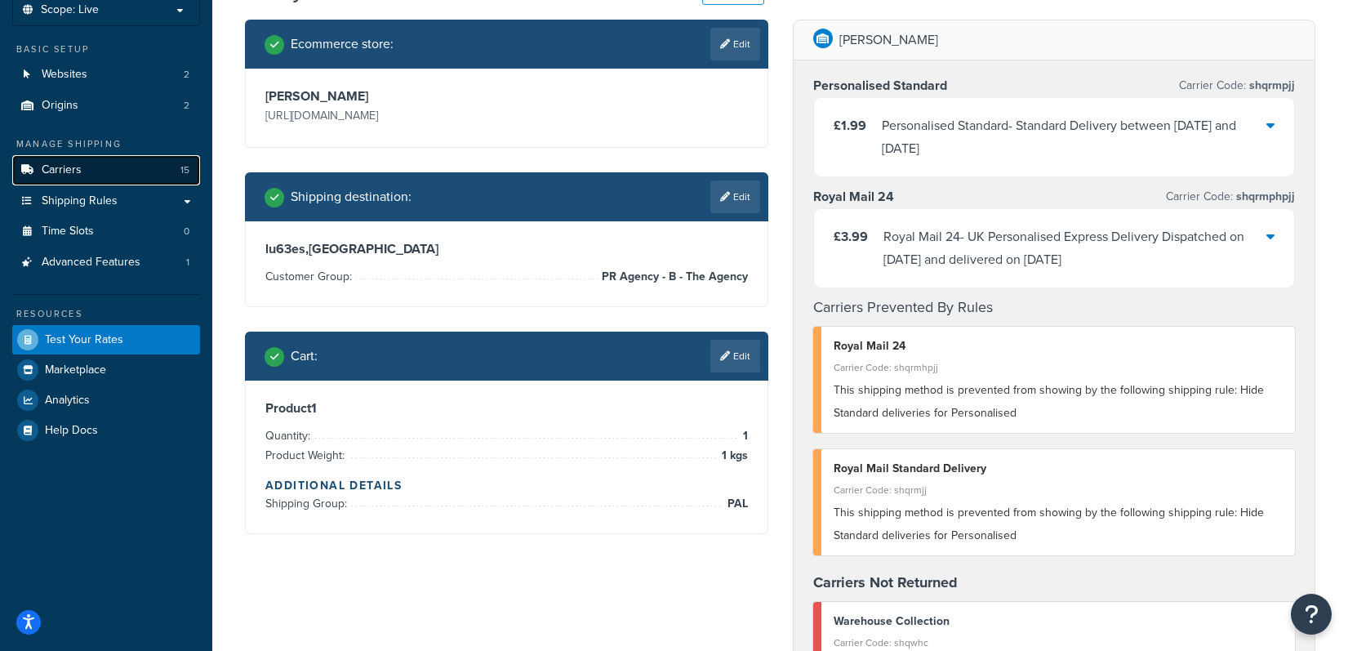
click at [82, 173] on link "Carriers 15" at bounding box center [106, 170] width 188 height 30
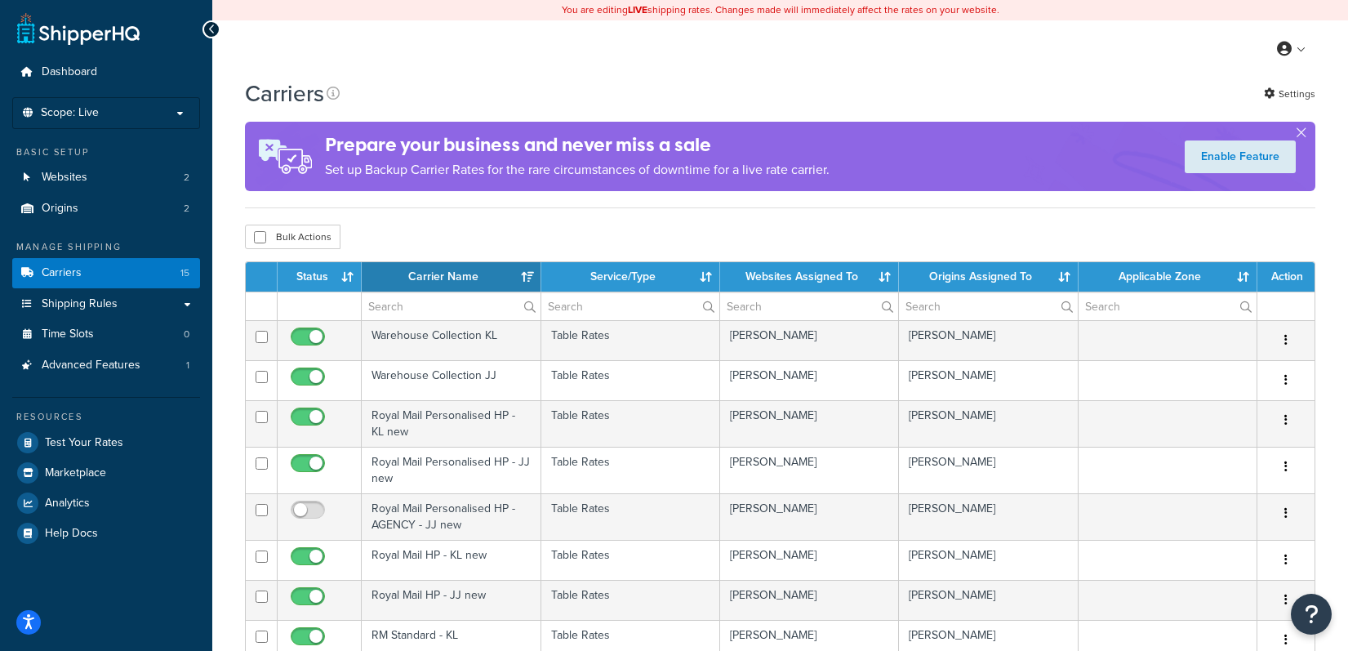
select select "15"
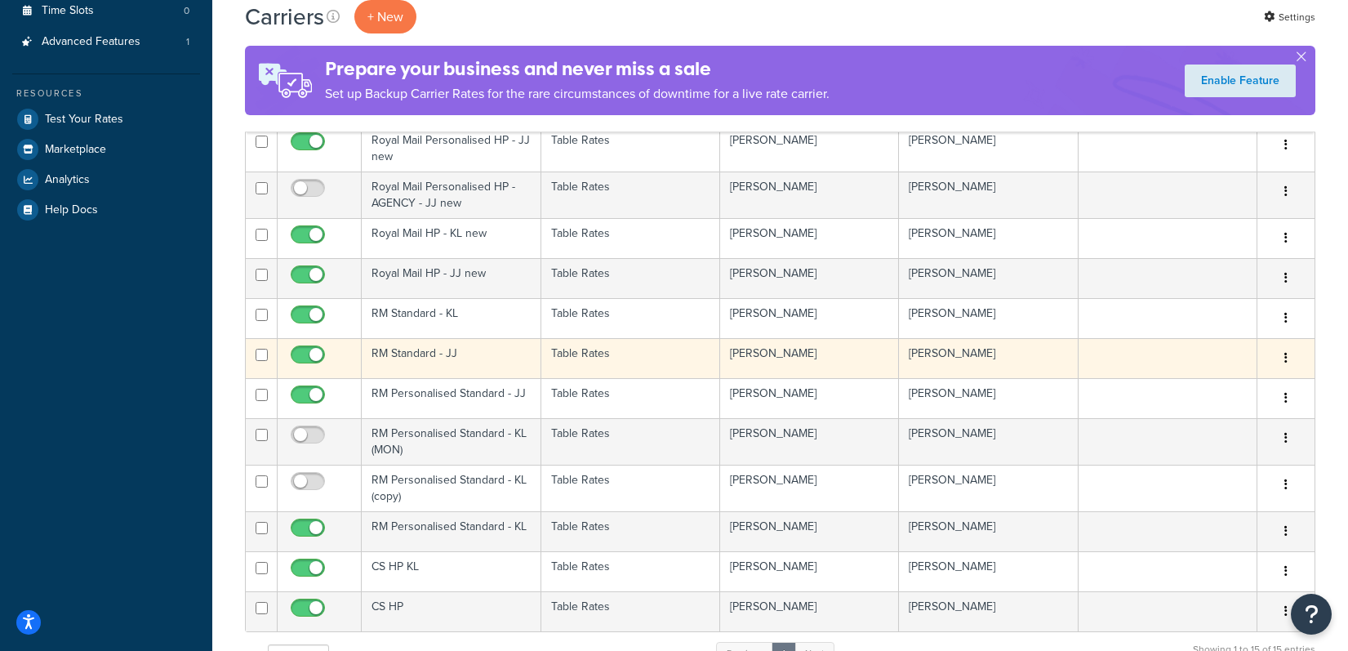
scroll to position [176, 0]
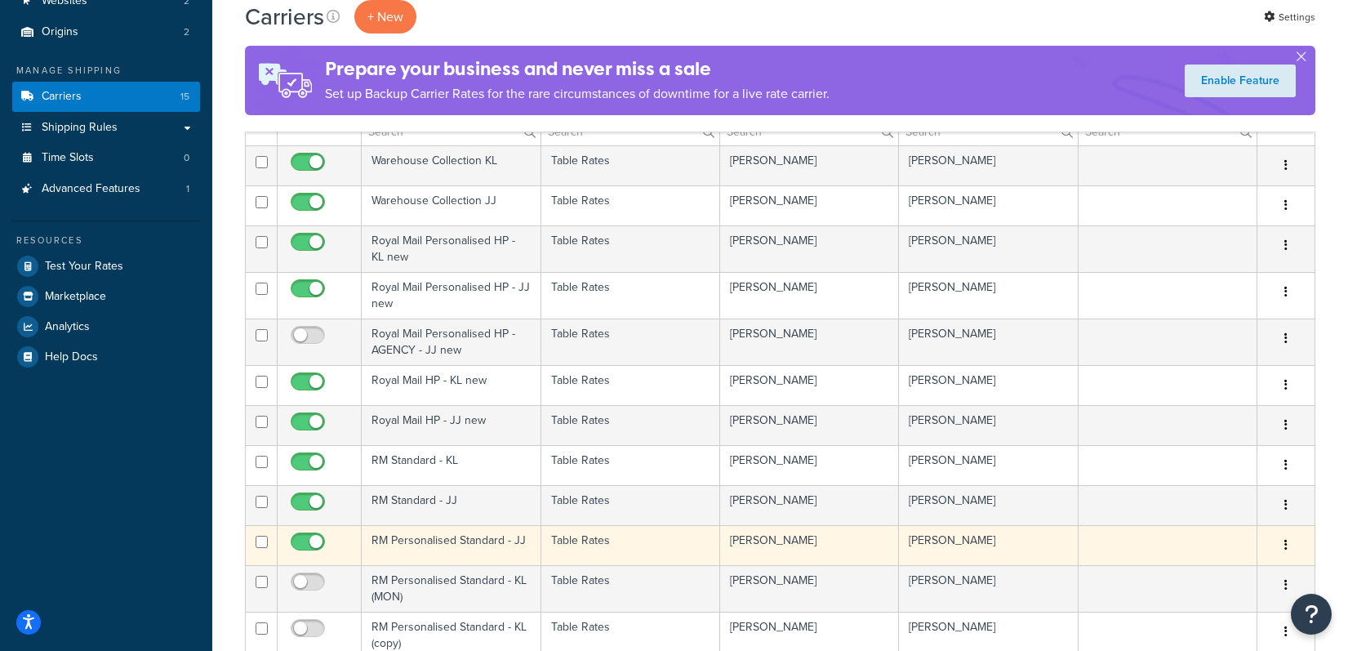
click at [513, 547] on td "RM Personalised Standard - JJ" at bounding box center [451, 545] width 179 height 40
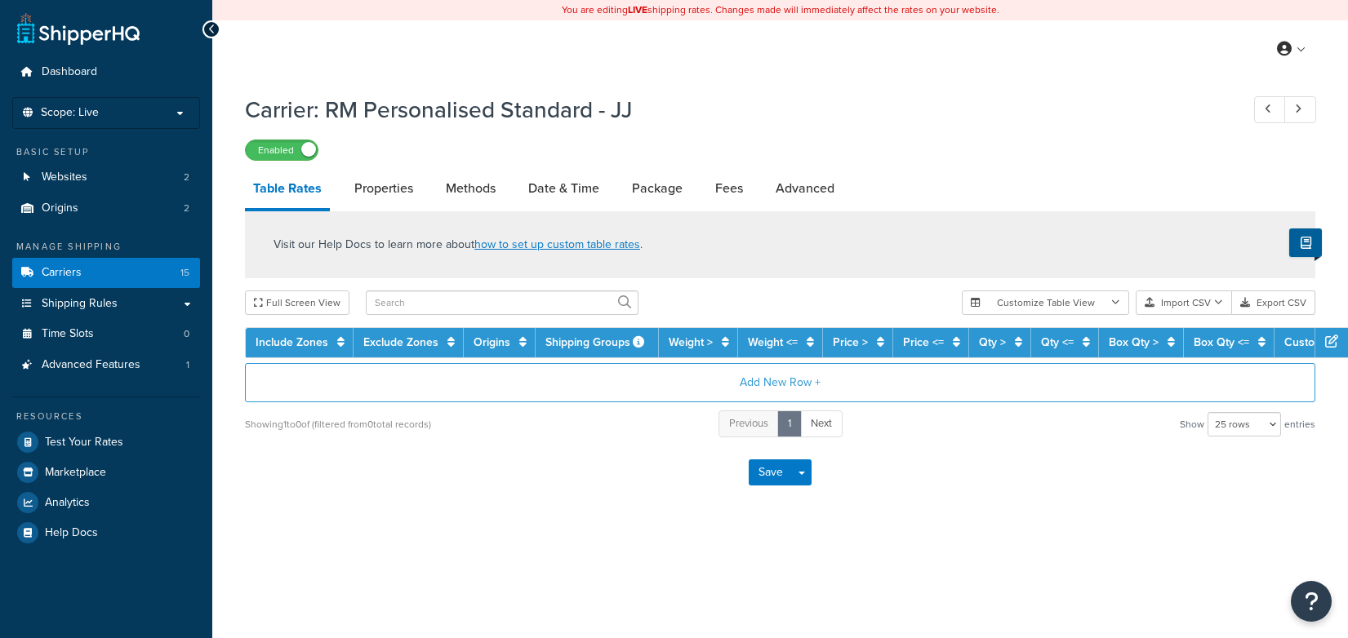
select select "25"
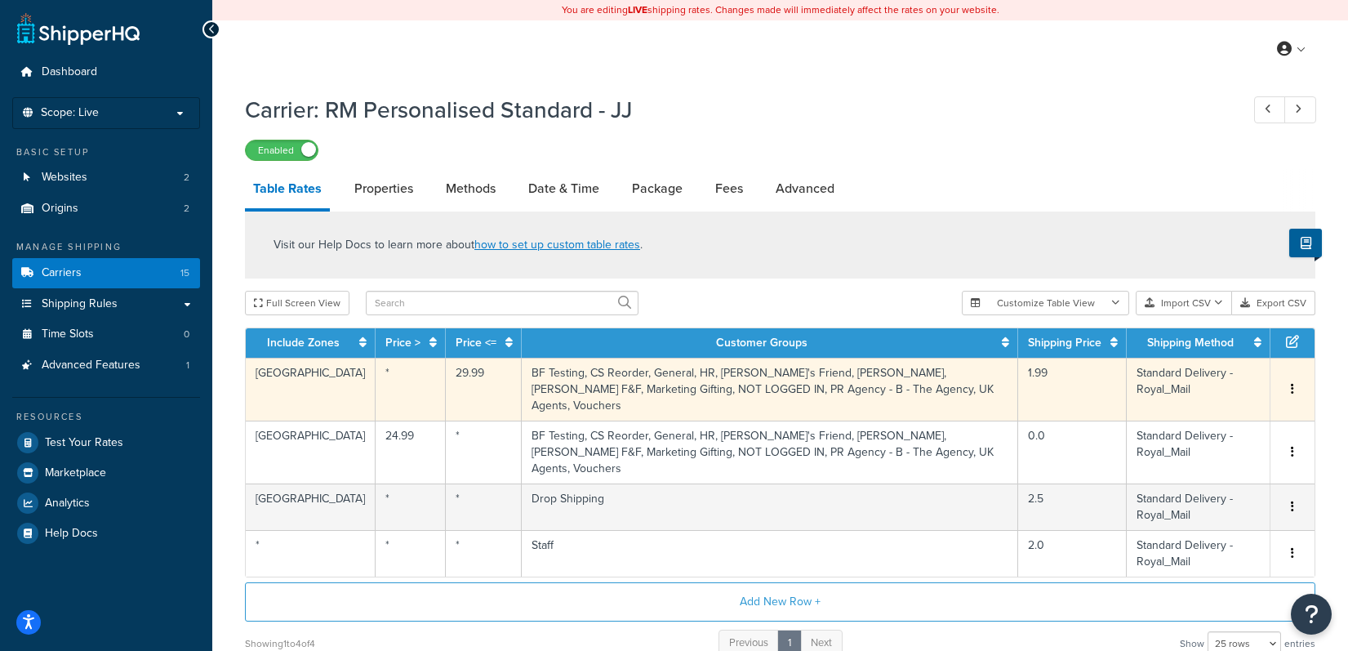
click at [722, 397] on td "BF Testing, CS Reorder, General, HR, [PERSON_NAME]'s Friend, [PERSON_NAME], [PE…" at bounding box center [770, 389] width 496 height 63
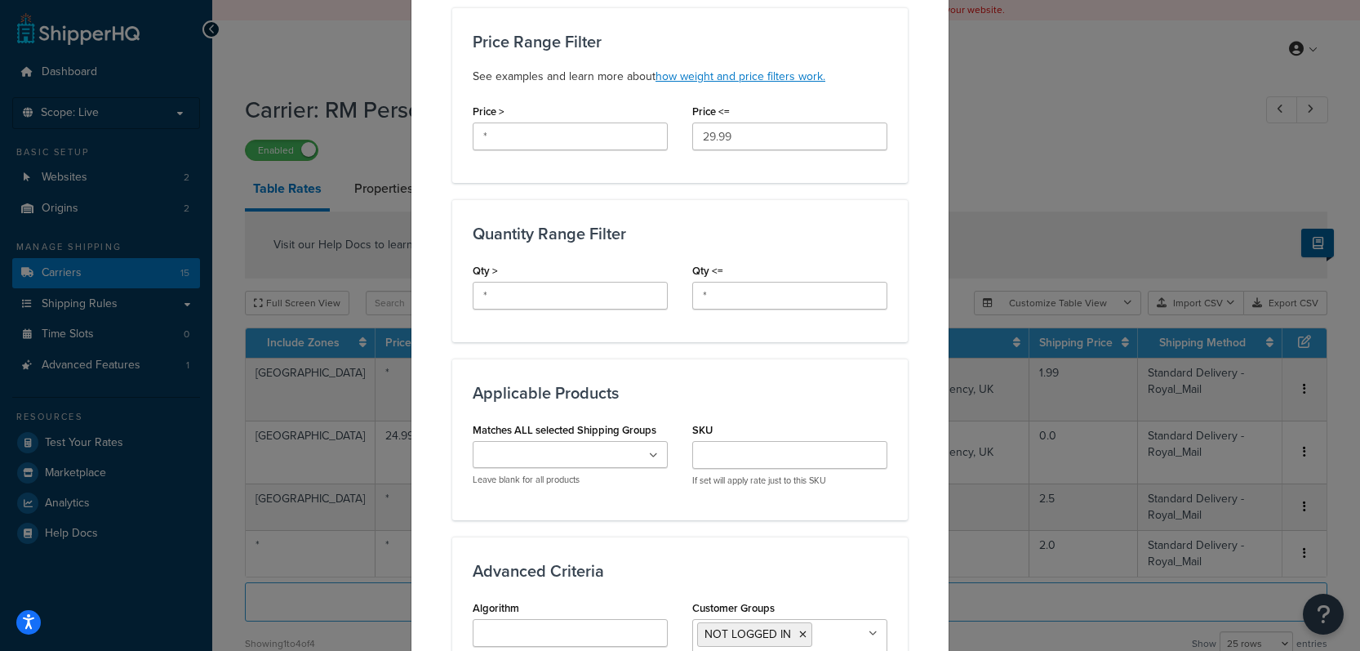
scroll to position [878, 0]
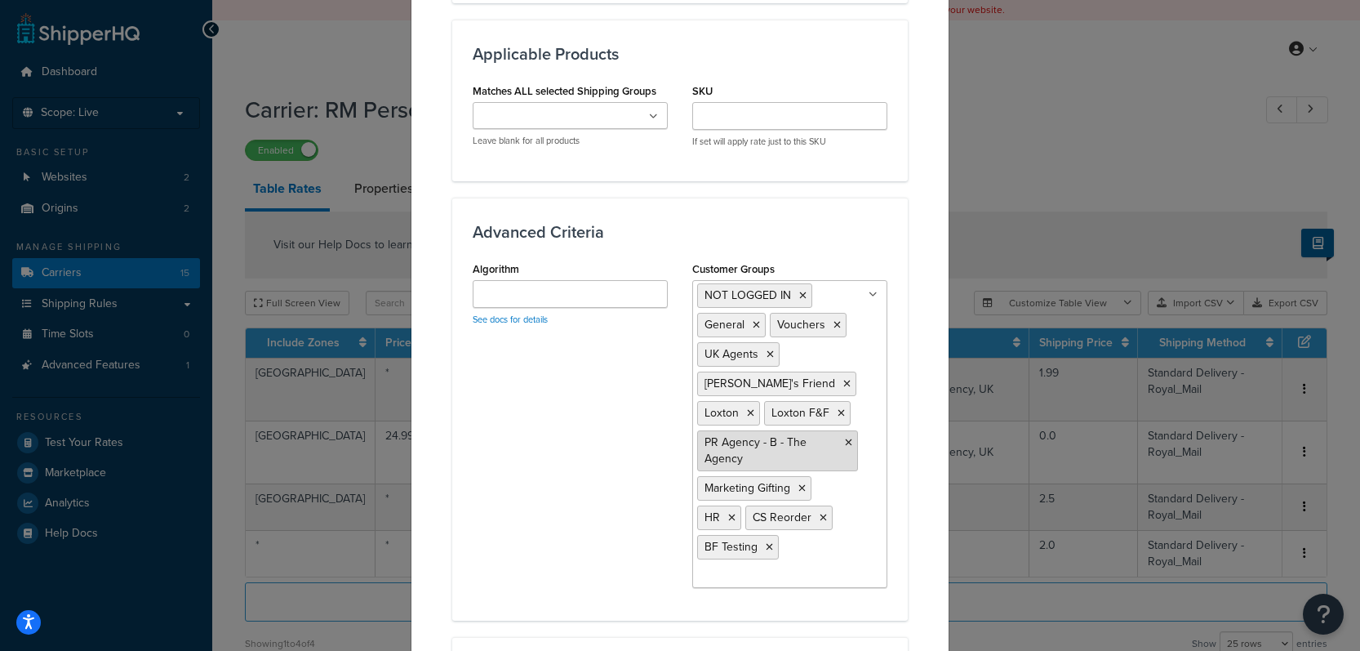
click at [845, 444] on icon at bounding box center [848, 443] width 7 height 10
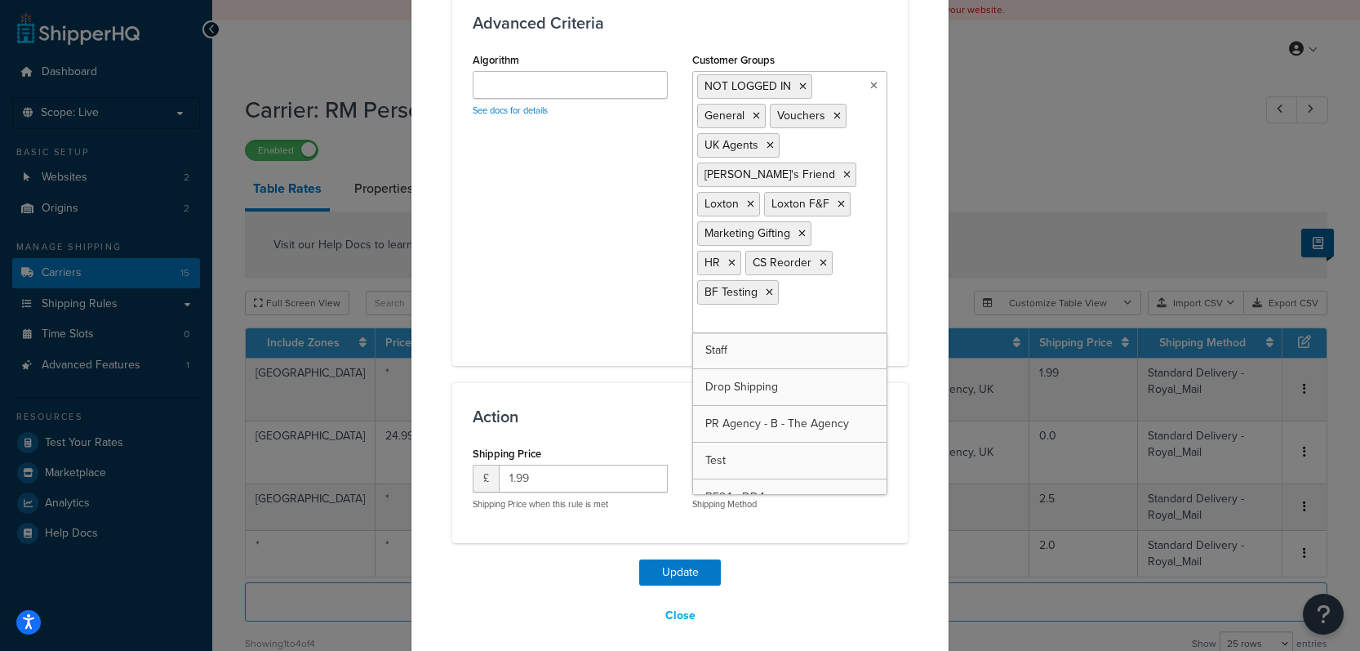
scroll to position [1100, 0]
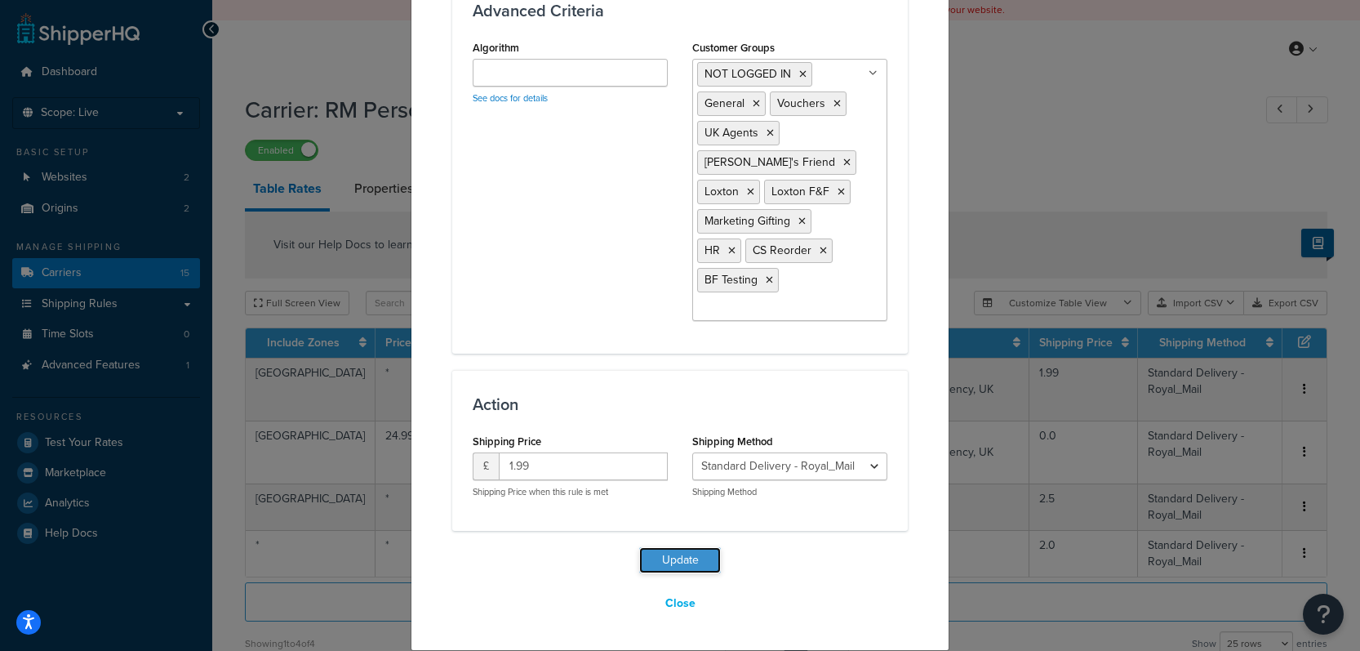
click at [673, 563] on button "Update" at bounding box center [680, 560] width 82 height 26
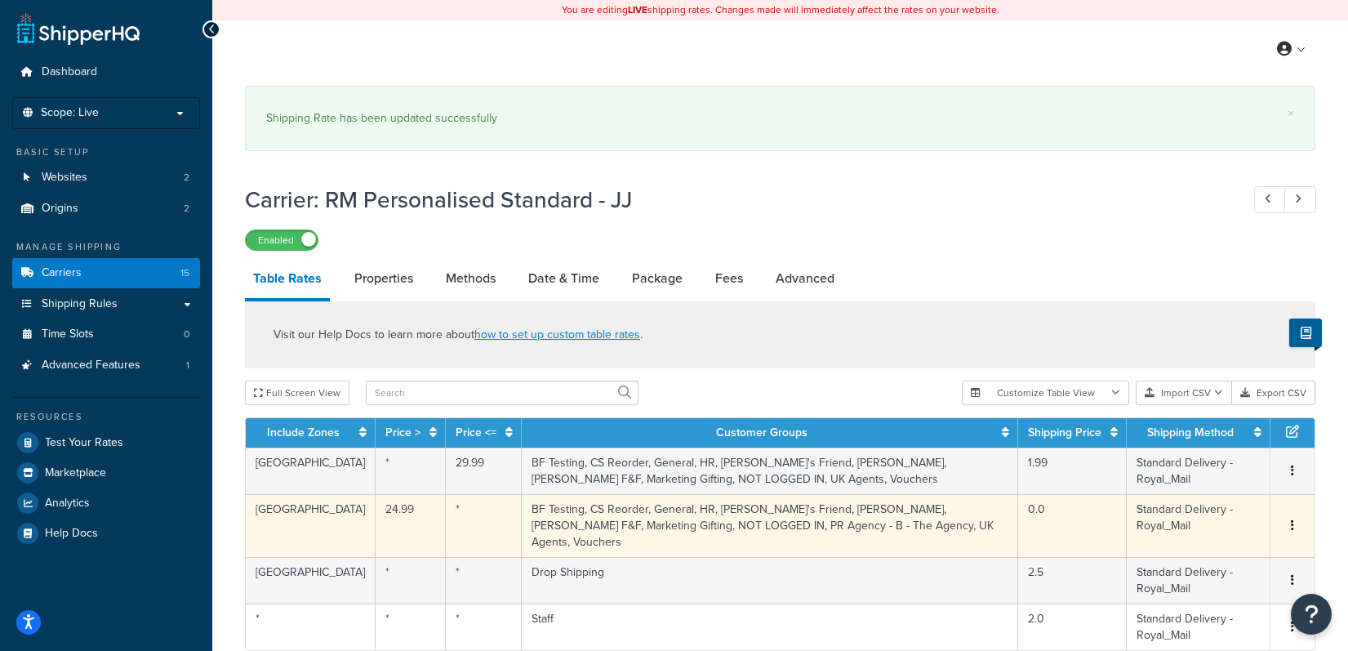
click at [874, 516] on td "BF Testing, CS Reorder, General, HR, [PERSON_NAME]'s Friend, [PERSON_NAME], [PE…" at bounding box center [770, 525] width 496 height 63
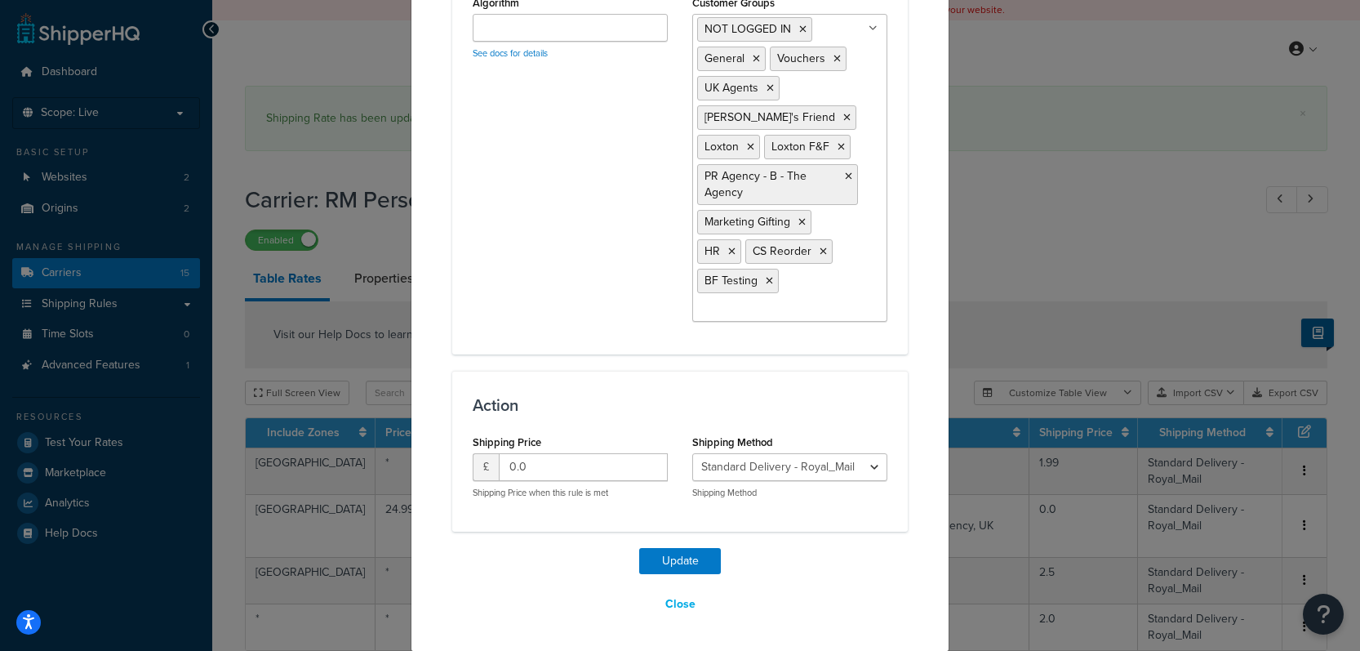
scroll to position [1145, 0]
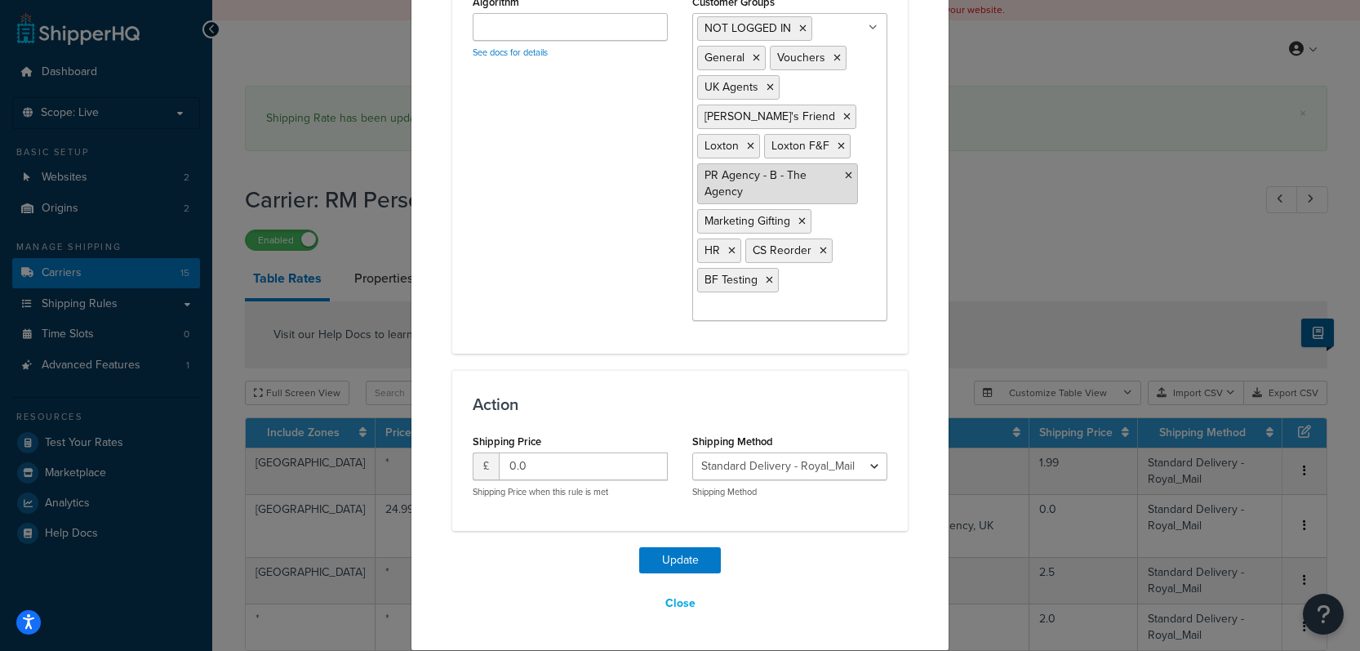
click at [845, 174] on icon at bounding box center [848, 176] width 7 height 10
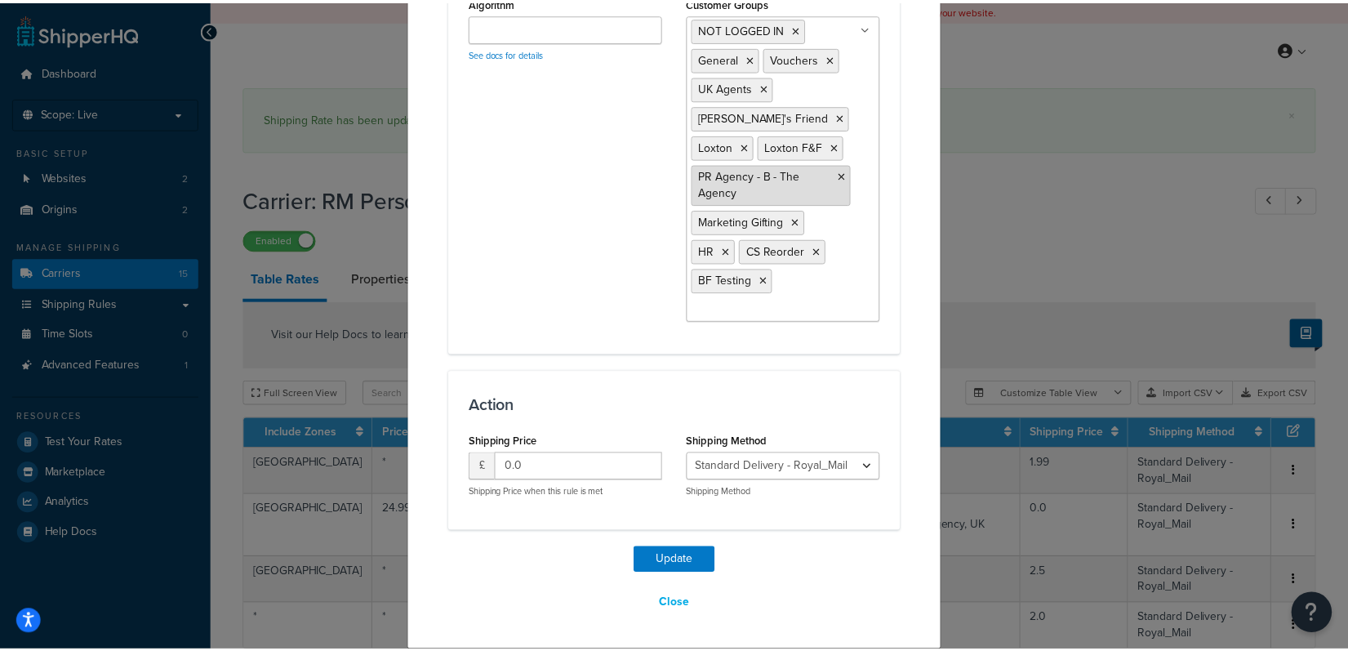
scroll to position [1100, 0]
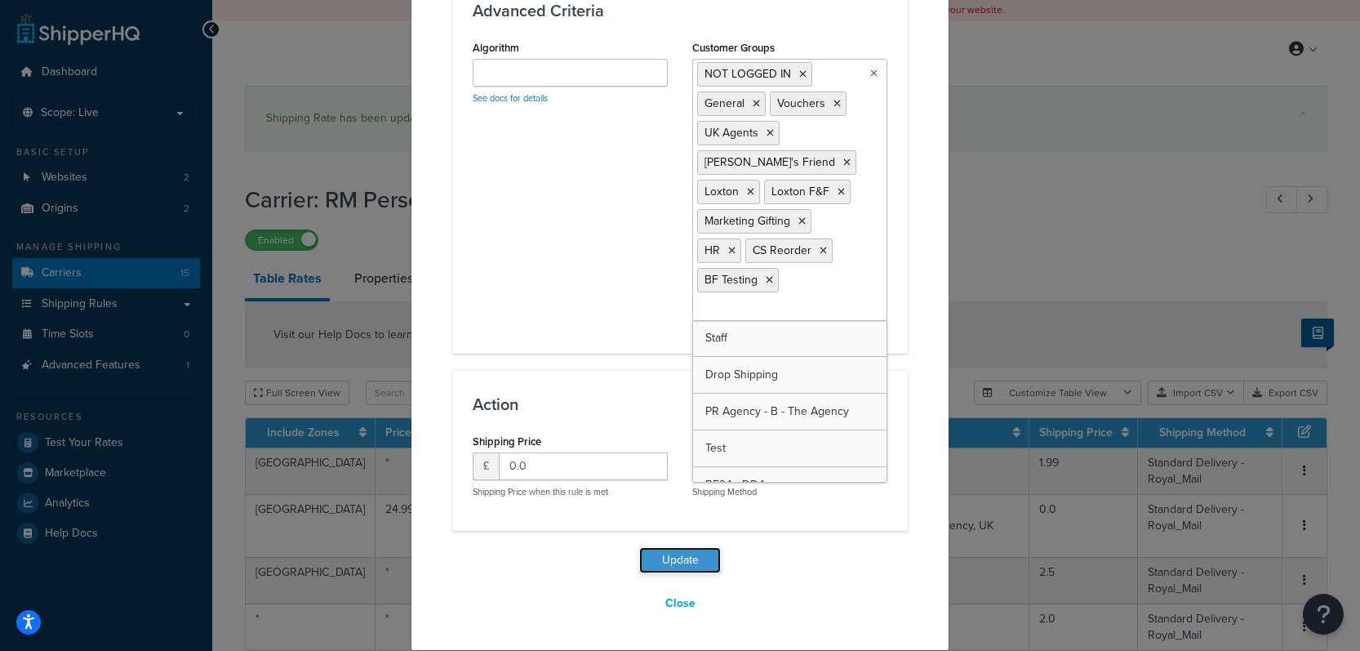
click at [678, 567] on button "Update" at bounding box center [680, 560] width 82 height 26
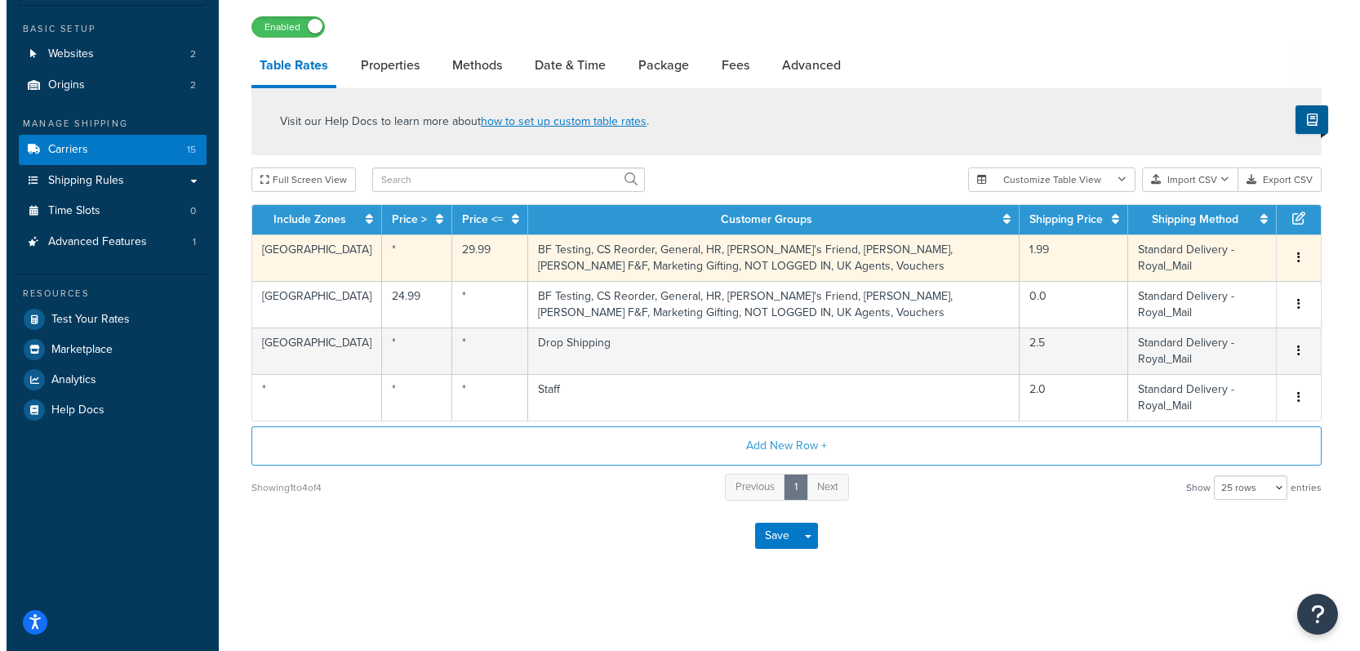
scroll to position [95, 0]
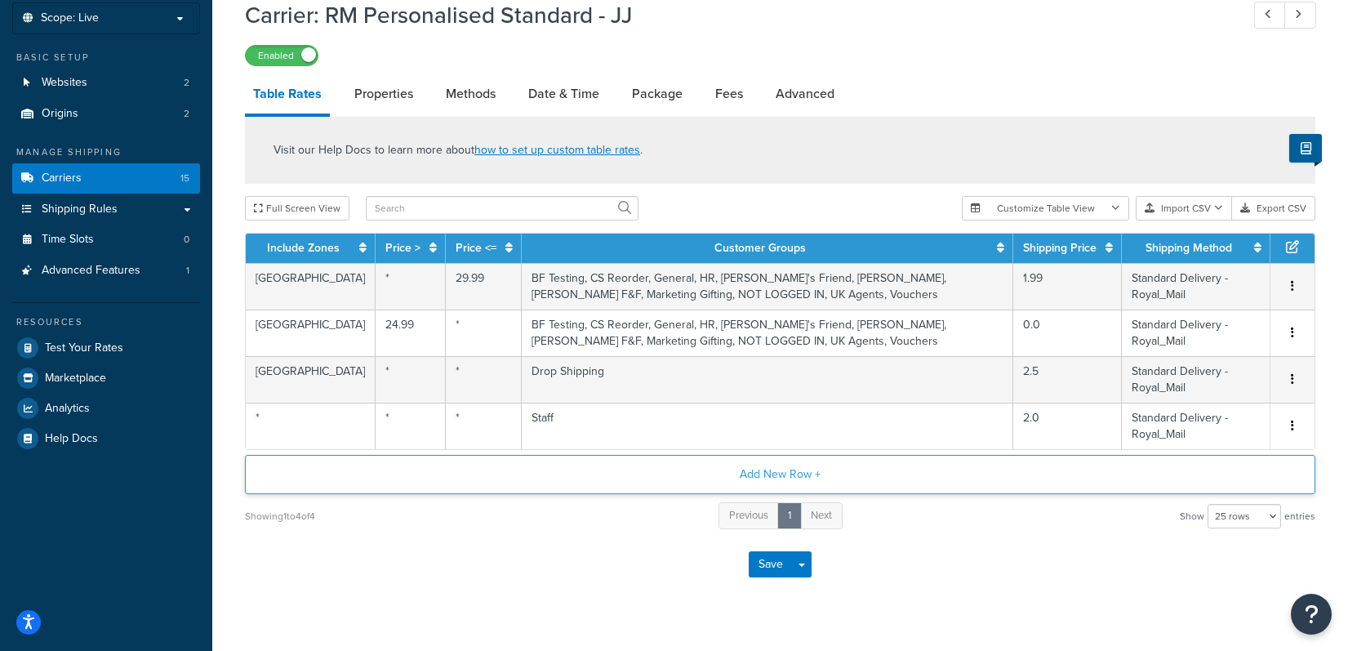
click at [802, 464] on button "Add New Row +" at bounding box center [780, 474] width 1070 height 39
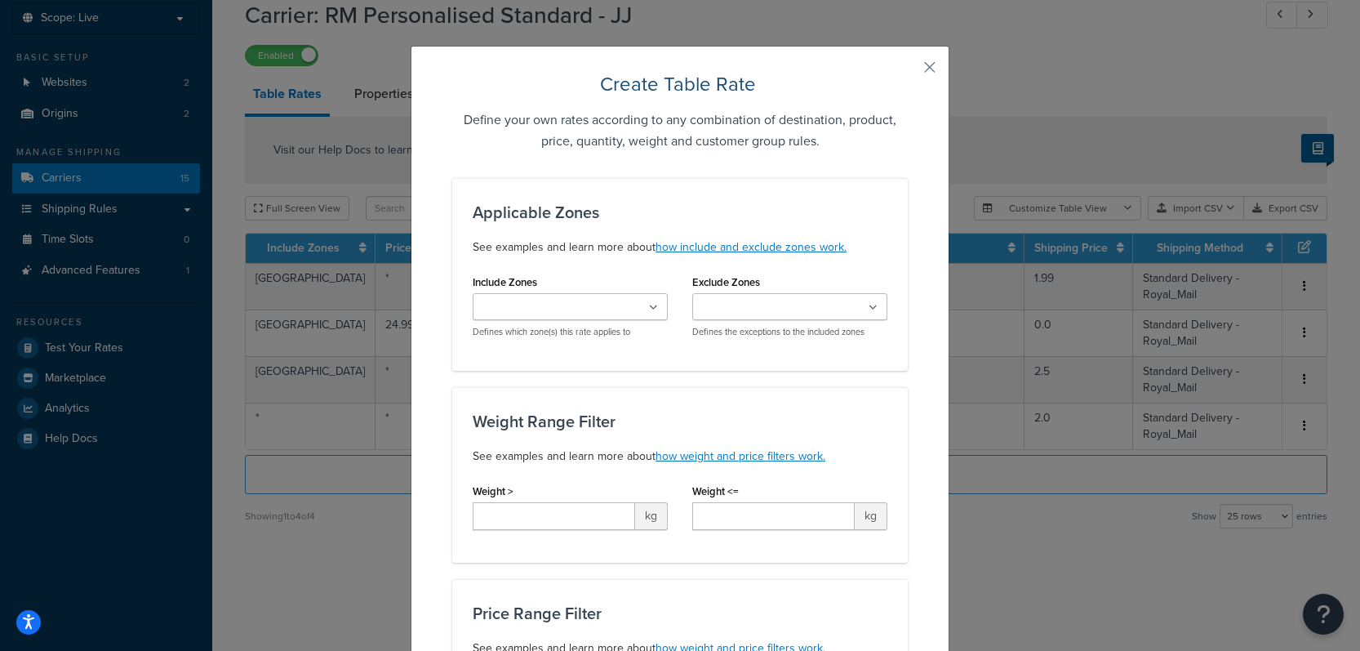
scroll to position [0, 0]
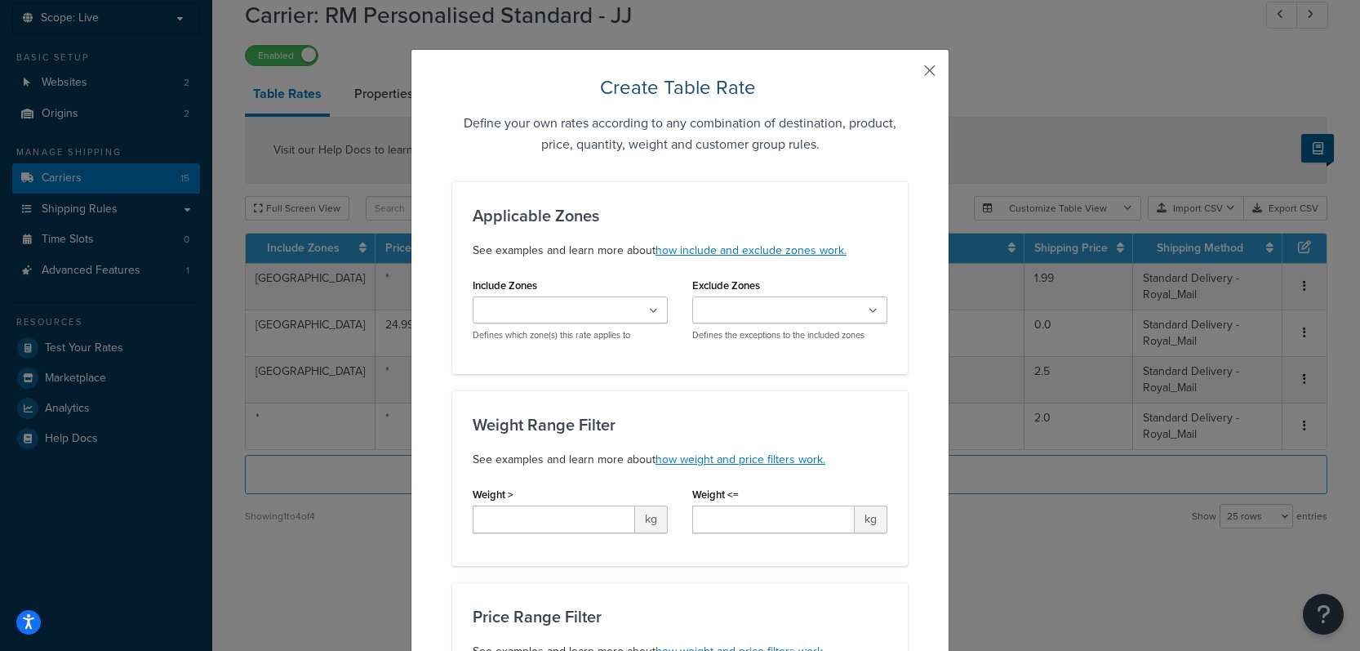
click at [908, 74] on button "button" at bounding box center [906, 76] width 4 height 4
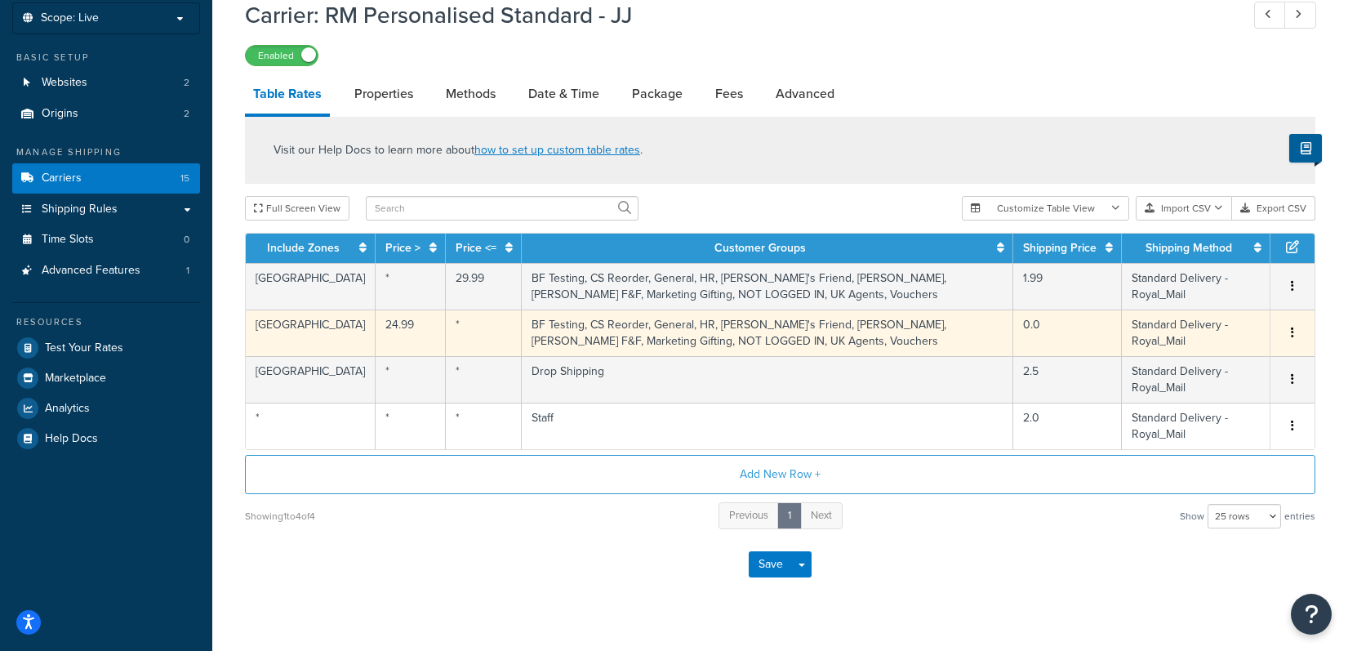
click at [899, 332] on td "BF Testing, CS Reorder, General, HR, [PERSON_NAME]'s Friend, [PERSON_NAME], [PE…" at bounding box center [767, 332] width 491 height 47
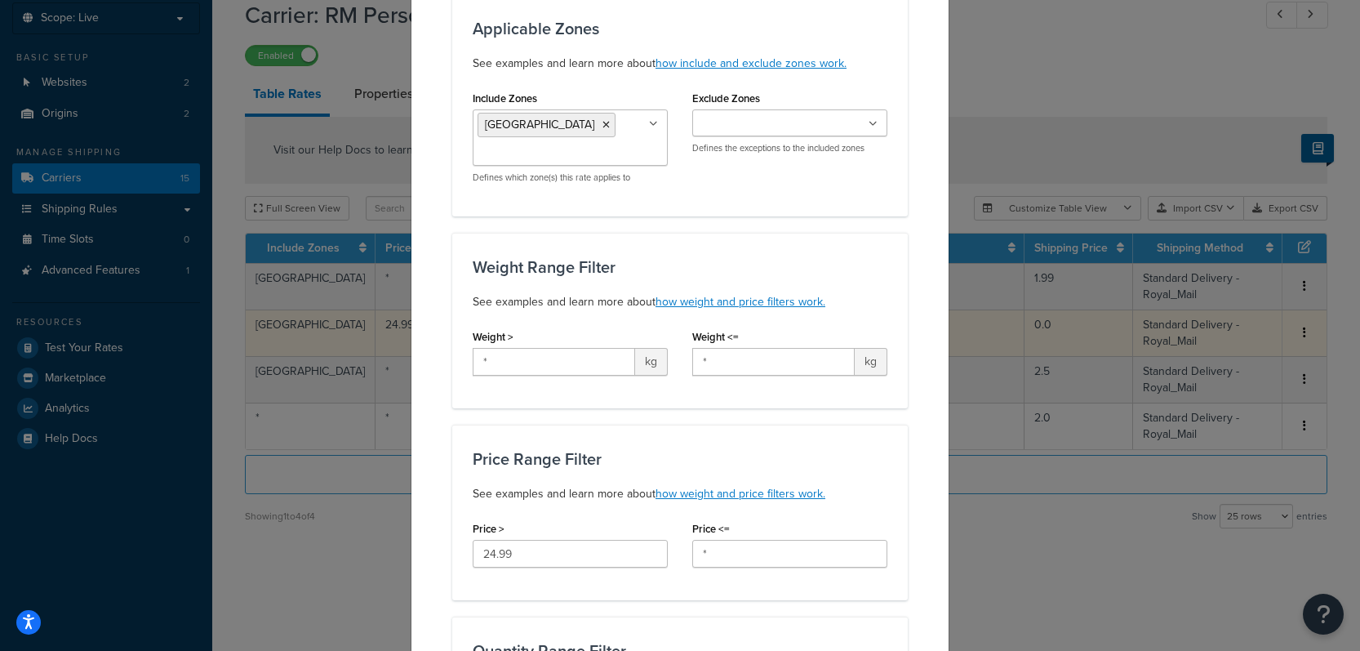
scroll to position [126, 0]
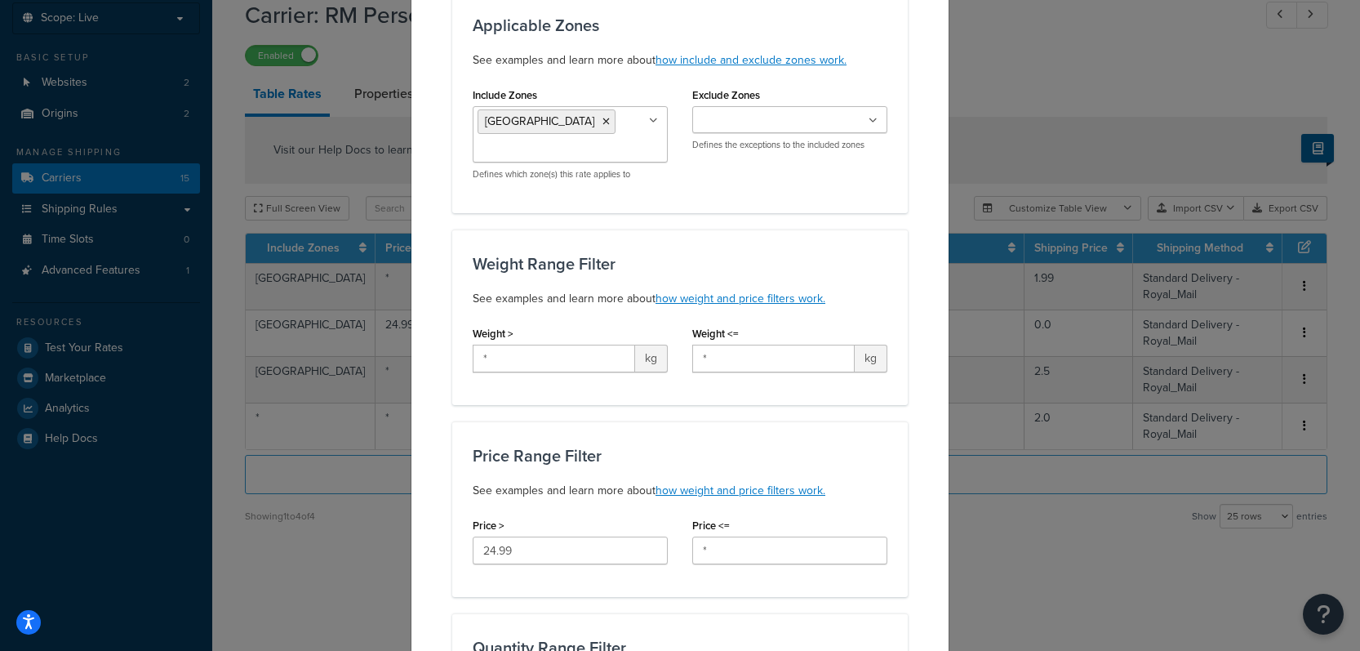
click at [1095, 558] on div "Update Table Rate Applicable Zones See examples and learn more about how includ…" at bounding box center [680, 325] width 1360 height 651
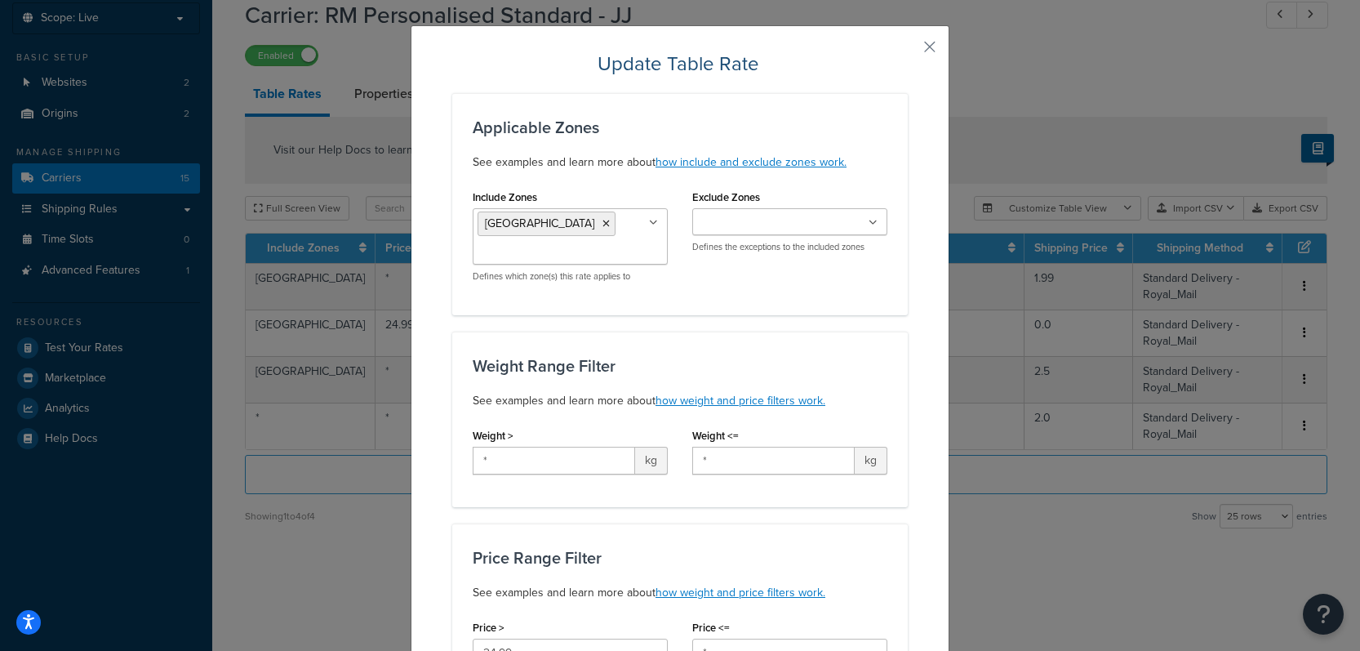
scroll to position [0, 0]
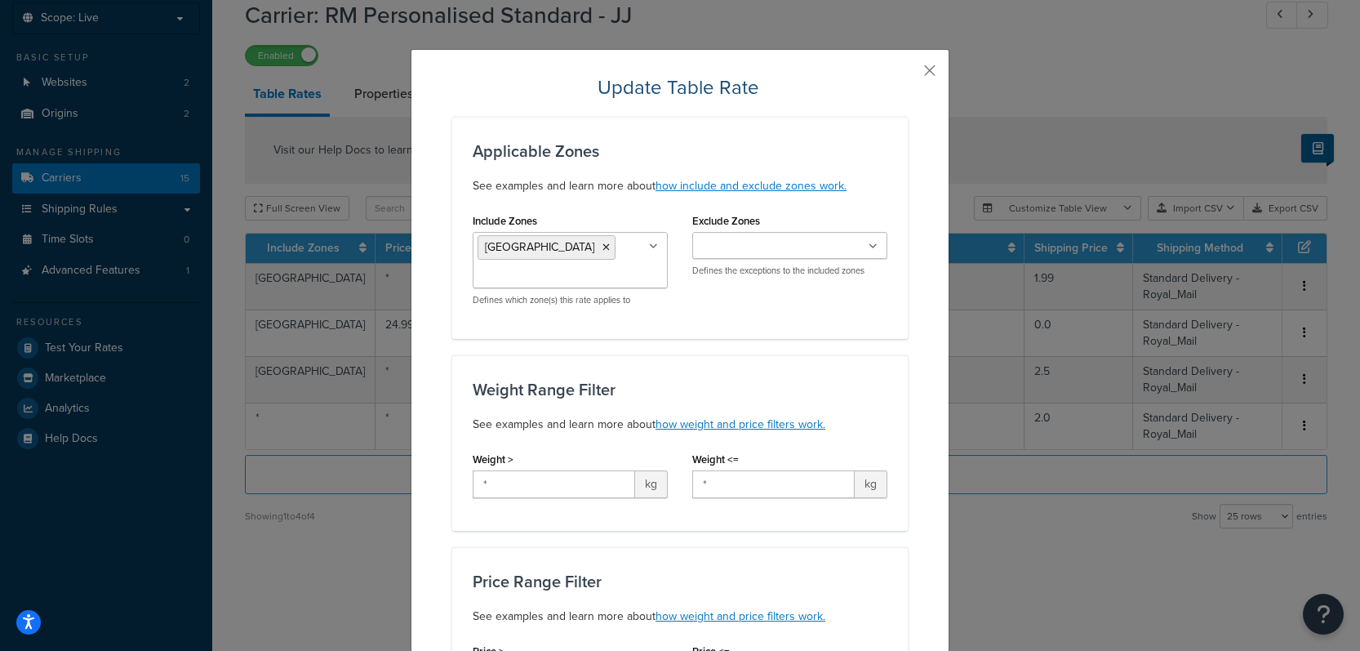
click at [908, 74] on button "button" at bounding box center [906, 76] width 4 height 4
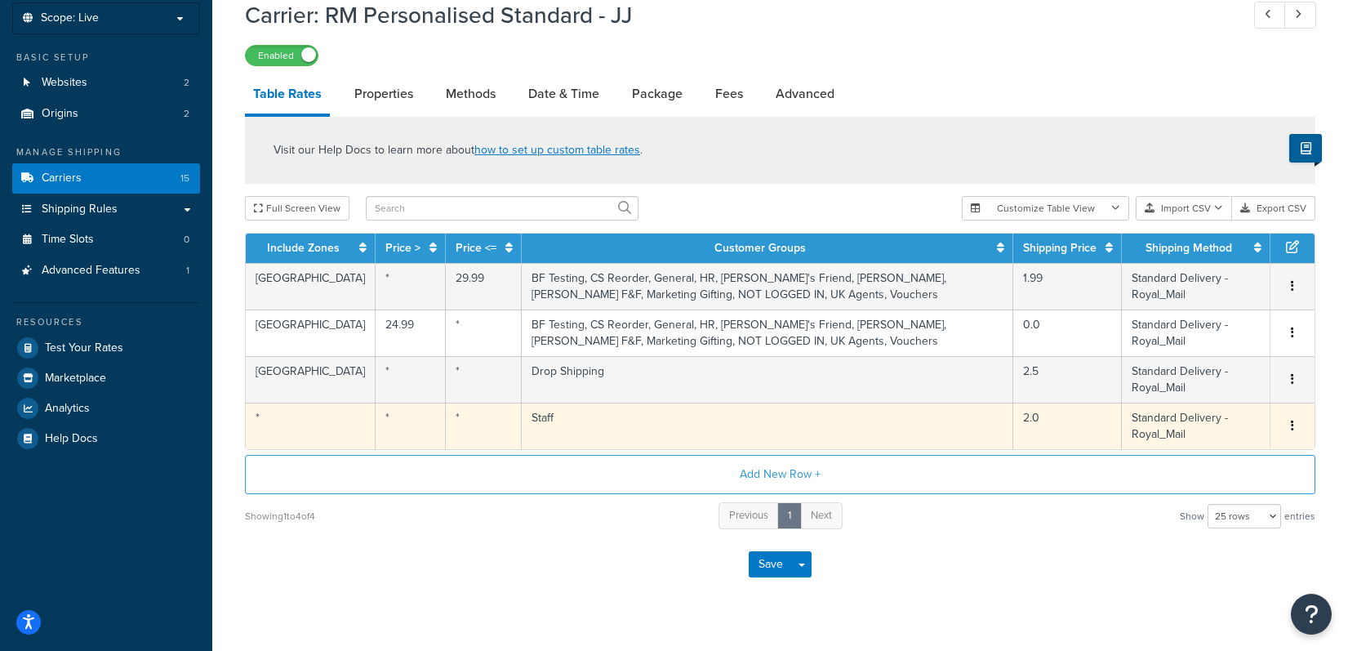
click at [576, 429] on td "Staff" at bounding box center [767, 425] width 491 height 47
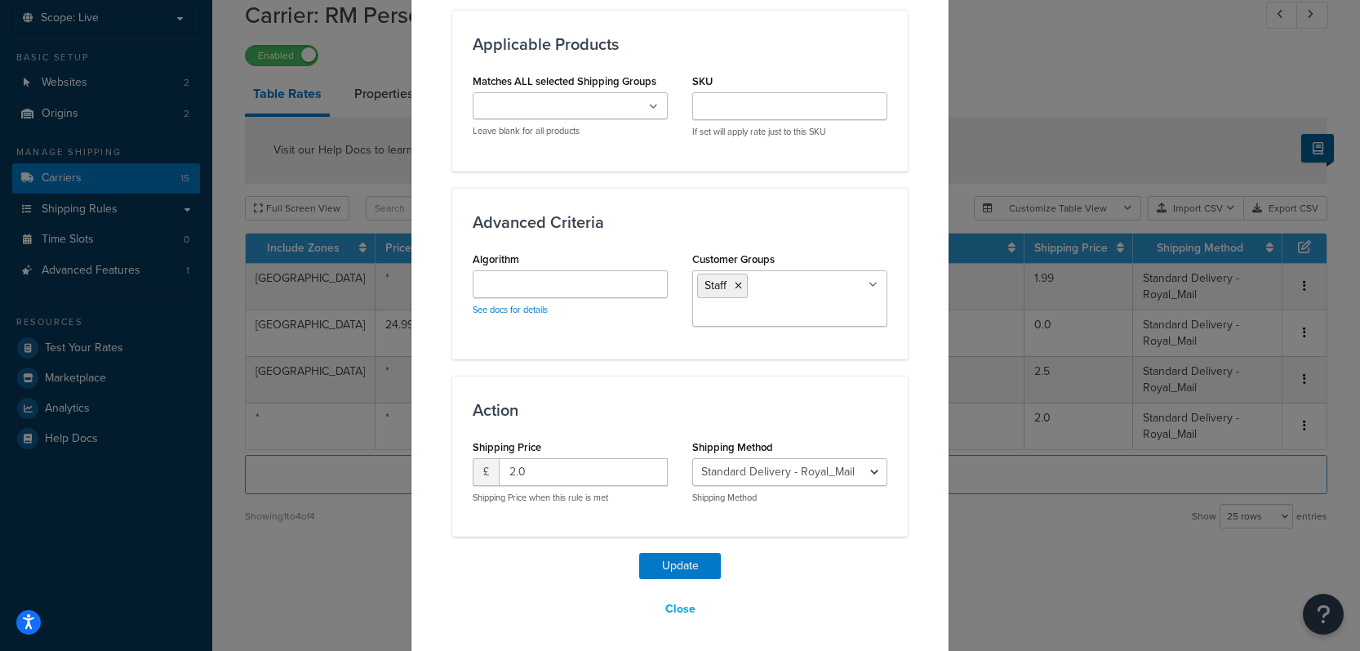
scroll to position [864, 0]
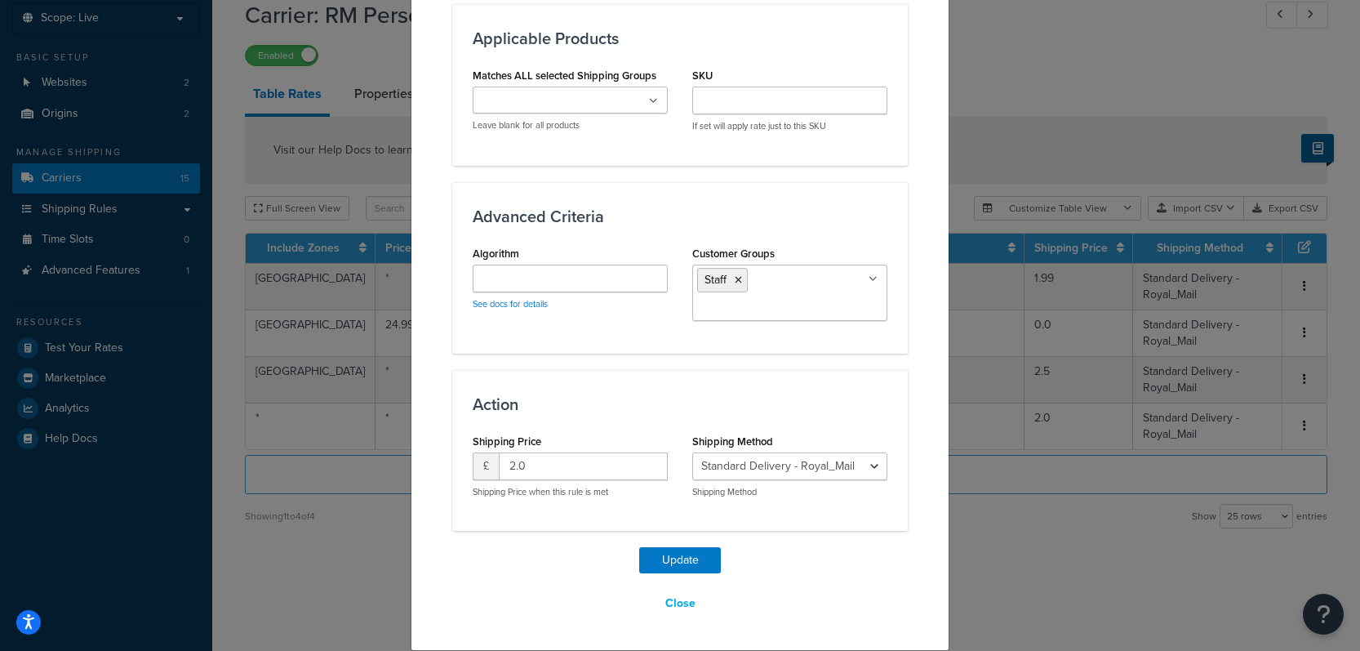
click at [1078, 537] on div "Update Table Rate Applicable Zones See examples and learn more about how includ…" at bounding box center [680, 325] width 1360 height 651
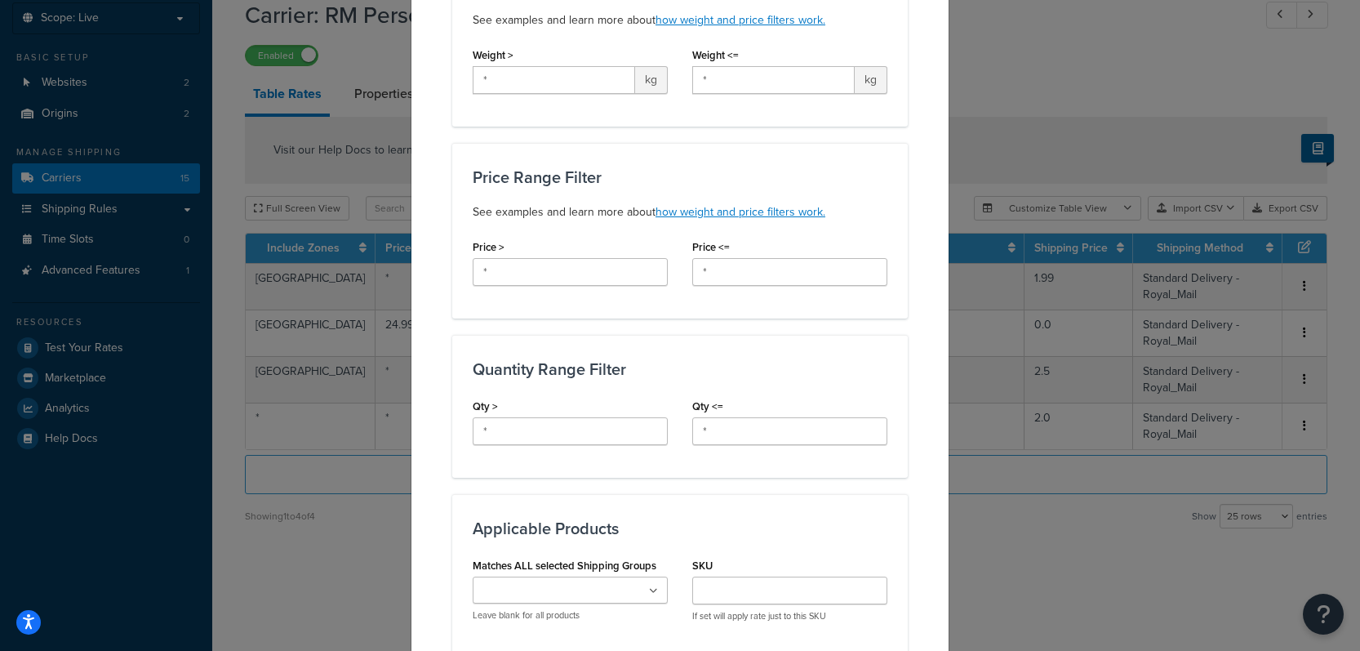
scroll to position [40, 0]
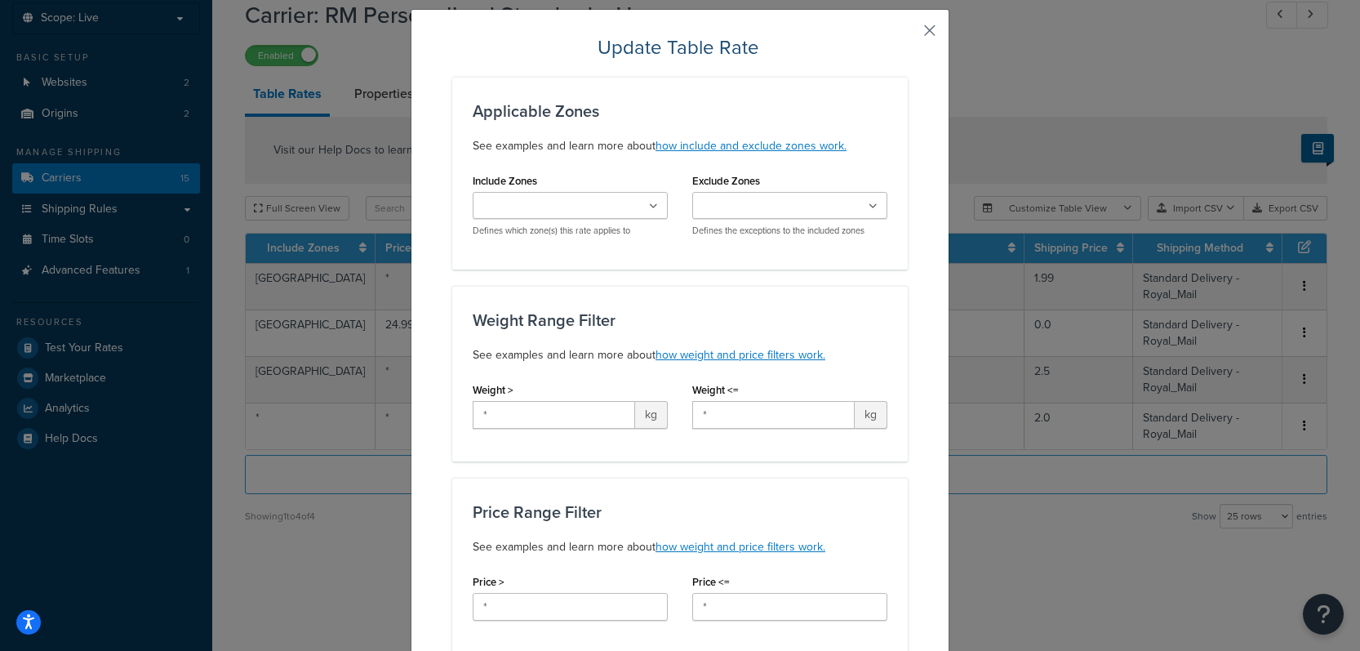
click at [908, 34] on button "button" at bounding box center [906, 36] width 4 height 4
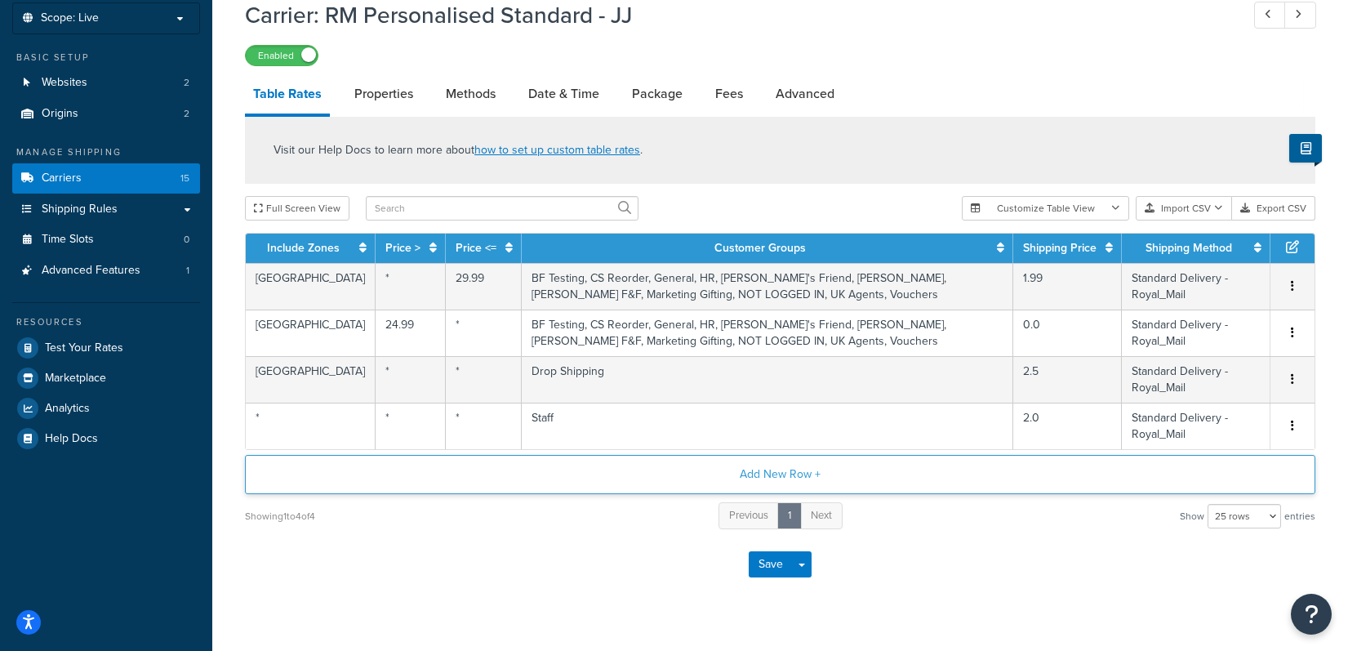
click at [784, 478] on button "Add New Row +" at bounding box center [780, 474] width 1070 height 39
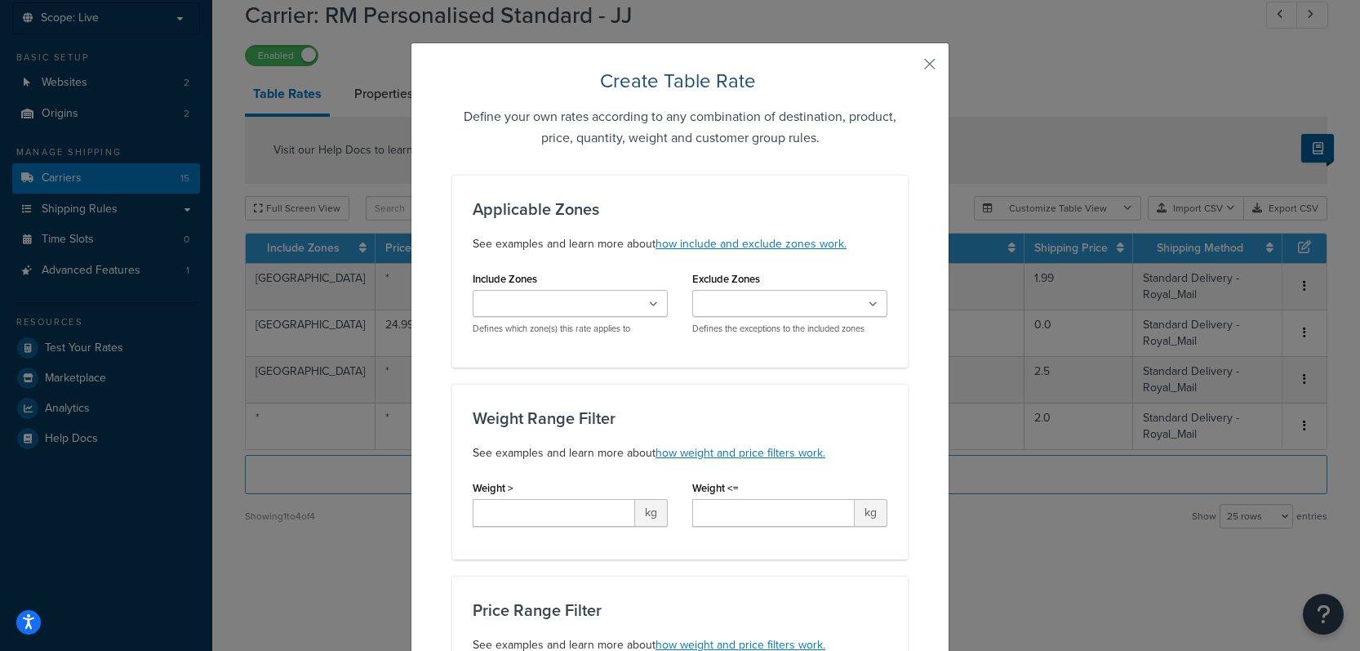
scroll to position [94, 0]
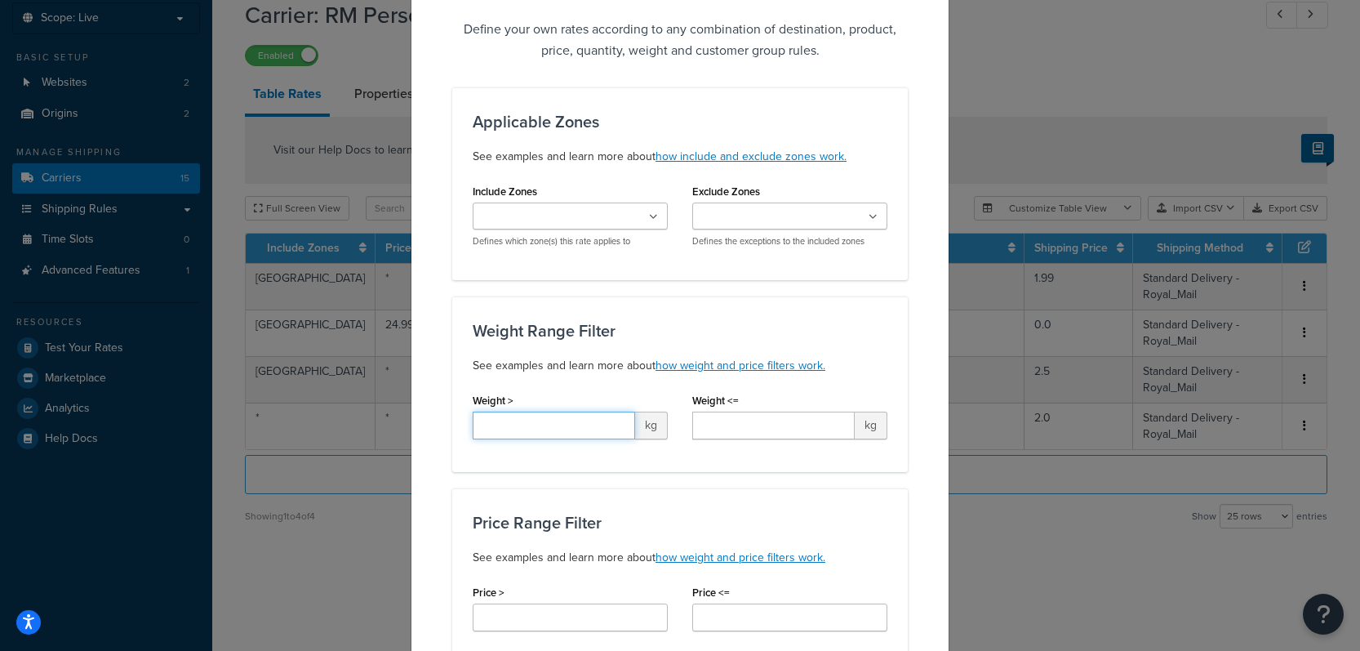
click at [562, 431] on input "Weight >" at bounding box center [554, 425] width 162 height 28
type input "*"
click at [707, 416] on input "Weight <=" at bounding box center [773, 425] width 162 height 28
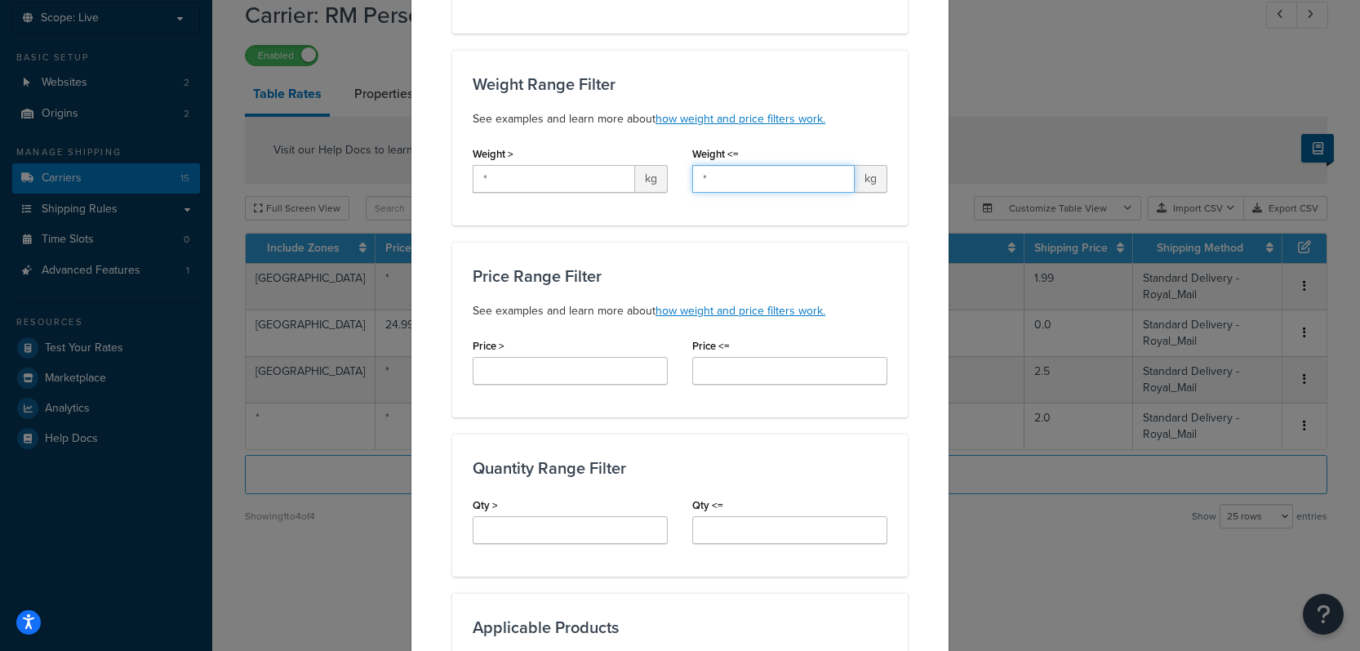
scroll to position [395, 0]
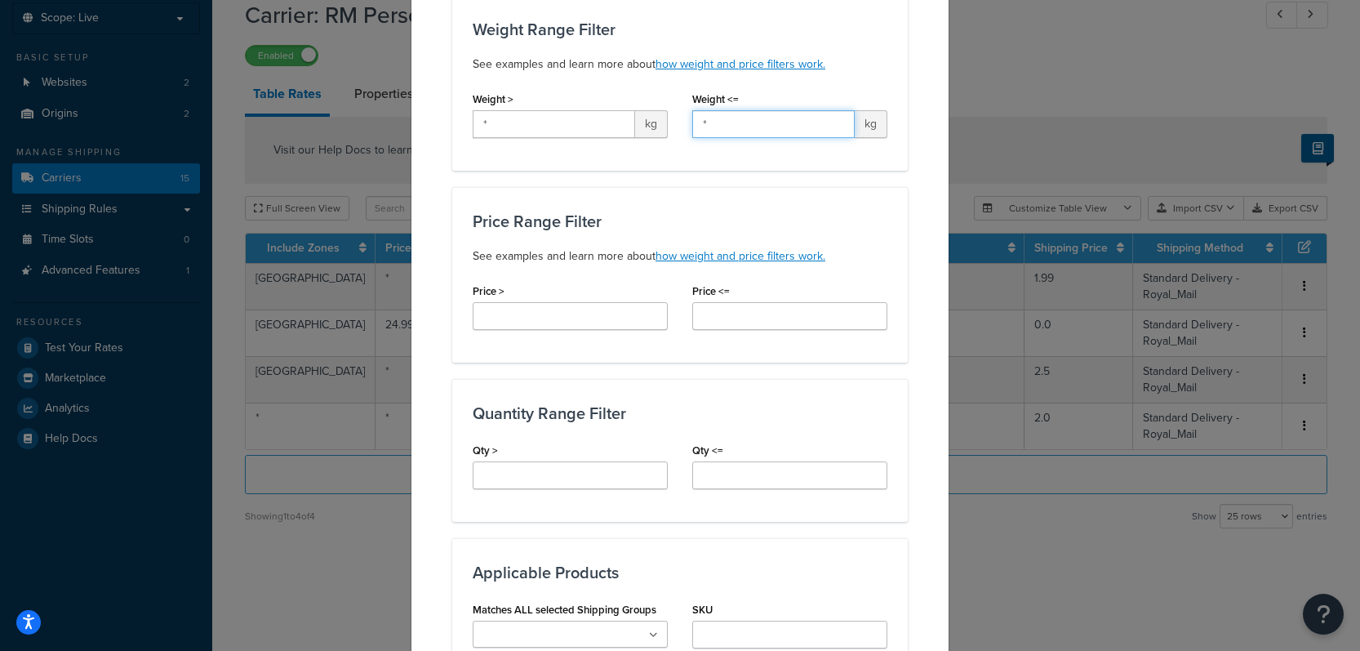
type input "*"
click at [549, 316] on input "Price >" at bounding box center [570, 316] width 195 height 28
type input "*"
click at [722, 315] on input "Price <=" at bounding box center [789, 316] width 195 height 28
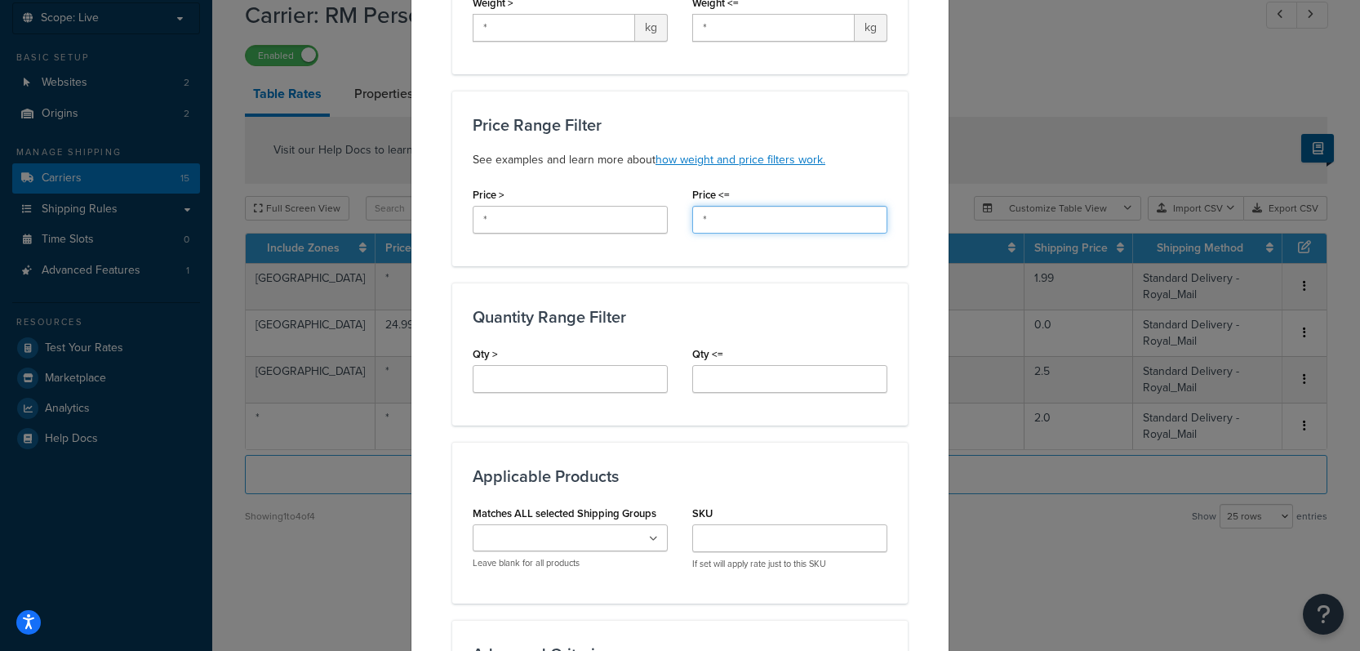
scroll to position [504, 0]
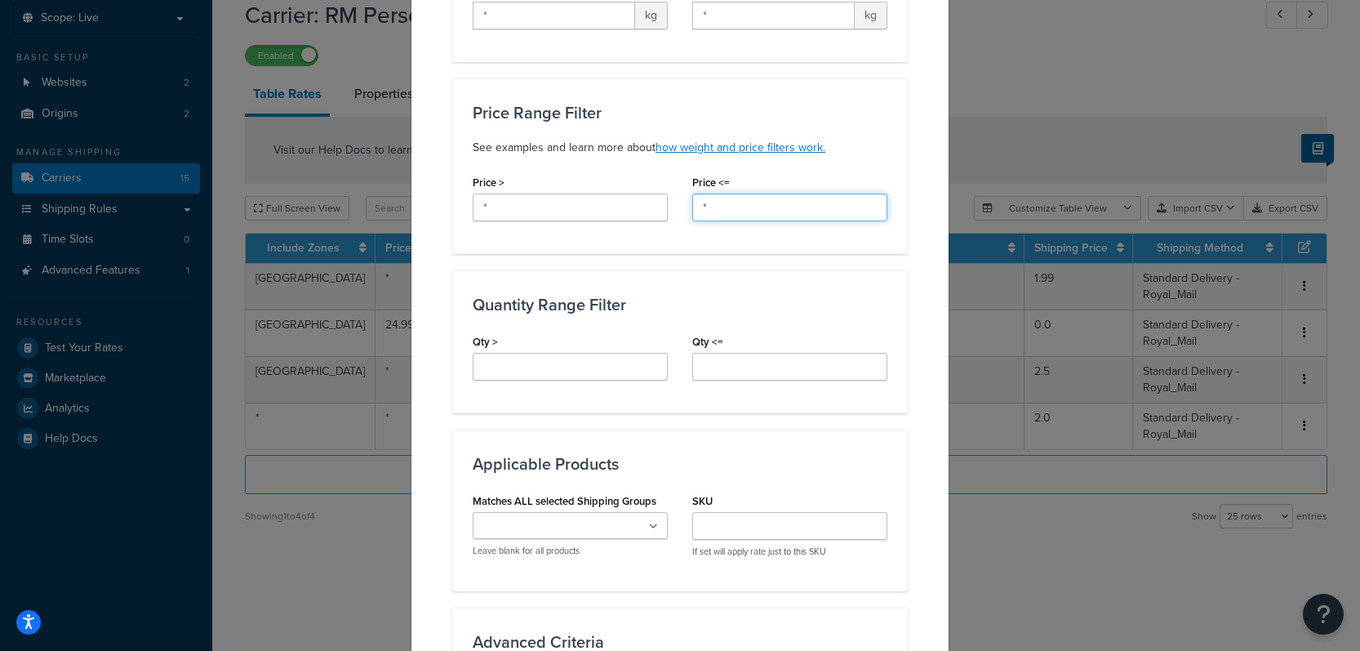
type input "*"
click at [598, 360] on input "Qty >" at bounding box center [570, 367] width 195 height 28
type input "*"
click at [737, 366] on input "Qty <=" at bounding box center [789, 367] width 195 height 28
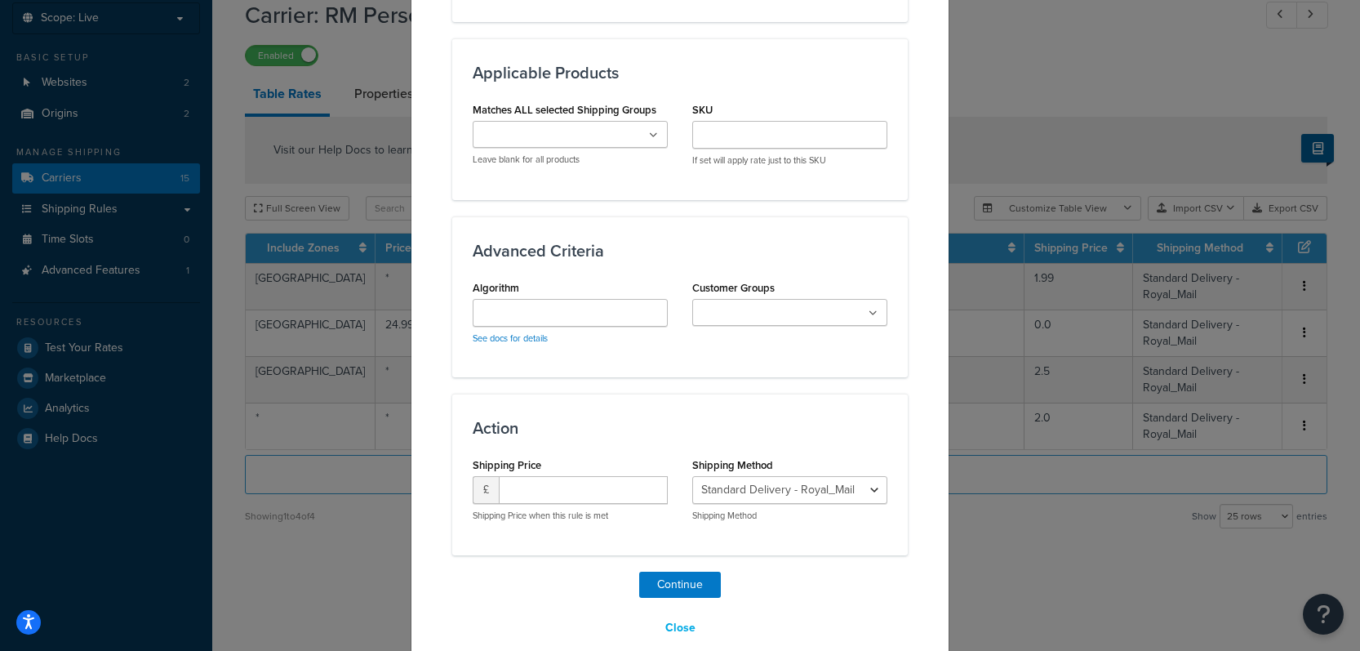
scroll to position [919, 0]
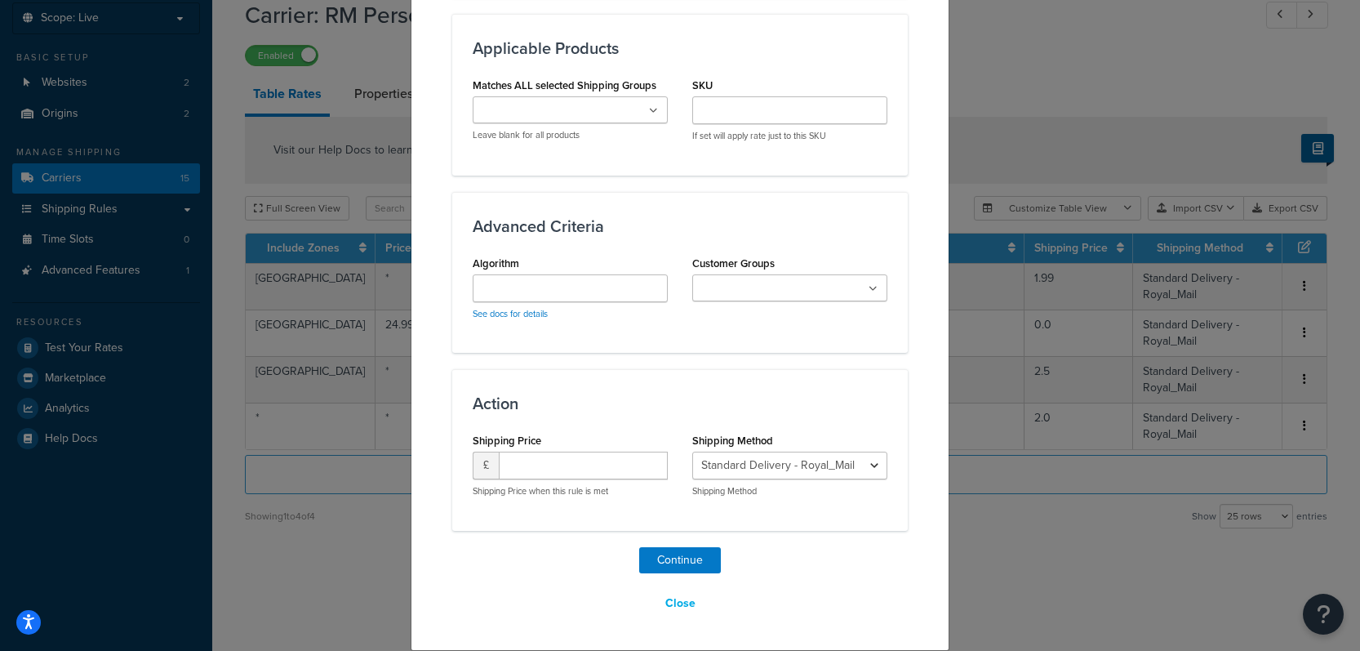
type input "*"
click at [605, 459] on input "number" at bounding box center [583, 465] width 169 height 28
type input "0"
click at [872, 349] on div "Advanced Criteria Algorithm See docs for details Customer Groups Staff NOT LOGG…" at bounding box center [679, 272] width 455 height 161
click at [859, 286] on ul at bounding box center [789, 287] width 195 height 27
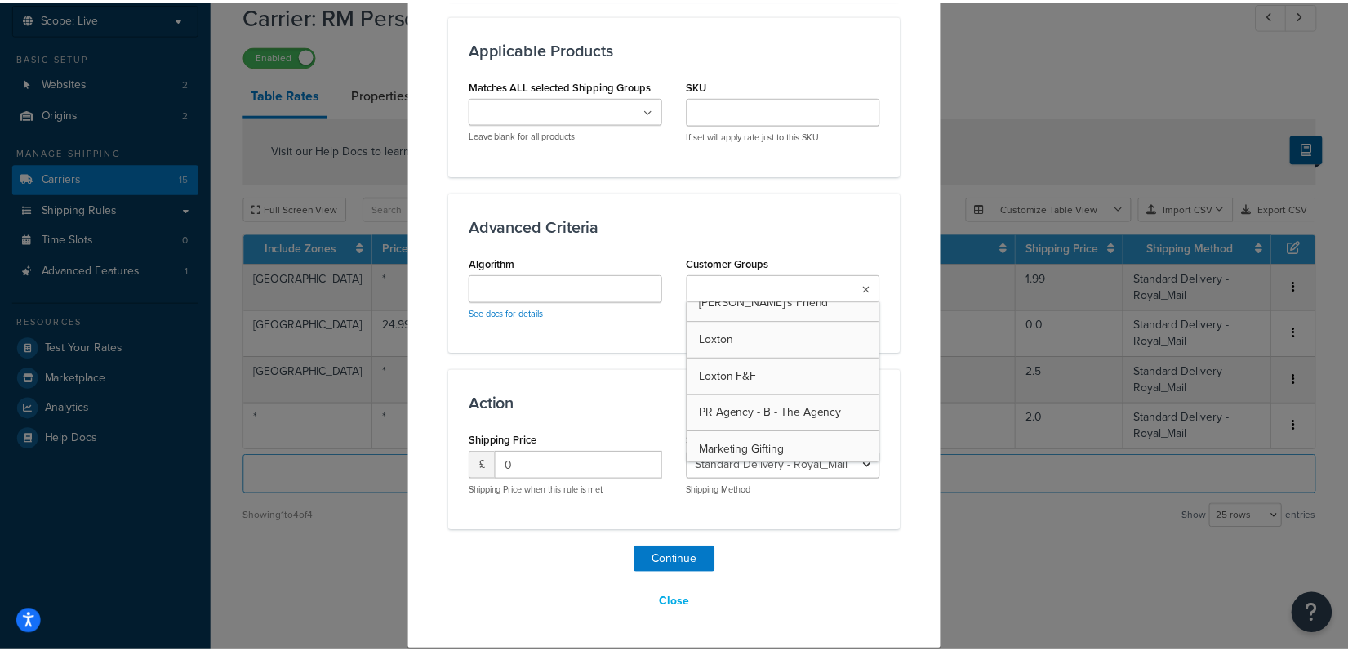
scroll to position [294, 0]
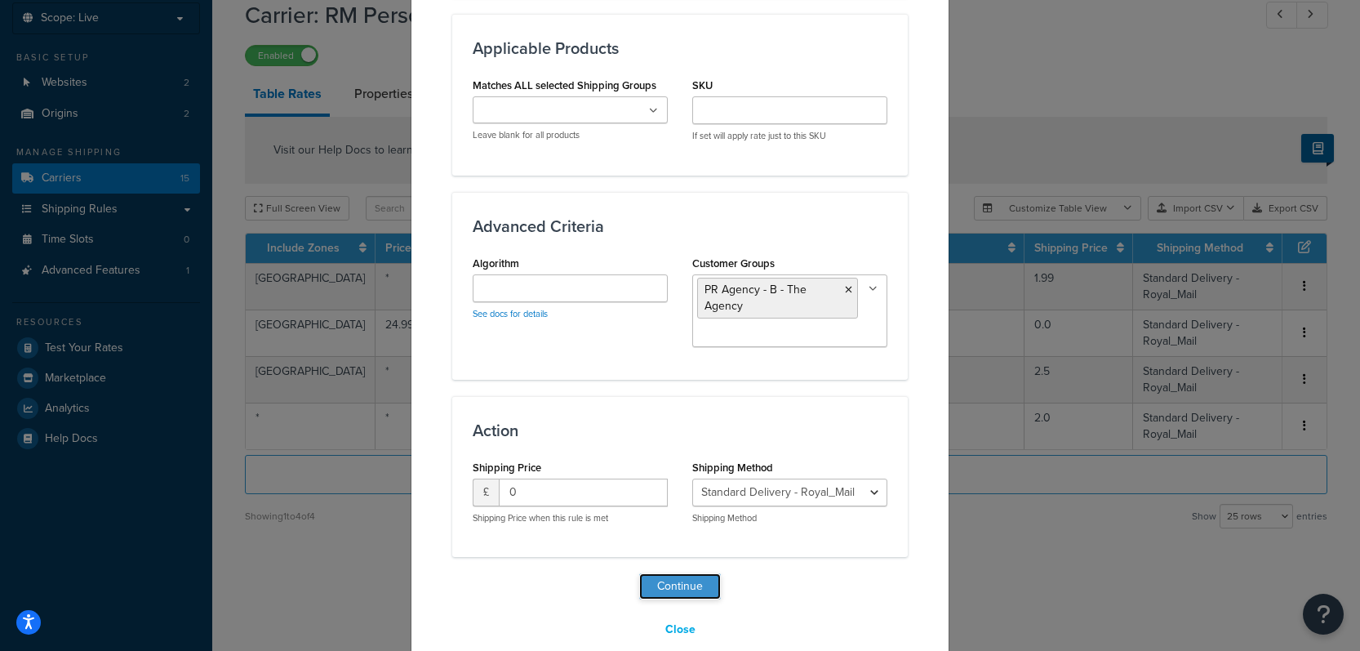
click at [659, 588] on button "Continue" at bounding box center [680, 586] width 82 height 26
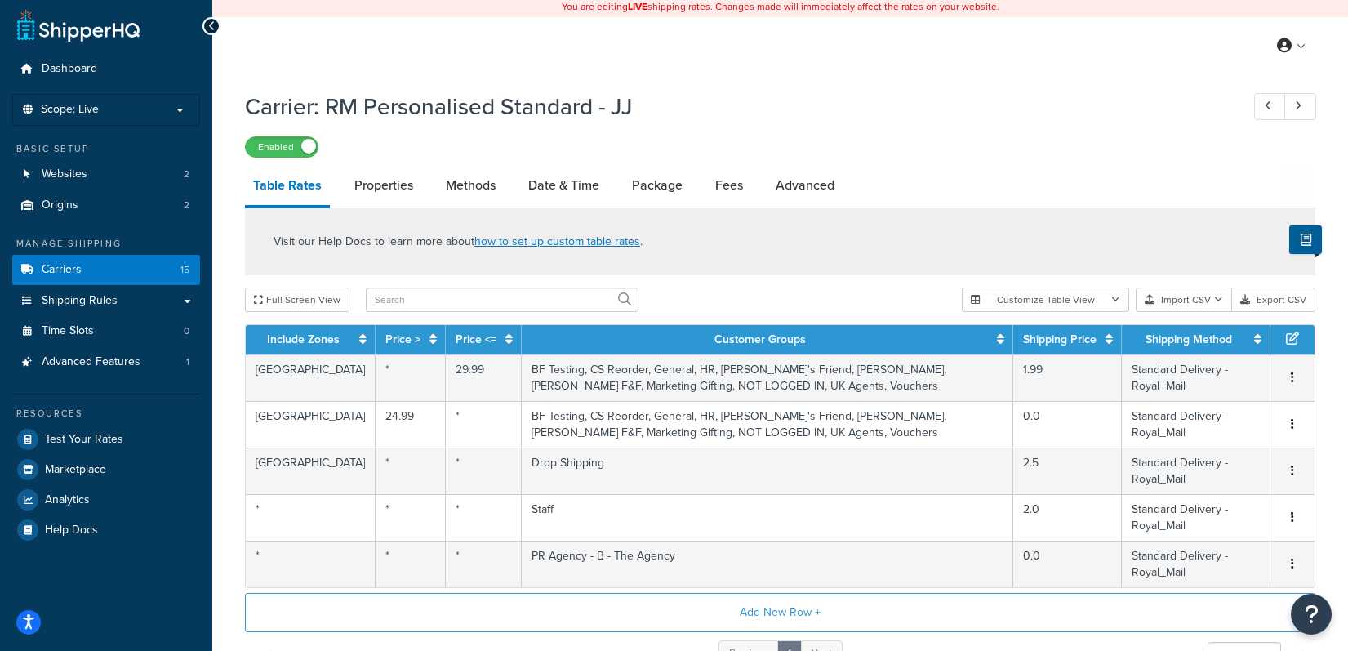
scroll to position [0, 0]
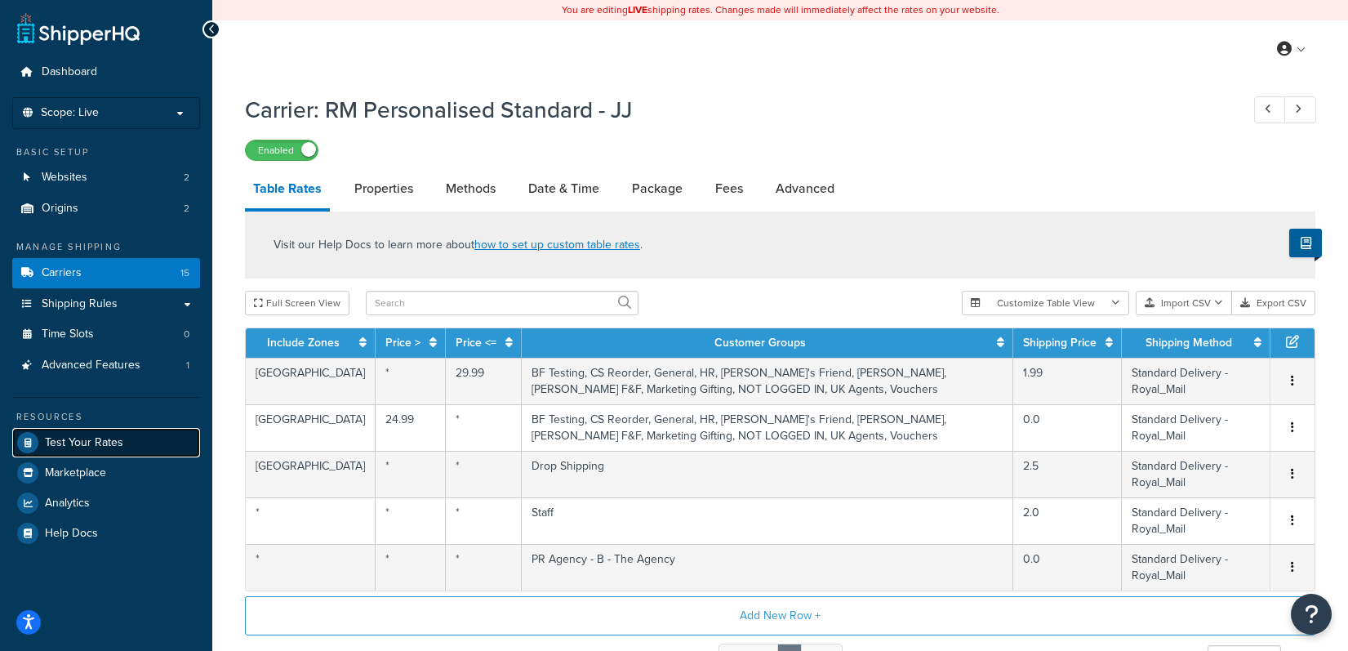
click at [86, 441] on span "Test Your Rates" at bounding box center [84, 443] width 78 height 14
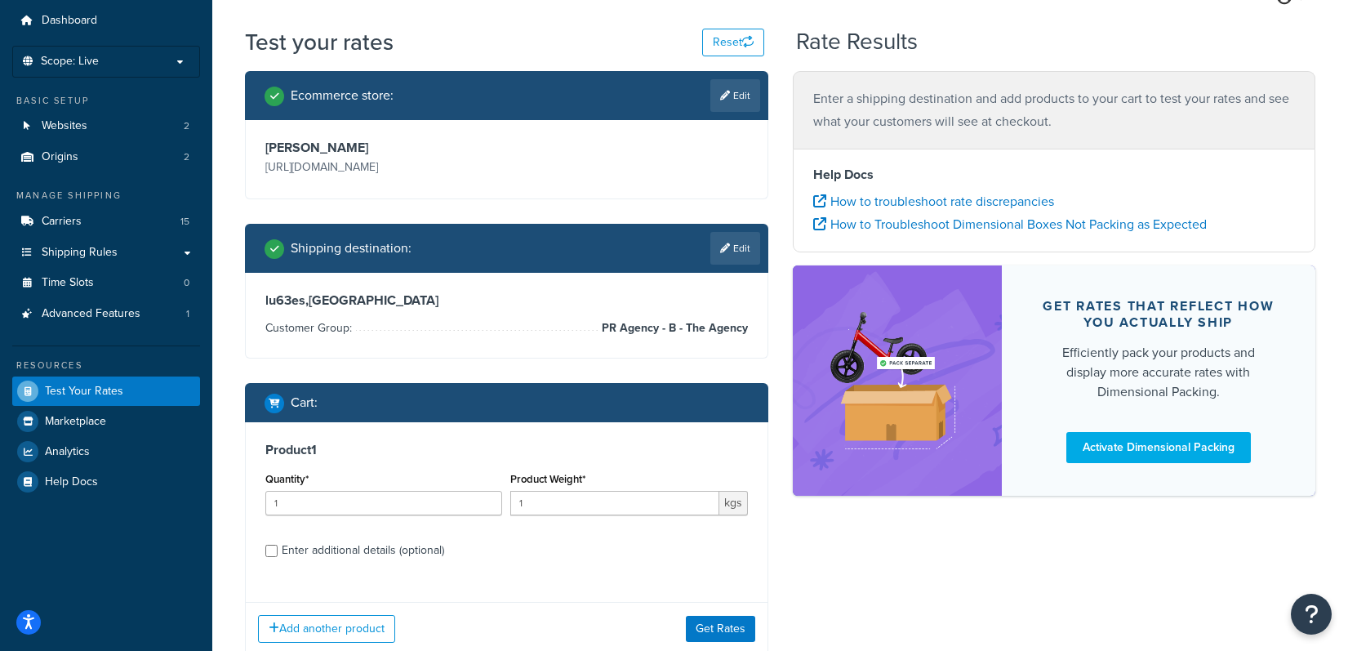
scroll to position [87, 0]
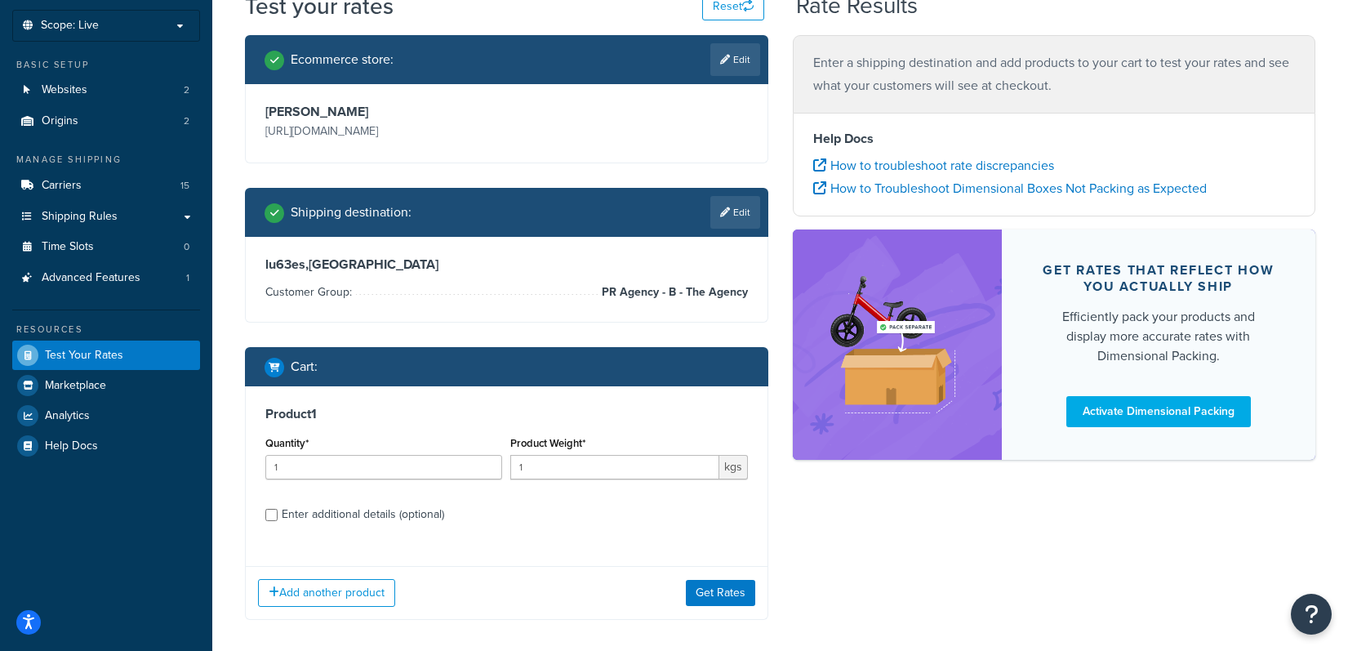
click at [302, 514] on div "Enter additional details (optional)" at bounding box center [363, 514] width 162 height 23
click at [278, 514] on input "Enter additional details (optional)" at bounding box center [271, 515] width 12 height 12
checkbox input "true"
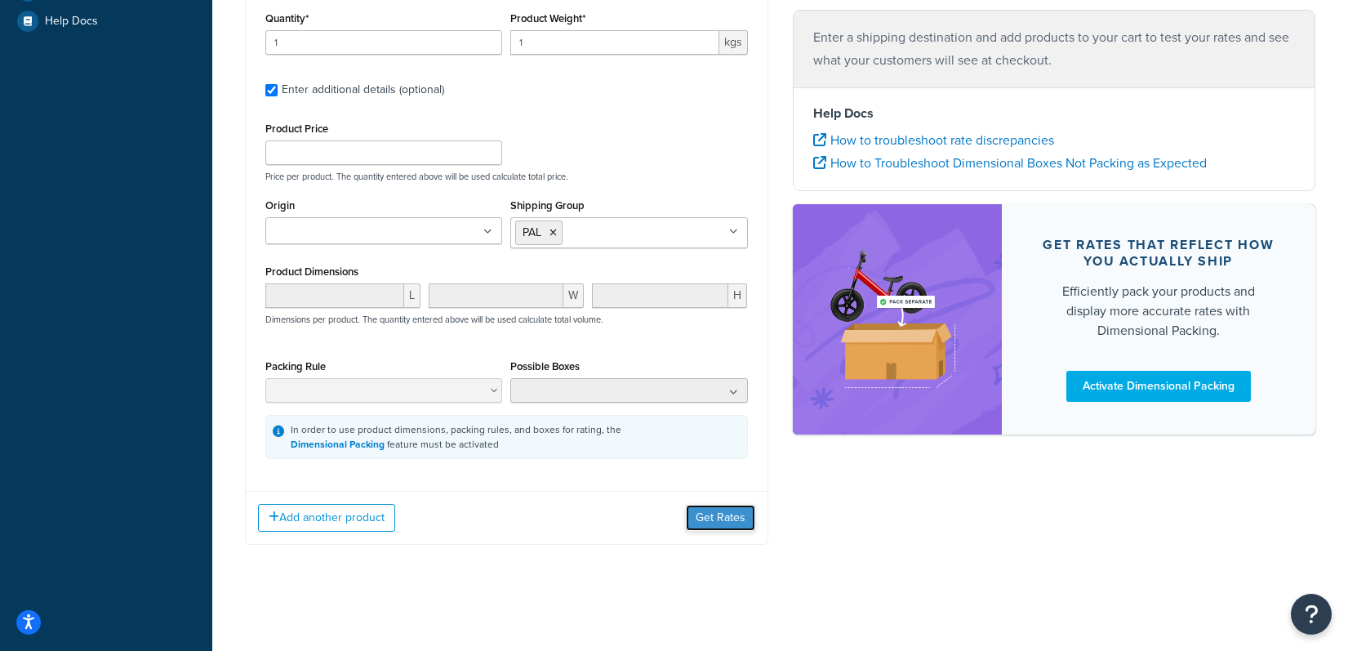
click at [723, 522] on button "Get Rates" at bounding box center [720, 517] width 69 height 26
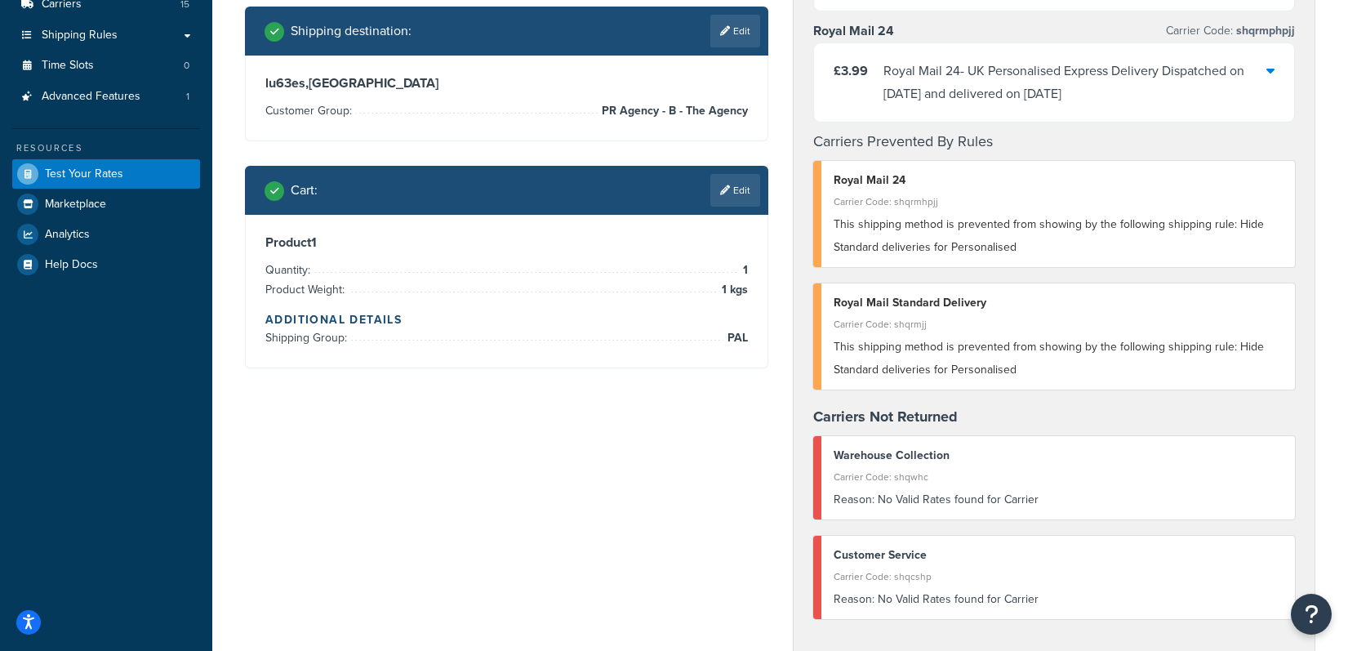
scroll to position [0, 0]
